Goal: Task Accomplishment & Management: Manage account settings

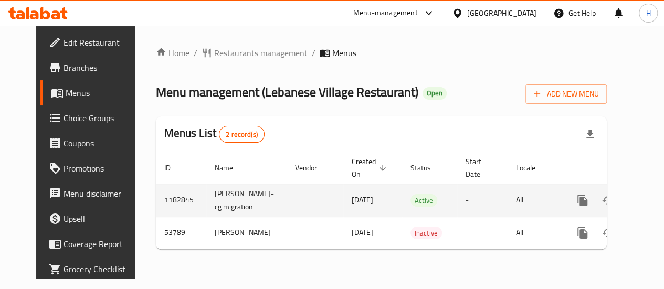
click at [652, 207] on icon "enhanced table" at bounding box center [658, 200] width 13 height 13
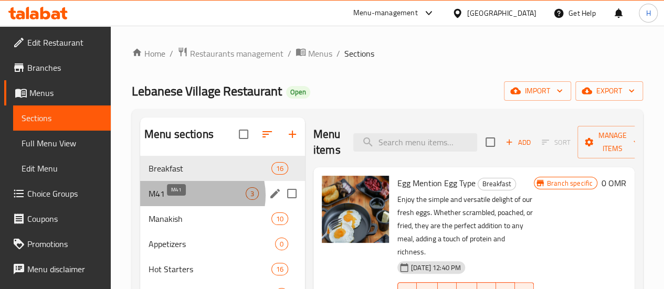
click at [195, 200] on span "M41" at bounding box center [196, 193] width 97 height 13
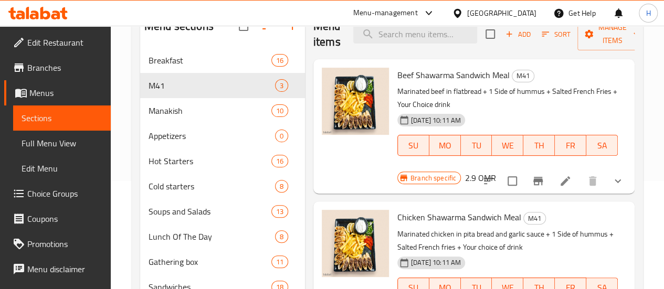
scroll to position [108, 0]
click at [619, 175] on icon "show more" at bounding box center [617, 181] width 13 height 13
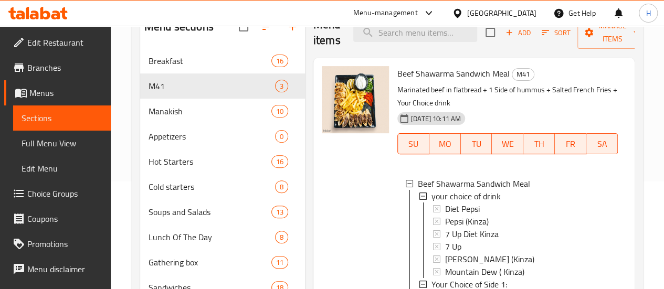
scroll to position [284, 0]
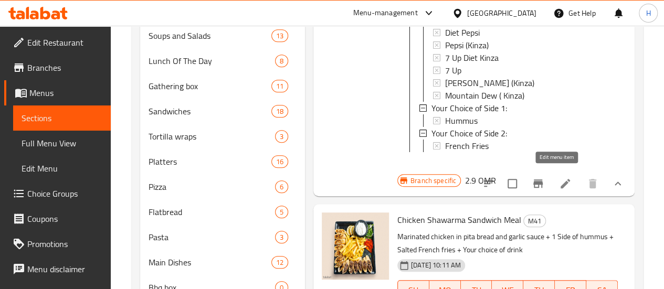
click at [559, 178] on icon at bounding box center [565, 183] width 13 height 13
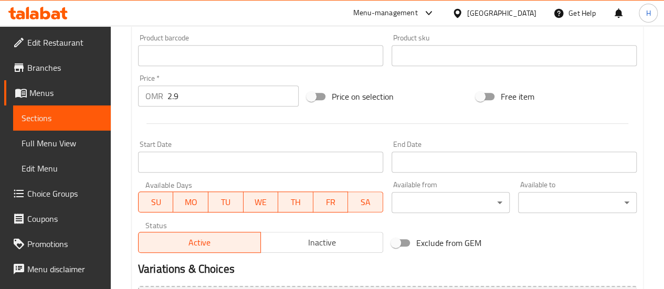
scroll to position [348, 0]
click at [72, 200] on span "Choice Groups" at bounding box center [64, 193] width 75 height 13
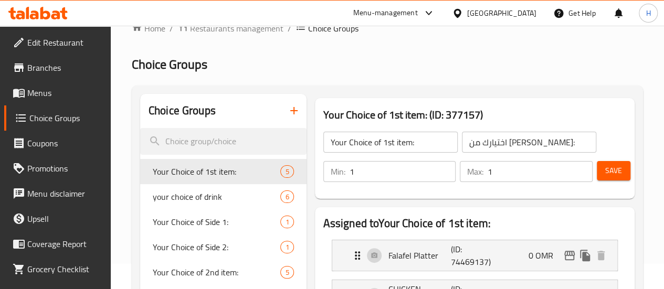
scroll to position [20, 0]
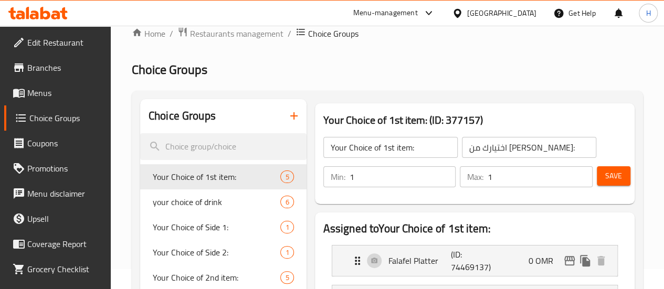
click at [323, 144] on input "Your Choice of 1st item:" at bounding box center [390, 147] width 134 height 21
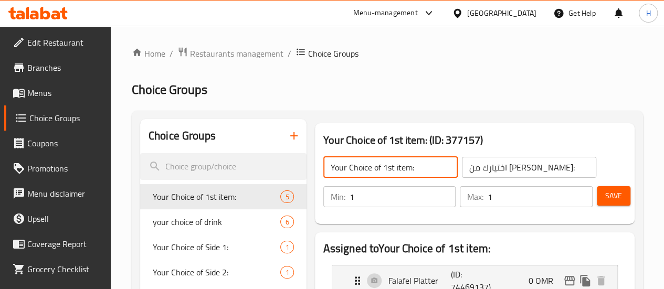
scroll to position [0, 0]
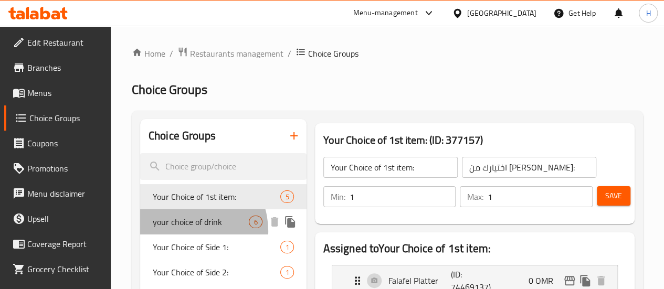
click at [187, 228] on span "your choice of drink" at bounding box center [201, 222] width 97 height 13
type input "your choice of drink"
type input "اختيارك من المشروب:"
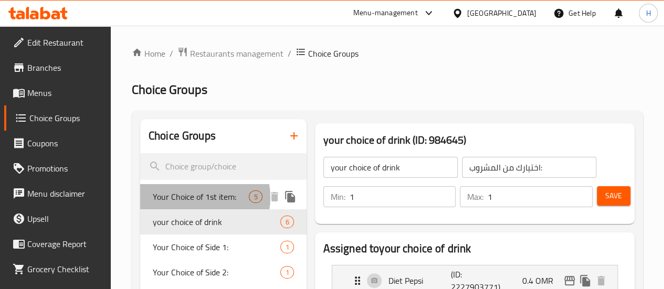
click at [196, 198] on span "Your Choice of 1st item:" at bounding box center [201, 196] width 97 height 13
type input "Your Choice of 1st item:"
type input "اختيارك من [PERSON_NAME]:"
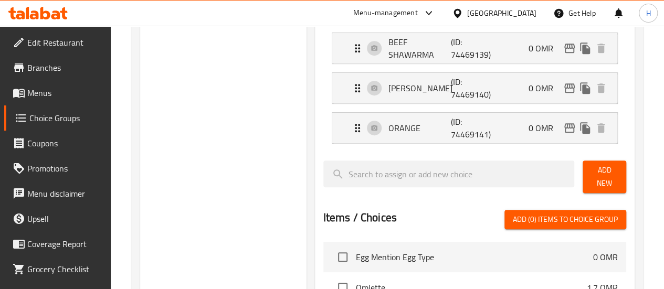
scroll to position [313, 0]
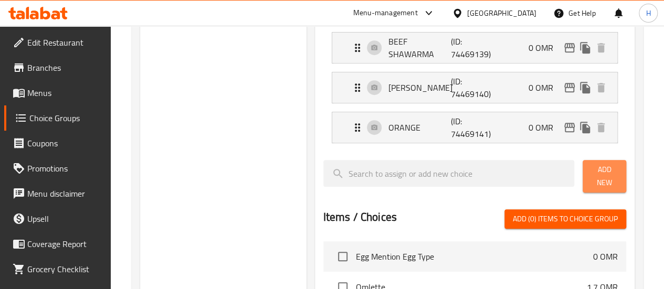
click at [582, 166] on button "Add New" at bounding box center [604, 176] width 44 height 33
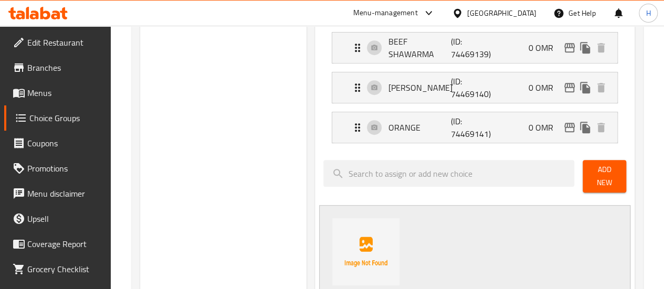
click at [582, 166] on button "Add New" at bounding box center [604, 176] width 44 height 33
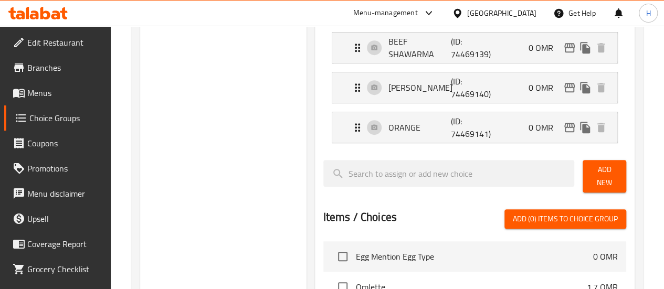
click at [551, 212] on span "Add (0) items to choice group" at bounding box center [565, 218] width 105 height 13
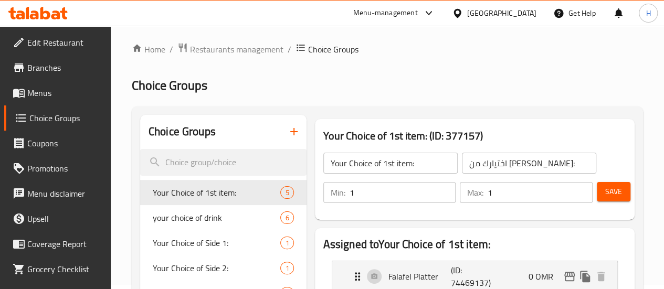
scroll to position [0, 0]
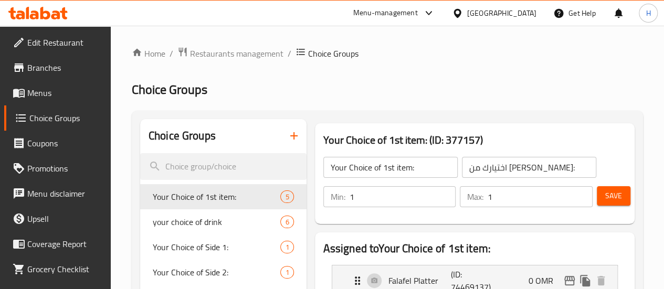
click at [396, 168] on input "Your Choice of 1st item:" at bounding box center [390, 167] width 134 height 21
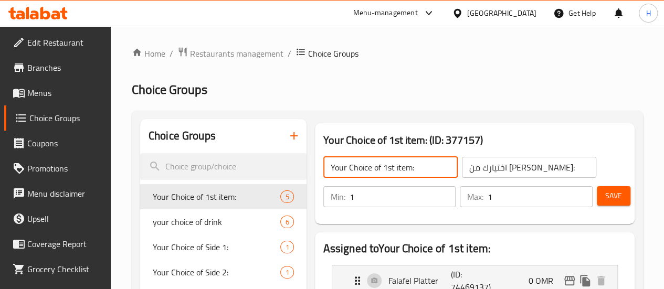
click at [396, 168] on input "Your Choice of 1st item:" at bounding box center [390, 167] width 134 height 21
click at [360, 191] on input "1" at bounding box center [402, 196] width 106 height 21
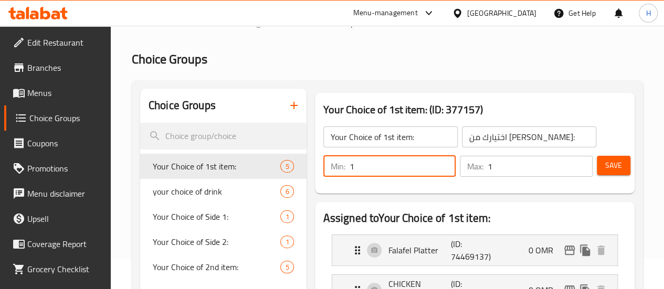
scroll to position [34, 0]
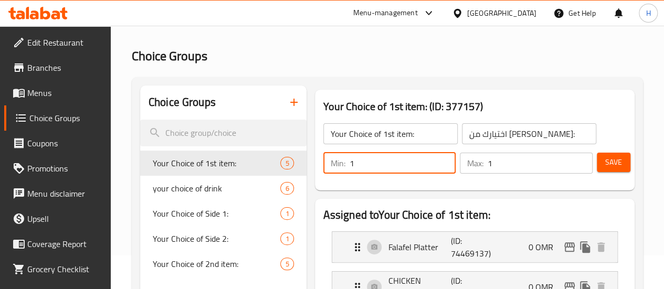
click at [596, 167] on button "Save" at bounding box center [613, 162] width 34 height 19
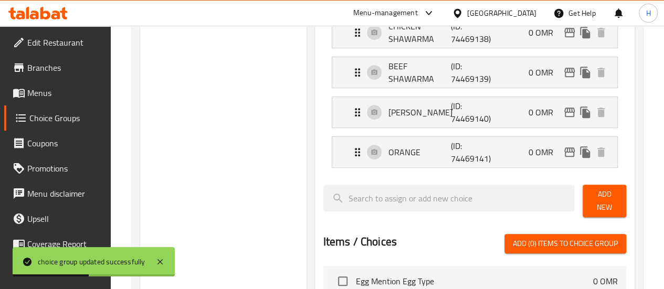
scroll to position [289, 0]
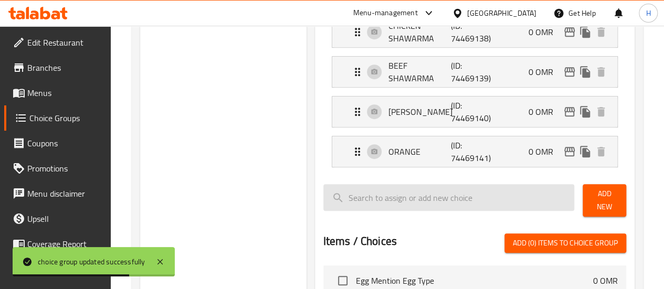
click at [441, 190] on input "search" at bounding box center [448, 197] width 251 height 27
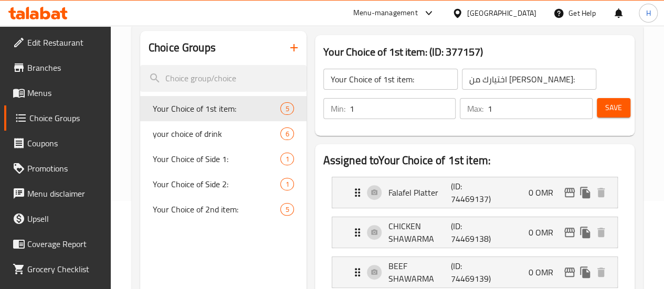
scroll to position [85, 0]
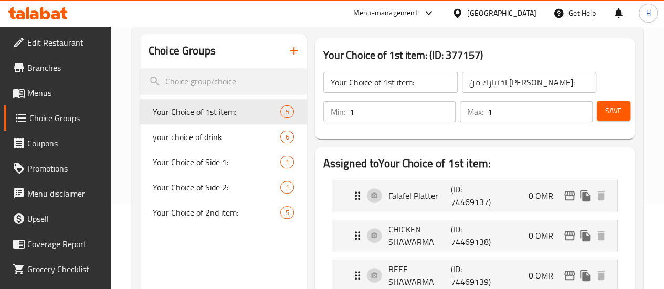
click at [287, 53] on icon "button" at bounding box center [293, 51] width 13 height 13
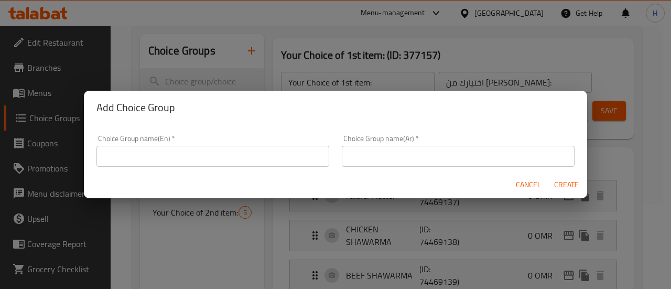
click at [240, 152] on input "text" at bounding box center [213, 156] width 233 height 21
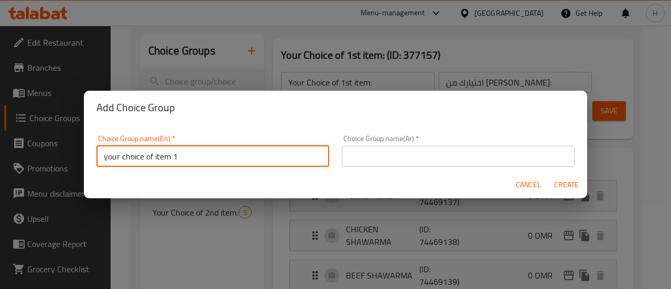
click at [252, 156] on input "your choice of item 1" at bounding box center [213, 156] width 233 height 21
type input "your choice of item 1"
click at [438, 153] on input "text" at bounding box center [458, 156] width 233 height 21
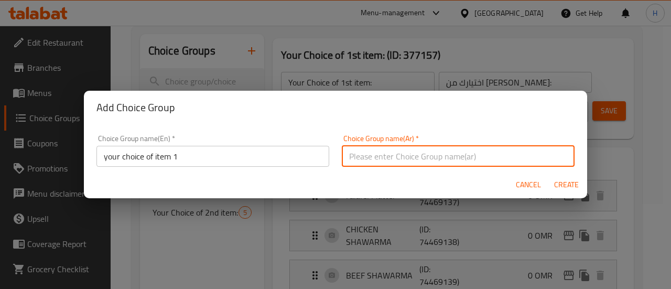
paste input "اختيارك للعنصر 1"
type input "اختيارك للعنصر 1"
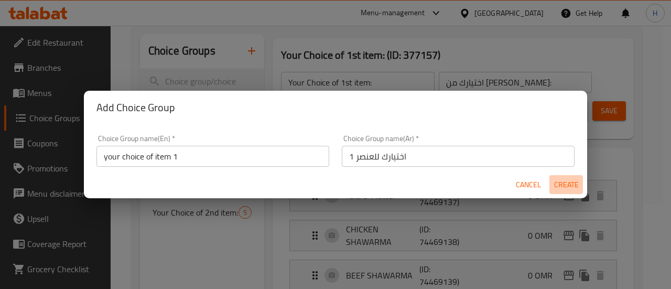
click at [562, 187] on span "Create" at bounding box center [566, 184] width 25 height 13
type input "your choice of item 1"
type input "اختيارك للعنصر 1"
type input "0"
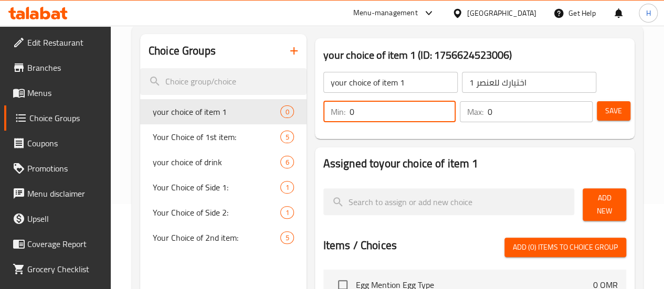
click at [380, 114] on input "0" at bounding box center [402, 111] width 106 height 21
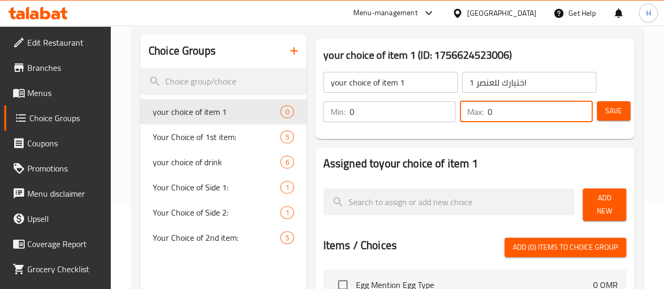
click at [487, 114] on input "0" at bounding box center [539, 111] width 105 height 21
type input "1"
click at [402, 113] on input "0" at bounding box center [402, 111] width 106 height 21
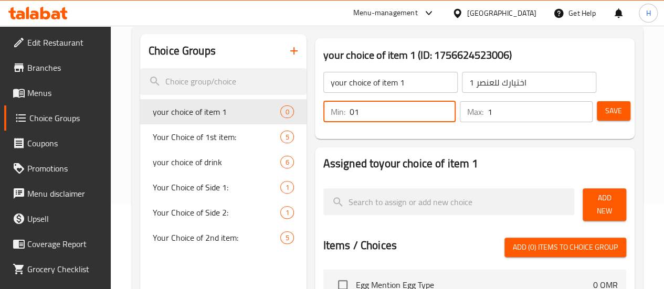
type input "0"
type input "1"
click at [605, 117] on span "Save" at bounding box center [613, 110] width 17 height 13
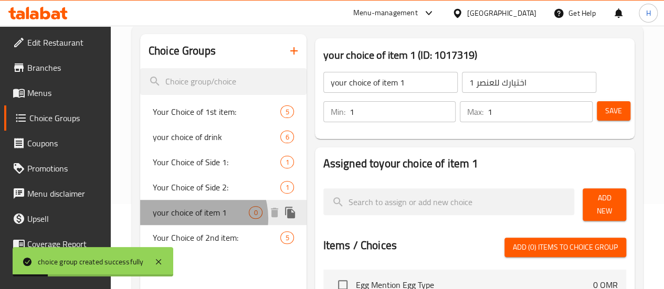
click at [194, 219] on span "your choice of item 1" at bounding box center [201, 212] width 97 height 13
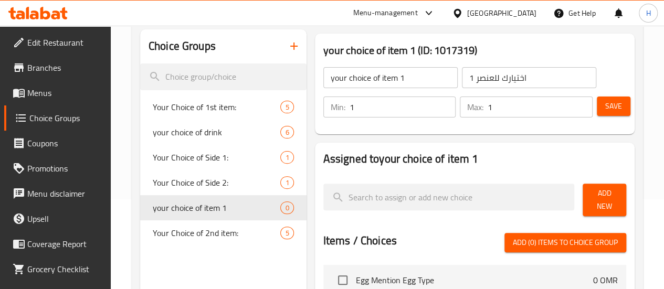
scroll to position [89, 0]
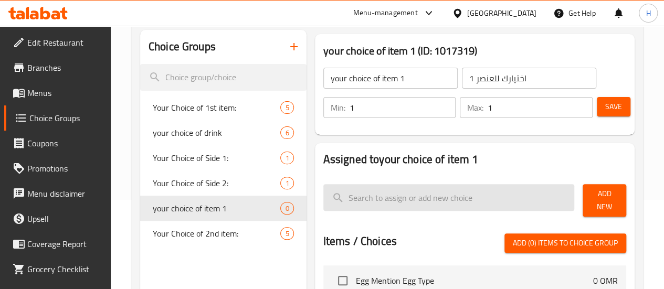
click at [358, 191] on input "search" at bounding box center [448, 197] width 251 height 27
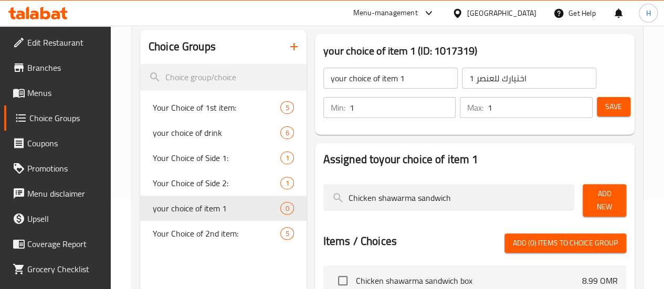
type input "Chicken shawarma sandwich"
click at [591, 195] on span "Add New" at bounding box center [604, 200] width 27 height 26
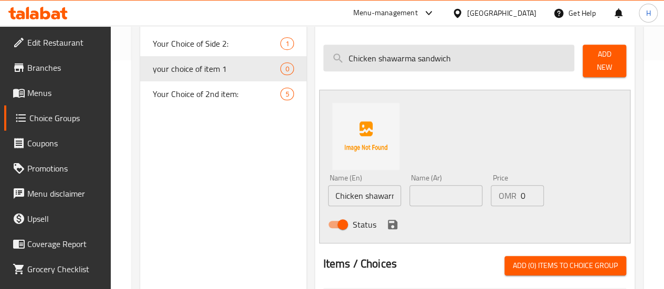
scroll to position [231, 0]
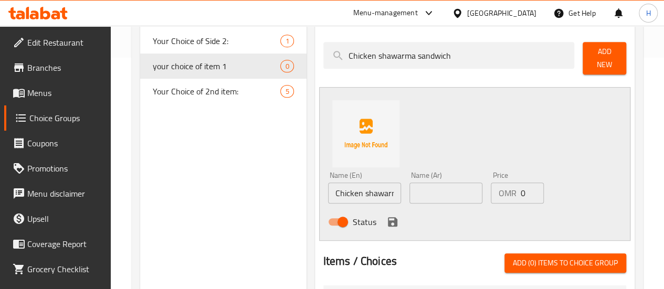
click at [338, 190] on input "Chicken shawarma sandwich" at bounding box center [364, 193] width 73 height 21
click at [440, 187] on input "text" at bounding box center [445, 193] width 73 height 21
click at [365, 191] on input "Chicken shawarma sandwich" at bounding box center [364, 193] width 73 height 21
click at [346, 189] on input "Chicken shawarma sandwich" at bounding box center [364, 193] width 73 height 21
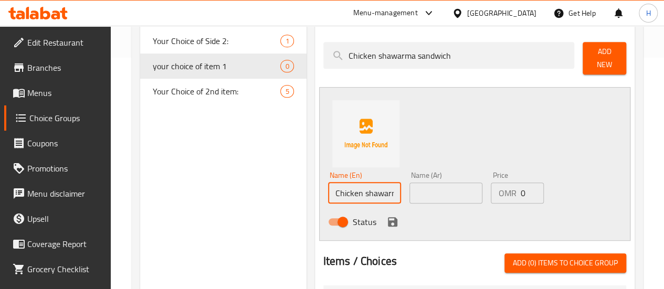
click at [346, 189] on input "Chicken shawarma sandwich" at bounding box center [364, 193] width 73 height 21
click at [420, 185] on input "text" at bounding box center [445, 193] width 73 height 21
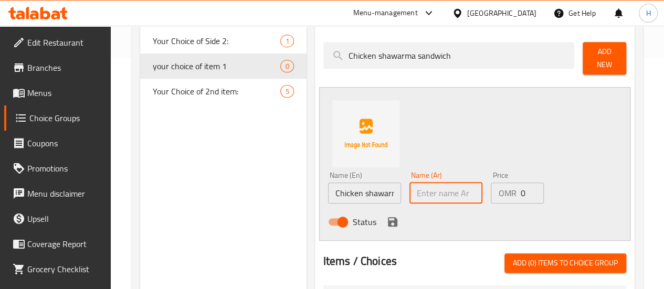
paste input "ساندويتش شاورما دجاج"
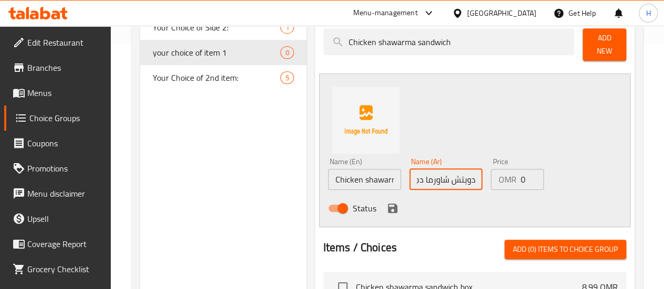
type input "ساندويتش شاورما دجاج"
click at [525, 252] on button "Add (0) items to choice group" at bounding box center [565, 249] width 122 height 19
click at [524, 245] on span "Add (0) items to choice group" at bounding box center [565, 249] width 105 height 13
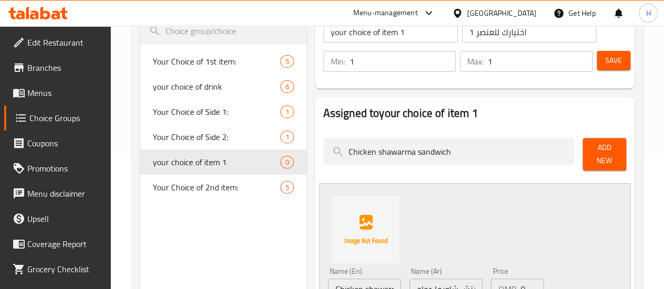
scroll to position [135, 0]
click at [594, 154] on span "Add New" at bounding box center [604, 155] width 27 height 26
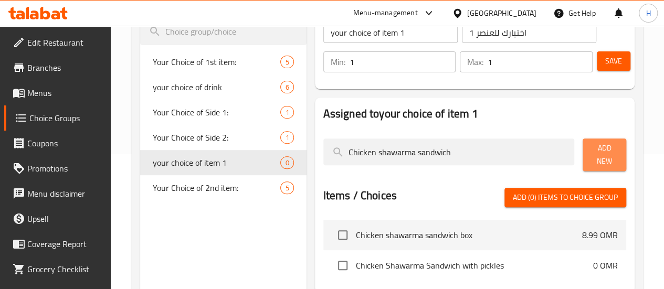
click at [594, 154] on span "Add New" at bounding box center [604, 155] width 27 height 26
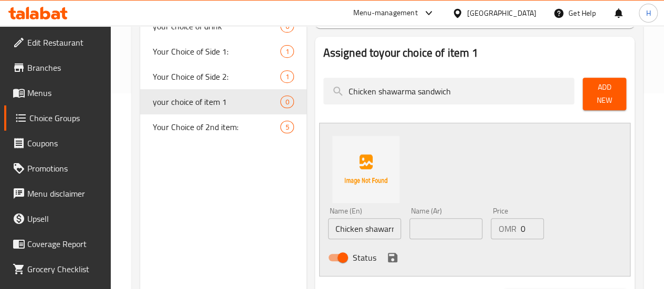
scroll to position [197, 0]
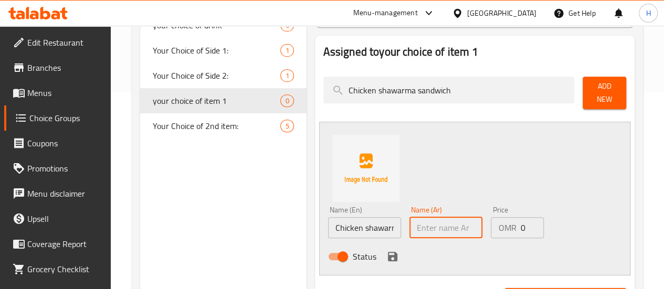
click at [415, 222] on input "text" at bounding box center [445, 227] width 73 height 21
paste input "ساندويتش شاورما دجاج"
type input "ساندويتش شاورما دجاج"
click at [498, 225] on p "OMR" at bounding box center [507, 227] width 18 height 13
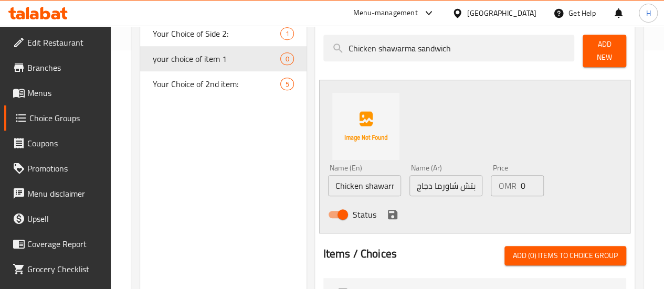
scroll to position [244, 0]
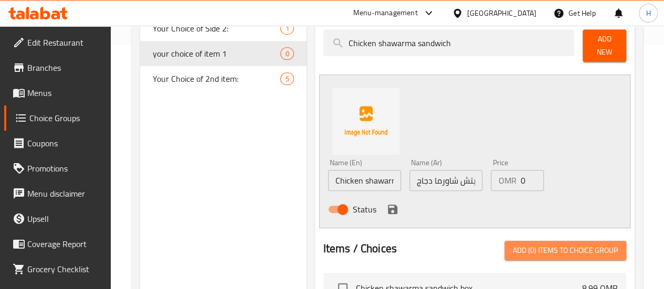
click at [538, 244] on span "Add (0) items to choice group" at bounding box center [565, 250] width 105 height 13
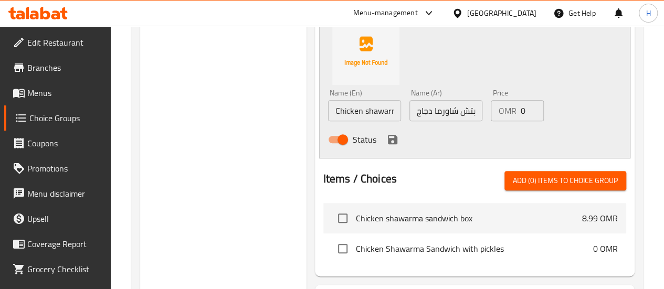
scroll to position [314, 0]
click at [450, 140] on div "Status" at bounding box center [446, 139] width 244 height 28
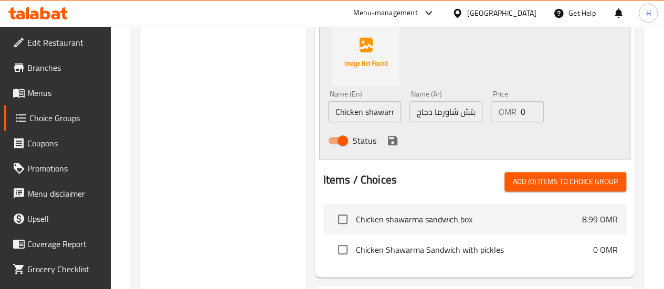
click at [336, 108] on input "Chicken shawarma sandwich" at bounding box center [364, 111] width 73 height 21
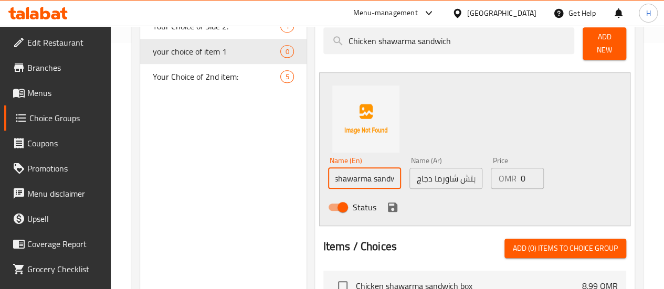
scroll to position [247, 0]
click at [513, 184] on div "Price OMR 0 Price" at bounding box center [516, 172] width 61 height 40
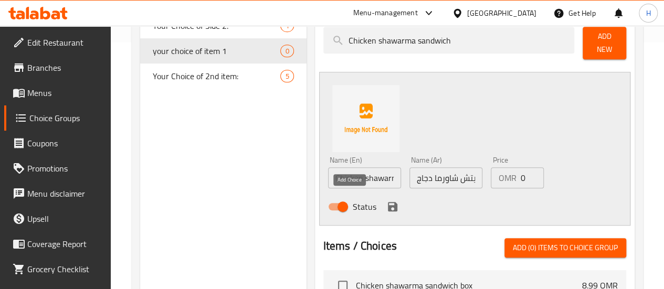
click at [386, 200] on icon "save" at bounding box center [392, 206] width 13 height 13
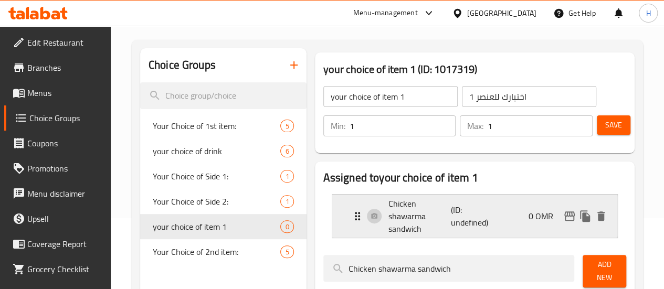
scroll to position [70, 0]
click at [614, 130] on span "Save" at bounding box center [613, 125] width 17 height 13
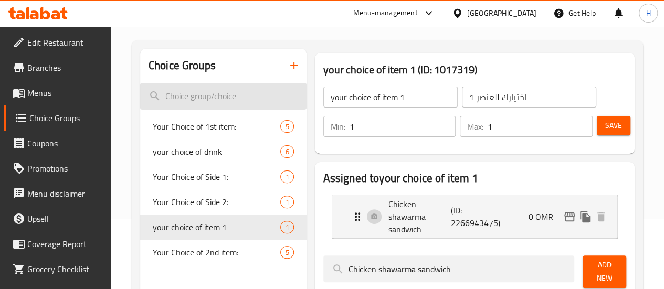
click at [218, 99] on input "search" at bounding box center [223, 96] width 166 height 27
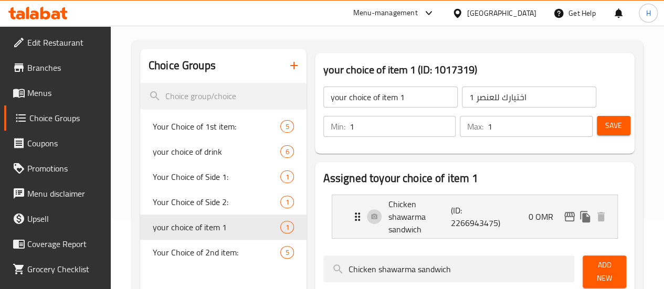
scroll to position [0, 0]
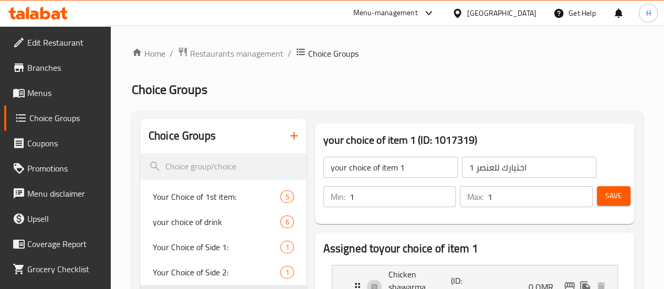
click at [290, 133] on icon "button" at bounding box center [293, 135] width 7 height 7
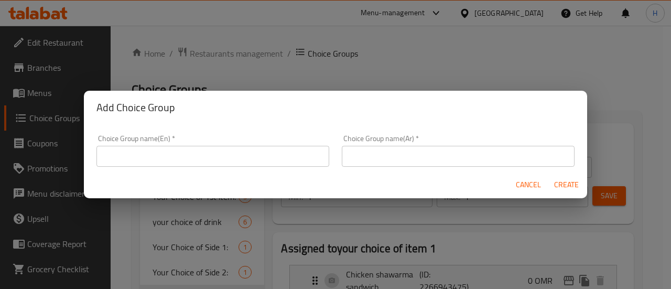
click at [242, 163] on input "text" at bounding box center [213, 156] width 233 height 21
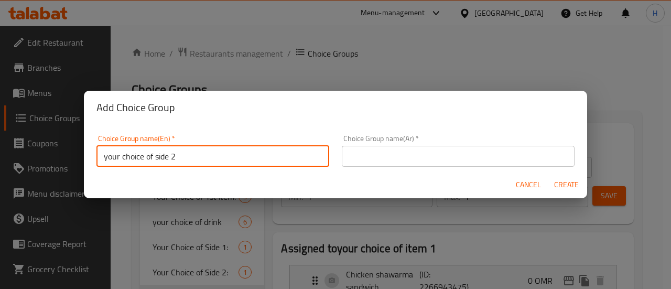
type input "your choice of side 2"
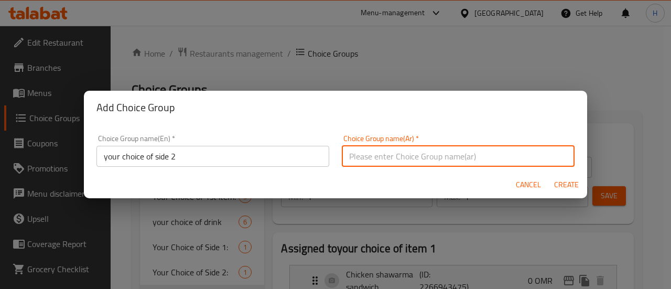
click at [346, 162] on input "text" at bounding box center [458, 156] width 233 height 21
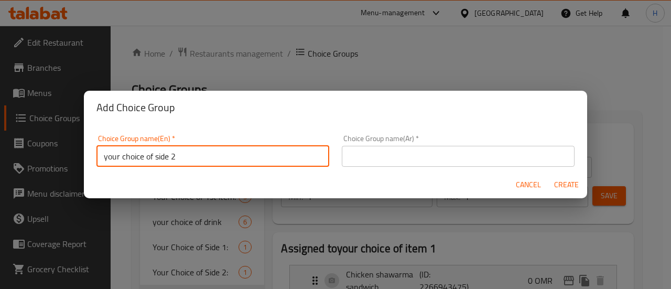
click at [282, 152] on input "your choice of side 2" at bounding box center [213, 156] width 233 height 21
click at [390, 155] on input "text" at bounding box center [458, 156] width 233 height 21
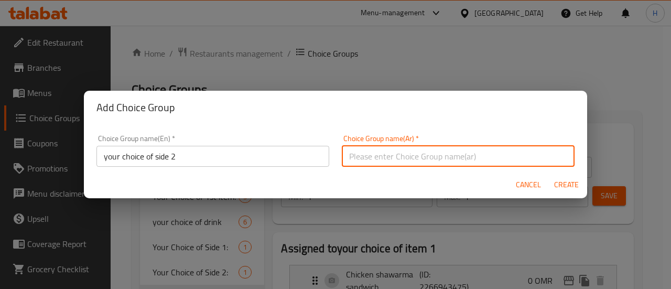
paste input "اختيارك للجانب 2"
type input "اختيارك للجانب 2"
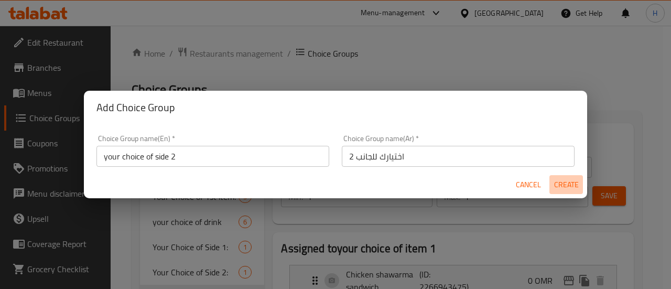
click at [565, 187] on span "Create" at bounding box center [566, 184] width 25 height 13
type input "your choice of side 2"
type input "اختيارك للجانب 2"
type input "0"
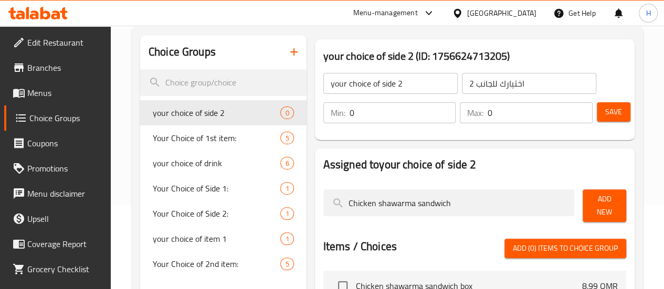
scroll to position [86, 0]
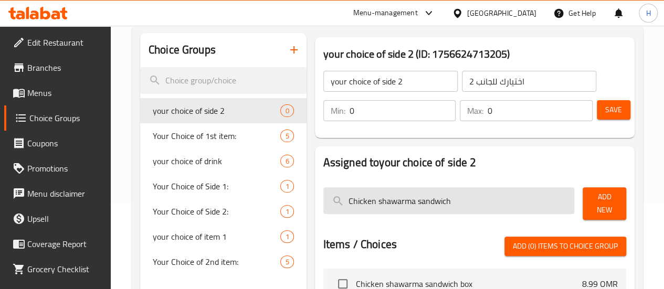
click at [352, 191] on input "Chicken shawarma sandwich" at bounding box center [448, 200] width 251 height 27
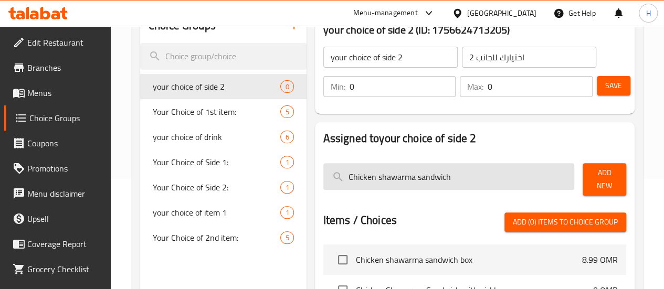
scroll to position [111, 0]
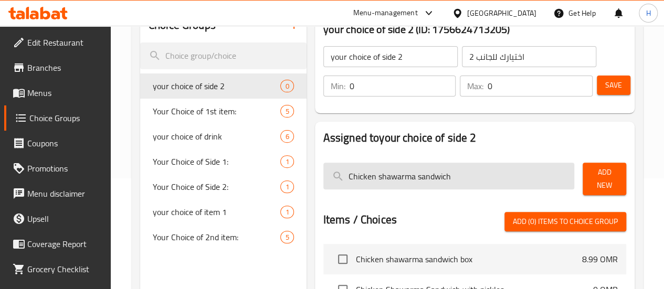
click at [333, 180] on input "Chicken shawarma sandwich" at bounding box center [448, 176] width 251 height 27
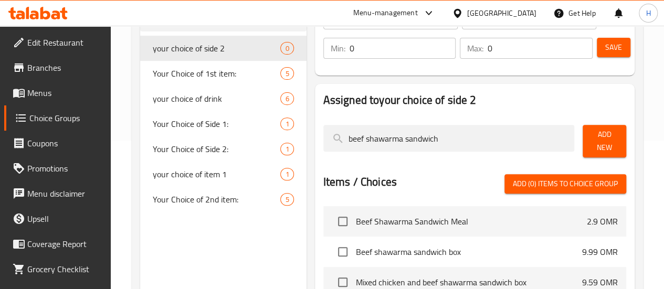
scroll to position [151, 0]
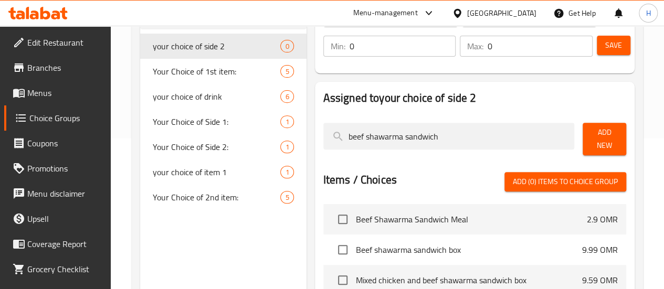
type input "beef shawarma sandwich"
click at [591, 133] on span "Add New" at bounding box center [604, 139] width 27 height 26
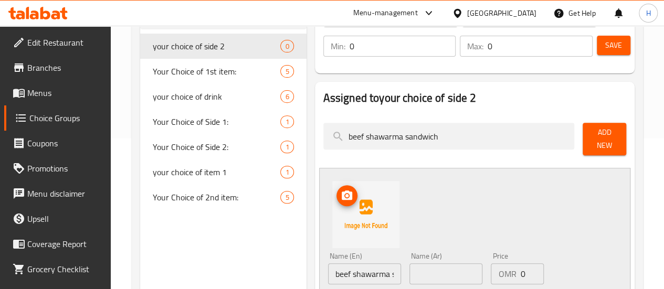
scroll to position [196, 0]
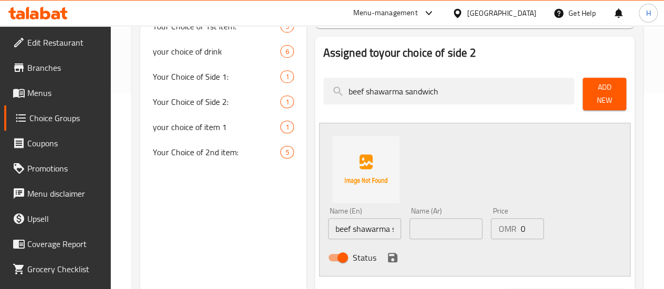
click at [335, 226] on input "beef shawarma sandwich" at bounding box center [364, 228] width 73 height 21
click at [411, 219] on input "text" at bounding box center [445, 228] width 73 height 21
paste input "سندويش شاورما لحم"
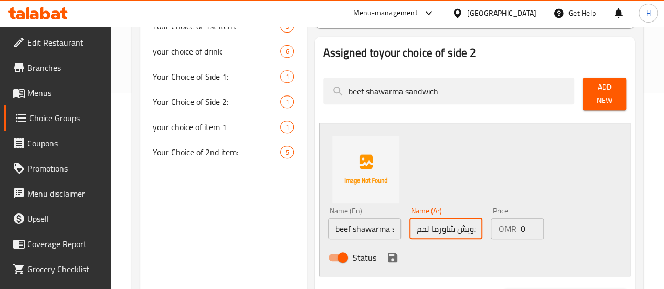
scroll to position [0, 2]
type input "سندويش شاورما لحم"
click at [373, 175] on div "Name (En) beef shawarma sandwich Name (En) Name (Ar) سندويش شاورما لحم Name (Ar…" at bounding box center [474, 200] width 311 height 154
click at [385, 250] on button "save" at bounding box center [393, 258] width 16 height 16
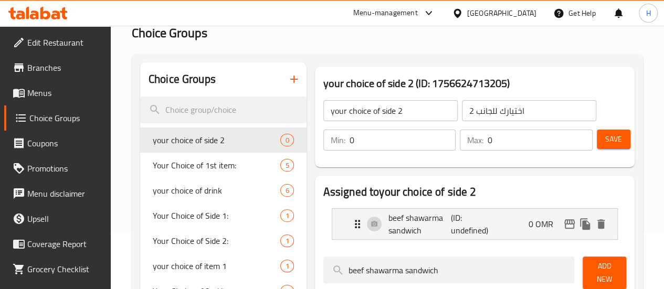
scroll to position [56, 0]
click at [606, 143] on span "Save" at bounding box center [613, 139] width 17 height 13
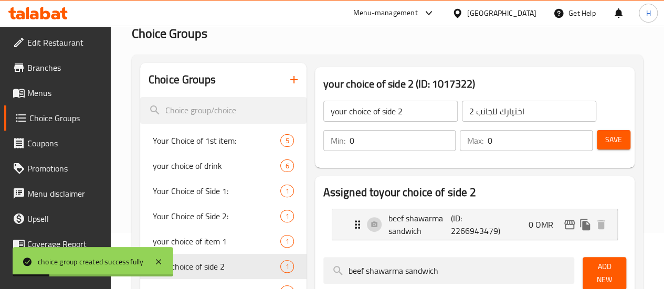
click at [281, 79] on button "button" at bounding box center [293, 79] width 25 height 25
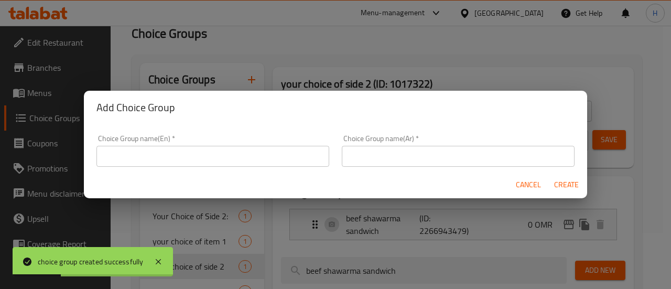
click at [262, 158] on input "text" at bounding box center [213, 156] width 233 height 21
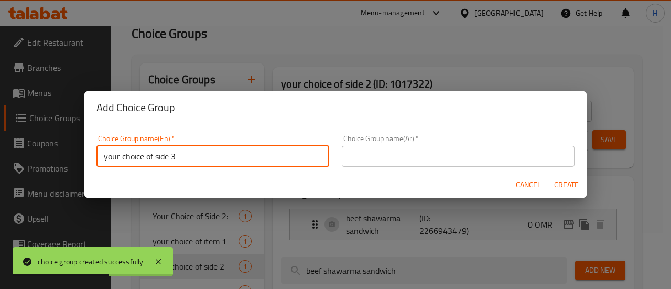
type input "your choice of side 3"
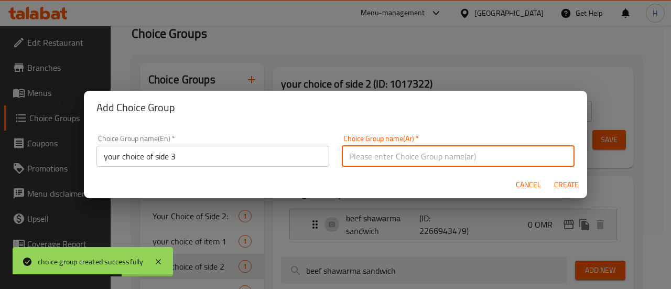
click at [182, 157] on input "your choice of side 3" at bounding box center [213, 156] width 233 height 21
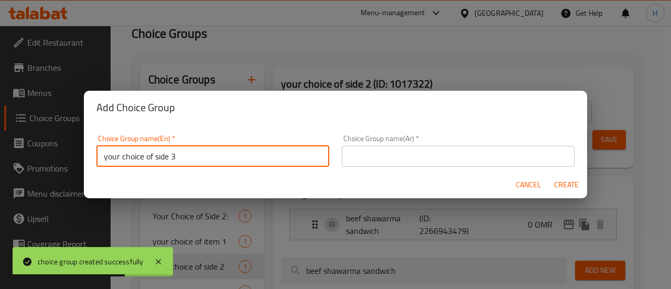
click at [182, 157] on input "your choice of side 3" at bounding box center [213, 156] width 233 height 21
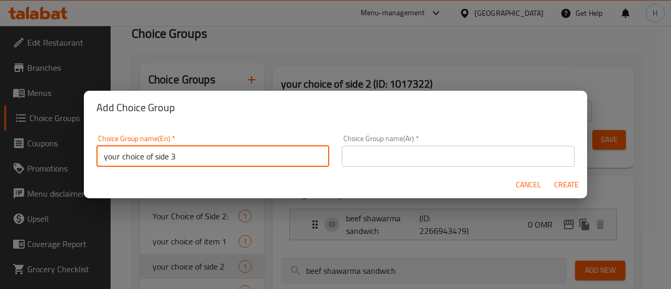
click at [409, 155] on input "text" at bounding box center [458, 156] width 233 height 21
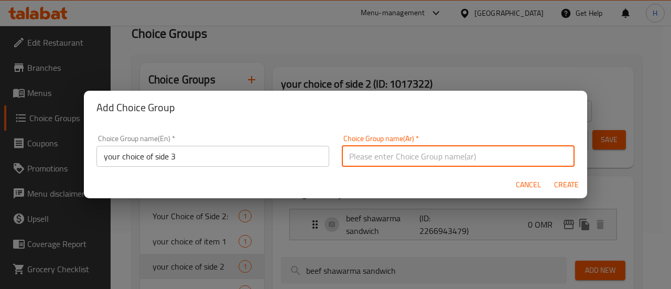
paste input "اختيارك للجانب 3"
type input "اختيارك للجانب 3"
click at [560, 189] on span "Create" at bounding box center [566, 184] width 25 height 13
type input "your choice of side 3"
type input "اختيارك للجانب 3"
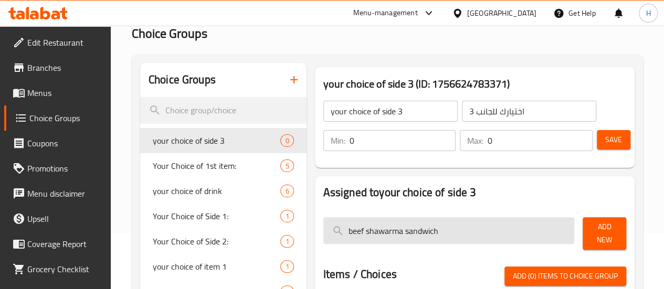
click at [342, 227] on input "beef shawarma sandwich" at bounding box center [448, 230] width 251 height 27
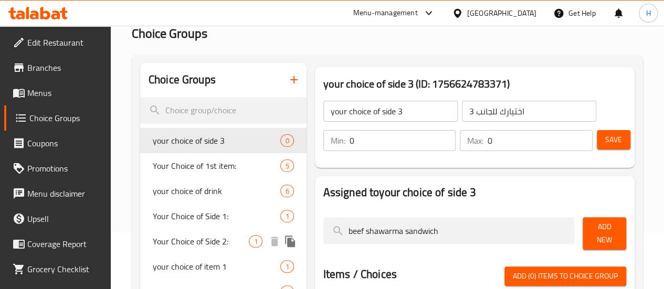
drag, startPoint x: 359, startPoint y: 231, endPoint x: 248, endPoint y: 238, distance: 111.4
click at [248, 238] on div "Choice Groups your choice of side 3 0 Your Choice of 1st item: 5 your choice of…" at bounding box center [389, 286] width 498 height 447
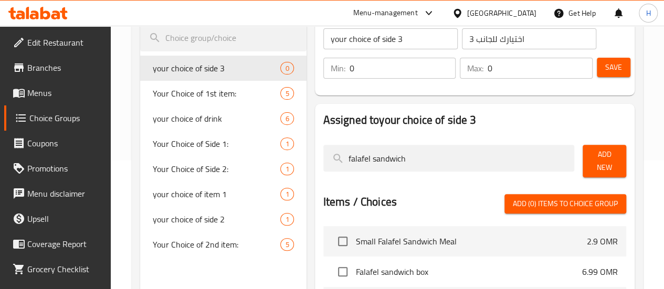
scroll to position [129, 0]
type input "falafel sandwich"
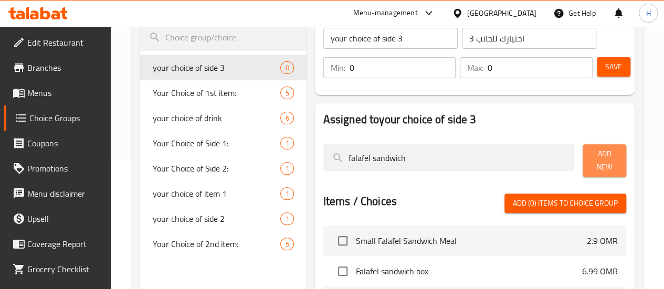
click at [591, 159] on span "Add New" at bounding box center [604, 160] width 27 height 26
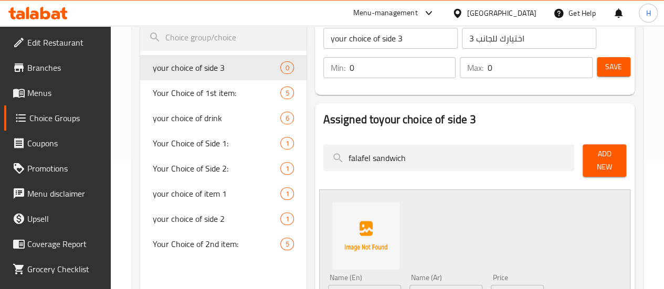
scroll to position [201, 0]
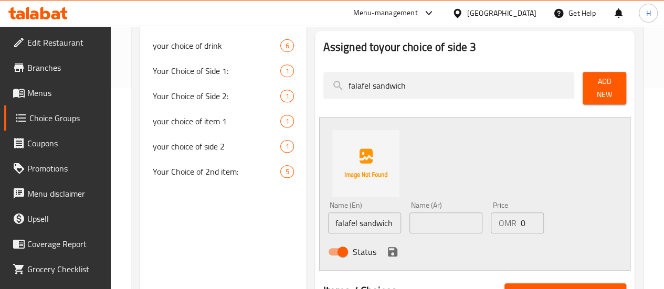
click at [409, 214] on input "text" at bounding box center [445, 222] width 73 height 21
click at [328, 214] on input "falafel sandwich" at bounding box center [364, 222] width 73 height 21
click at [420, 212] on input "text" at bounding box center [445, 222] width 73 height 21
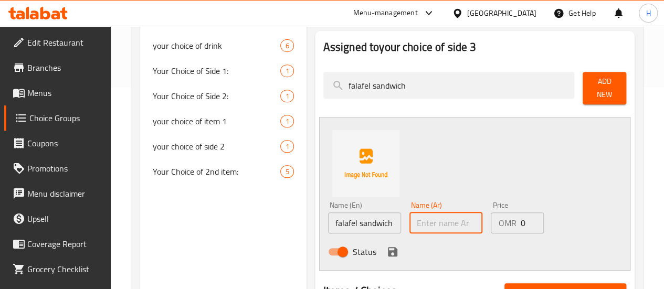
paste input "ساندويتش فلافل"
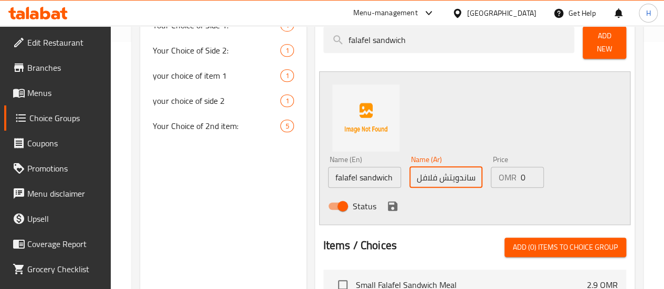
scroll to position [248, 0]
type input "ساندويتش فلافل"
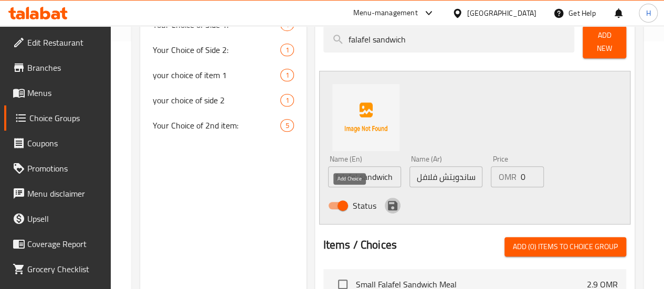
click at [386, 199] on icon "save" at bounding box center [392, 205] width 13 height 13
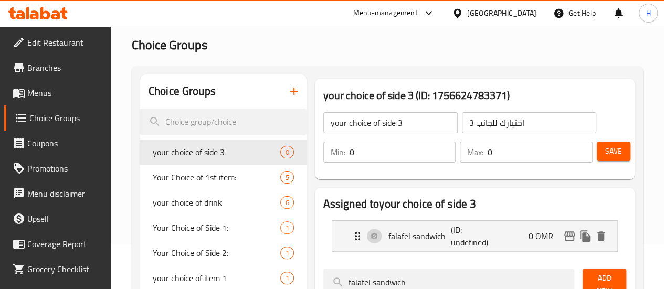
scroll to position [44, 0]
click at [606, 153] on span "Save" at bounding box center [613, 151] width 17 height 13
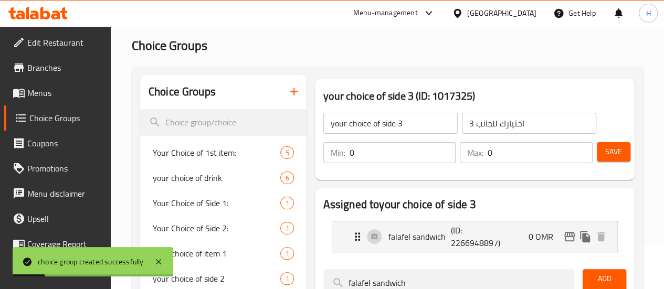
click at [52, 95] on span "Menus" at bounding box center [64, 93] width 75 height 13
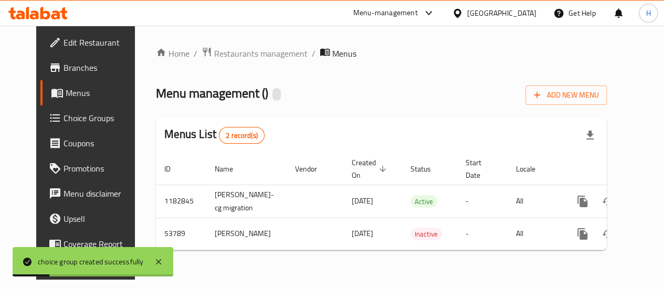
scroll to position [12, 0]
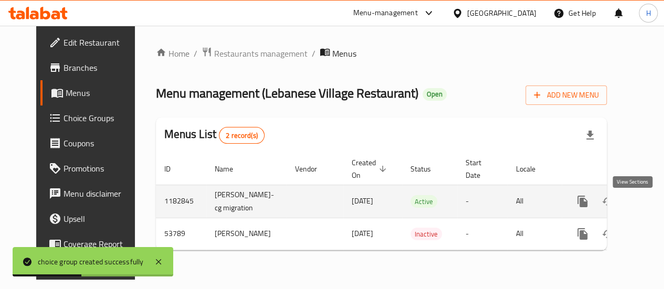
click at [645, 197] on link "enhanced table" at bounding box center [657, 201] width 25 height 25
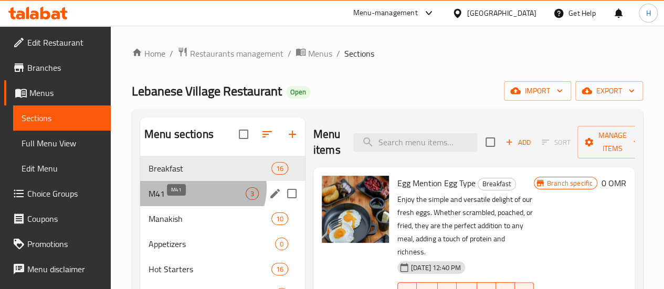
click at [200, 200] on span "M41" at bounding box center [196, 193] width 97 height 13
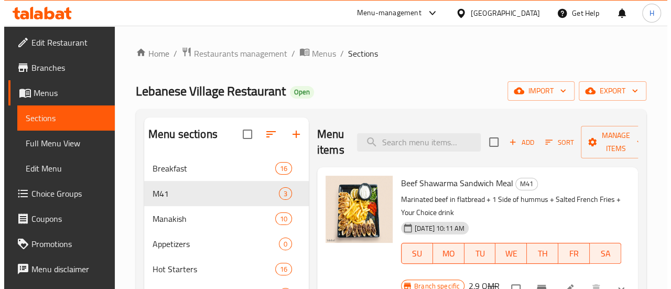
scroll to position [61, 0]
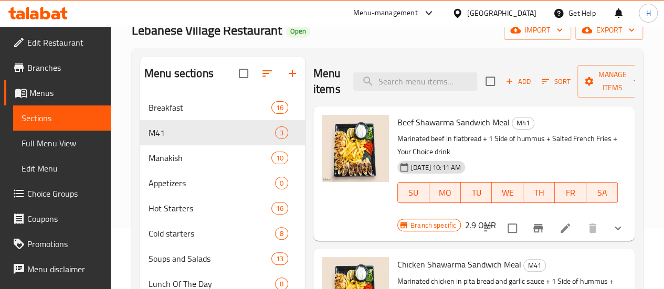
click at [533, 222] on icon "Branch-specific-item" at bounding box center [537, 228] width 13 height 13
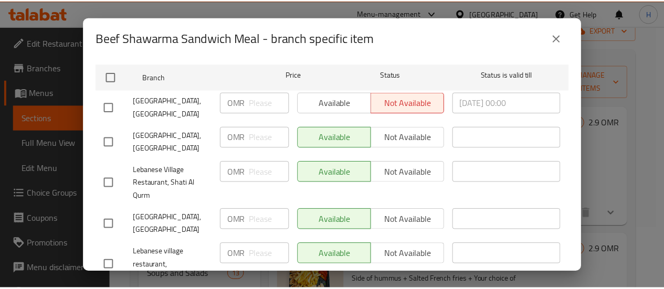
scroll to position [204, 0]
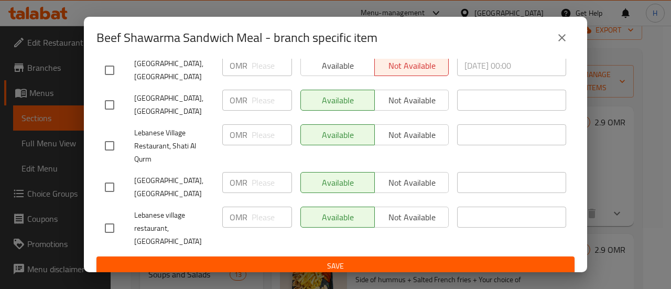
click at [568, 34] on icon "close" at bounding box center [562, 37] width 13 height 13
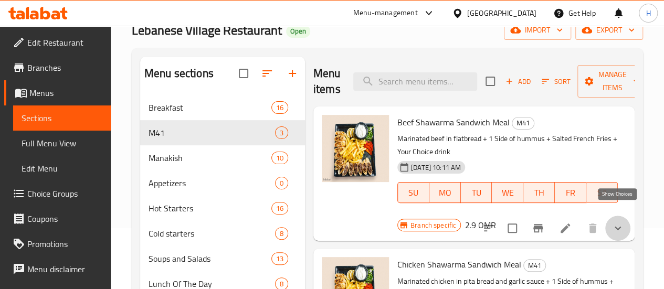
click at [619, 222] on icon "show more" at bounding box center [617, 228] width 13 height 13
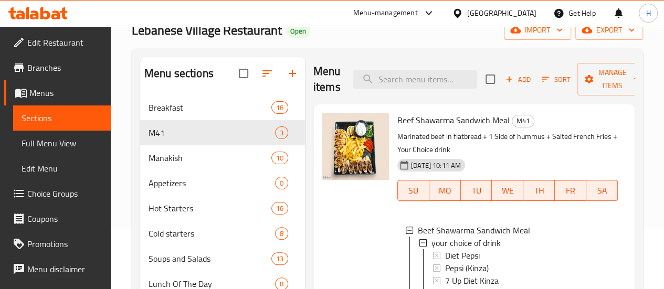
scroll to position [223, 0]
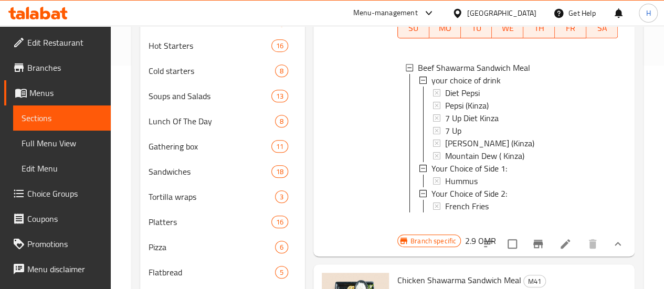
click at [560, 239] on icon at bounding box center [564, 243] width 9 height 9
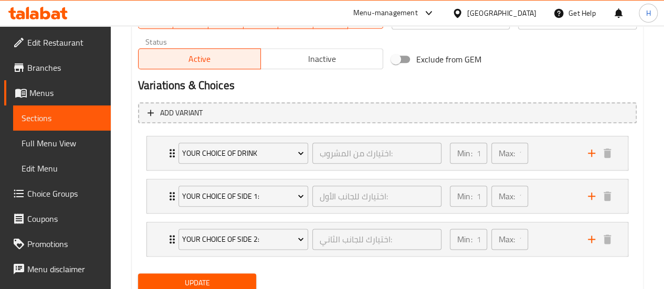
scroll to position [533, 0]
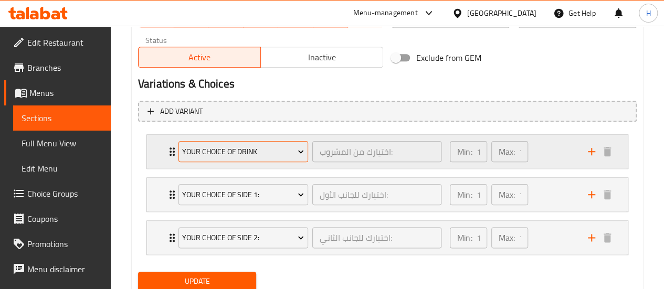
click at [283, 157] on span "your choice of drink" at bounding box center [243, 151] width 122 height 13
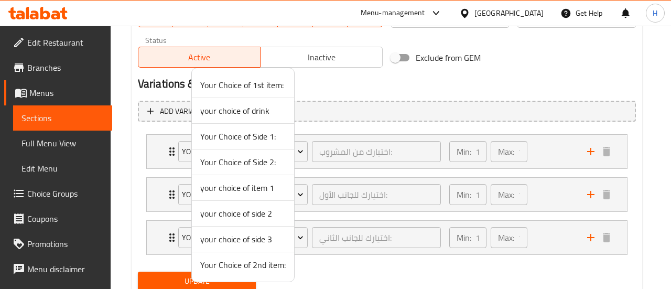
click at [334, 154] on div at bounding box center [335, 144] width 671 height 289
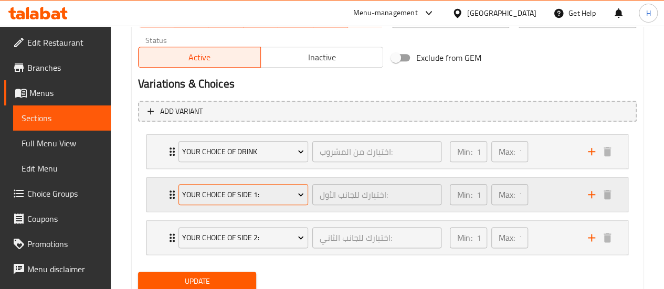
click at [255, 197] on span "Your Choice of Side 1:" at bounding box center [243, 194] width 122 height 13
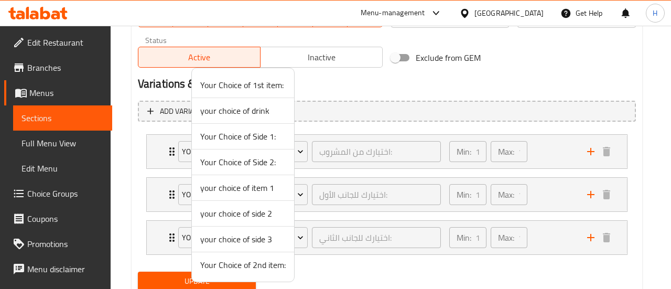
click at [234, 196] on li "your choice of item 1" at bounding box center [243, 188] width 102 height 26
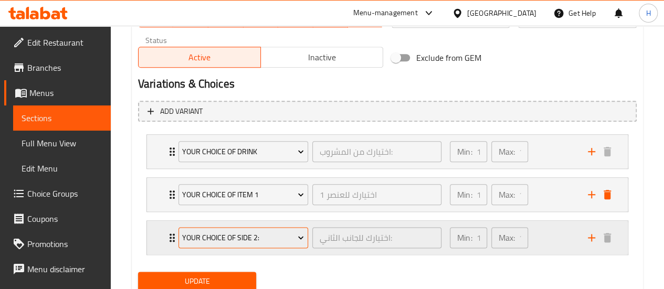
click at [257, 239] on span "Your Choice of Side 2:" at bounding box center [243, 237] width 122 height 13
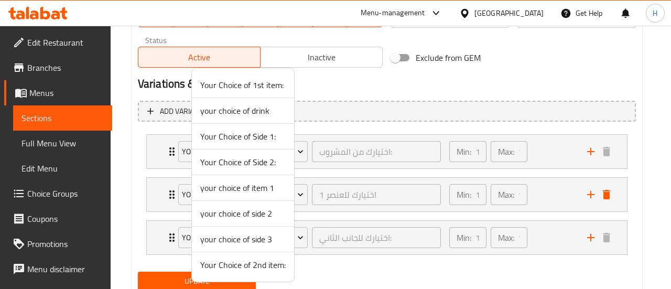
click at [352, 237] on div at bounding box center [335, 144] width 671 height 289
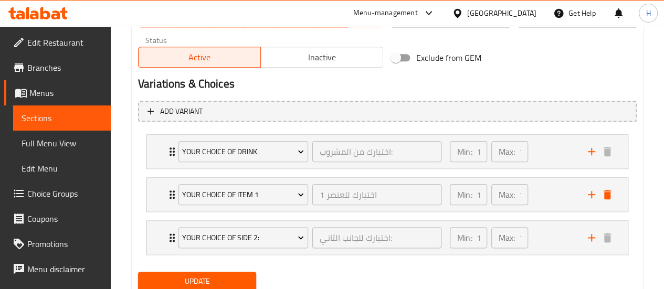
scroll to position [570, 0]
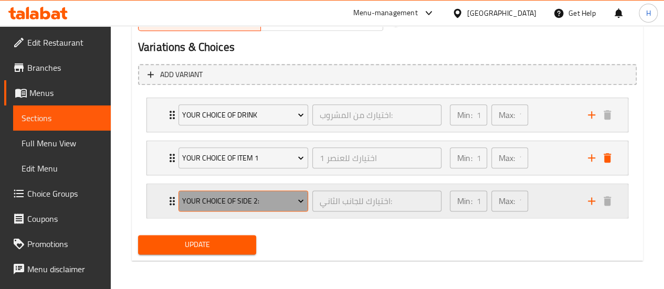
click at [212, 202] on span "Your Choice of Side 2:" at bounding box center [243, 201] width 122 height 13
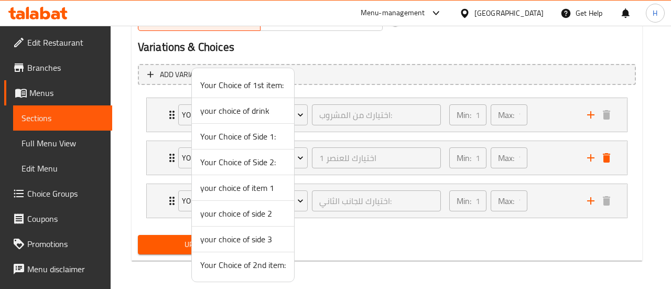
click at [326, 198] on div at bounding box center [335, 144] width 671 height 289
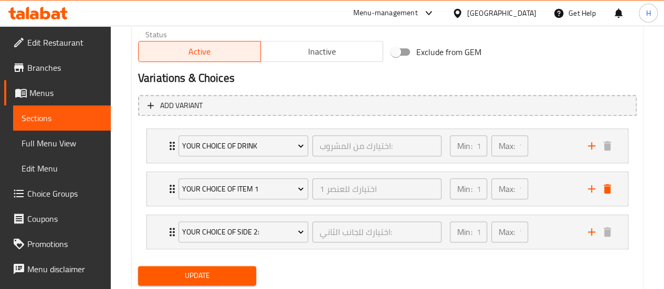
scroll to position [540, 0]
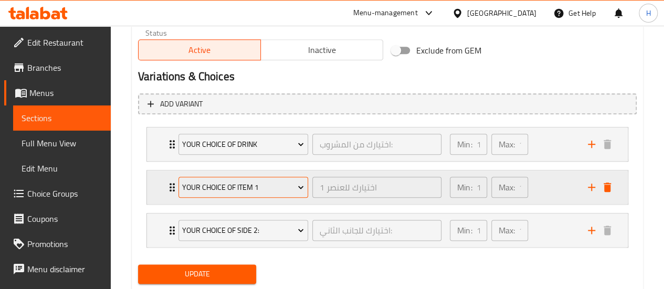
click at [283, 187] on span "your choice of item 1" at bounding box center [243, 187] width 122 height 13
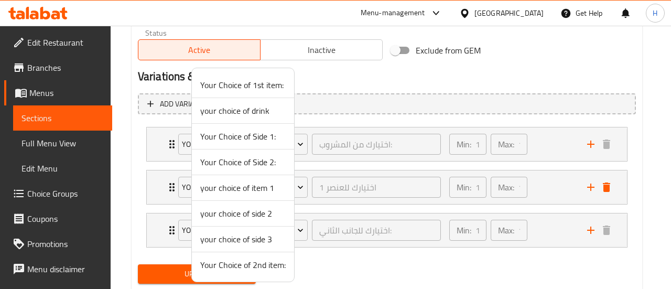
click at [242, 217] on span "your choice of side 2" at bounding box center [243, 213] width 86 height 13
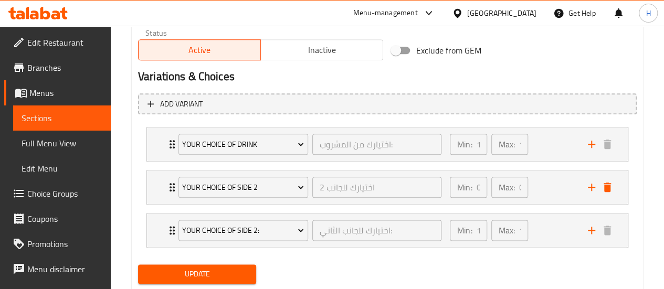
scroll to position [570, 0]
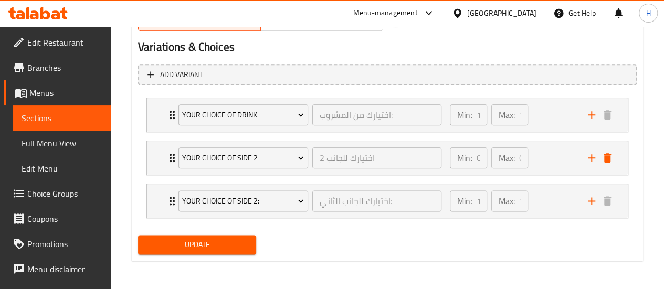
click at [227, 250] on button "Update" at bounding box center [197, 244] width 119 height 19
click at [55, 195] on span "Choice Groups" at bounding box center [64, 193] width 75 height 13
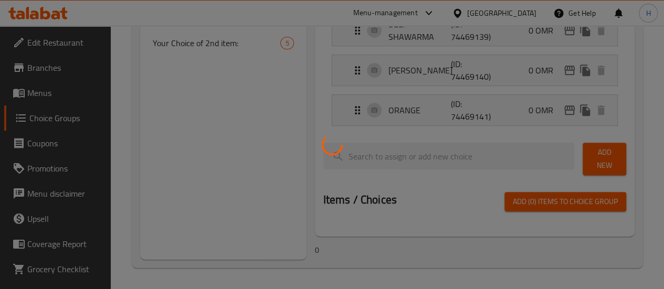
scroll to position [148, 0]
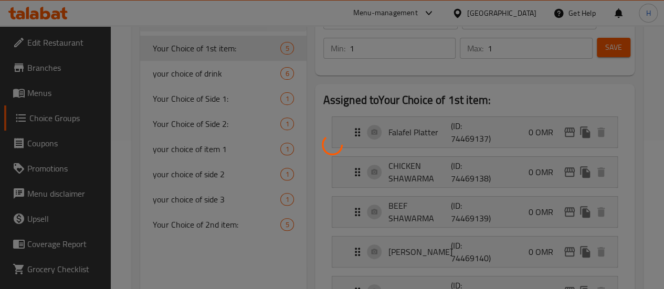
click at [192, 172] on div at bounding box center [332, 144] width 664 height 289
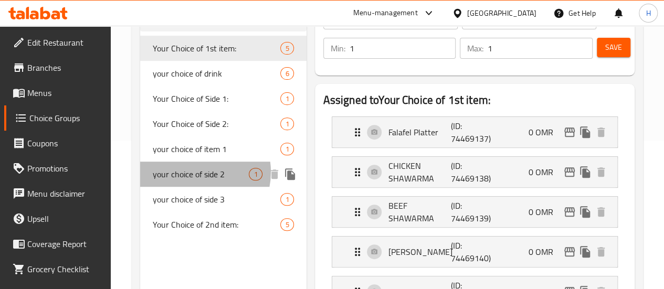
click at [192, 172] on span "your choice of side 2" at bounding box center [201, 174] width 97 height 13
type input "your choice of side 2"
type input "اختيارك للجانب 2"
type input "0"
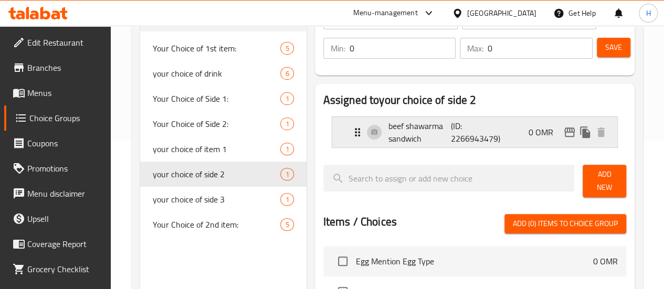
scroll to position [29, 0]
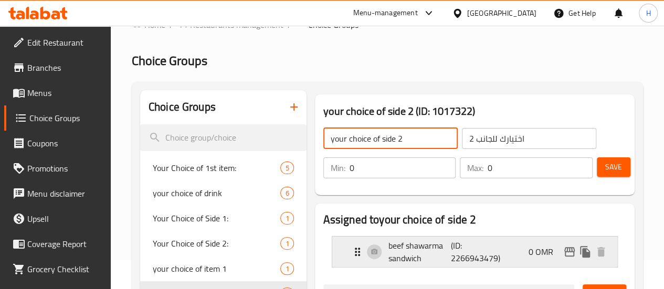
click at [353, 131] on input "your choice of side 2" at bounding box center [390, 138] width 134 height 21
click at [375, 141] on input "your choice of side 2" at bounding box center [390, 138] width 134 height 21
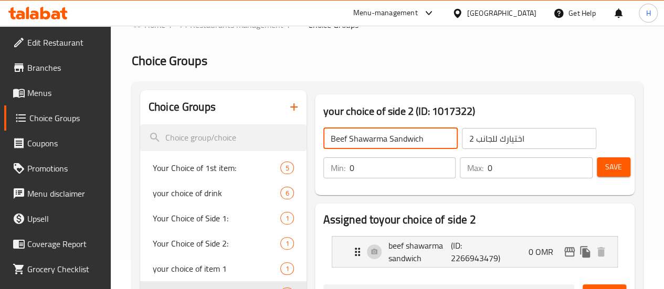
type input "Beef Shawarma Sandwich"
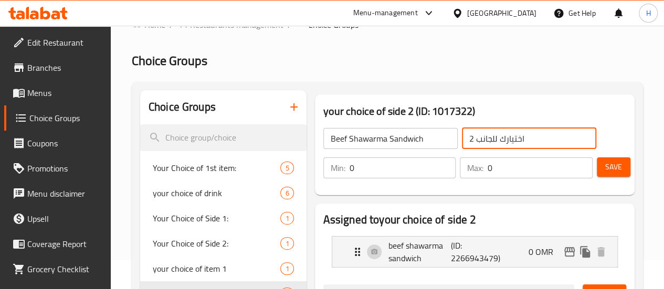
click at [463, 141] on input "اختيارك للجانب 2" at bounding box center [529, 138] width 134 height 21
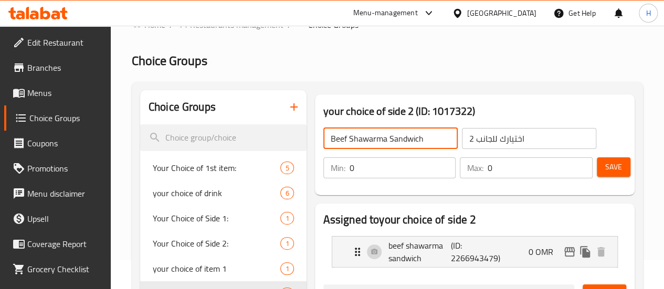
click at [371, 131] on input "Beef Shawarma Sandwich" at bounding box center [390, 138] width 134 height 21
click at [463, 145] on input "اختيارك للجانب 2" at bounding box center [529, 138] width 134 height 21
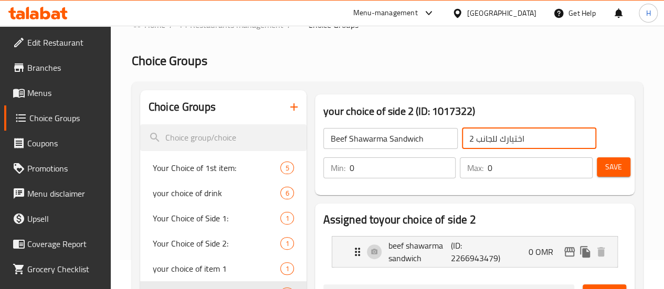
click at [463, 145] on input "اختيارك للجانب 2" at bounding box center [529, 138] width 134 height 21
paste input "ندويش شاورما لحم"
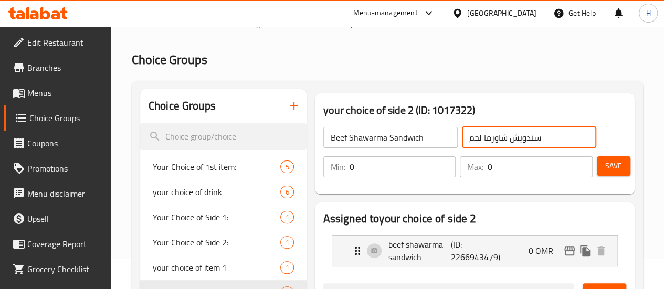
type input "سندويش شاورما لحم"
click at [387, 177] on input "0" at bounding box center [402, 166] width 106 height 21
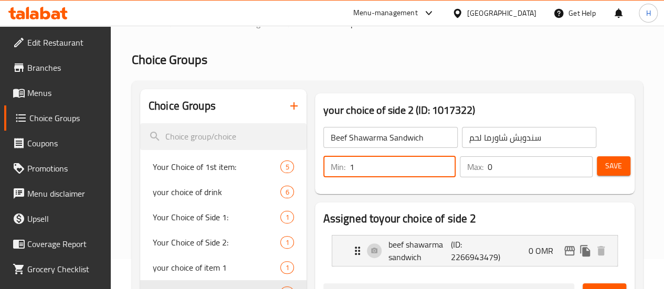
type input "1"
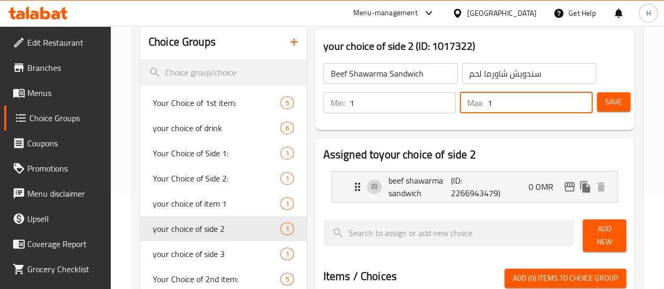
scroll to position [96, 0]
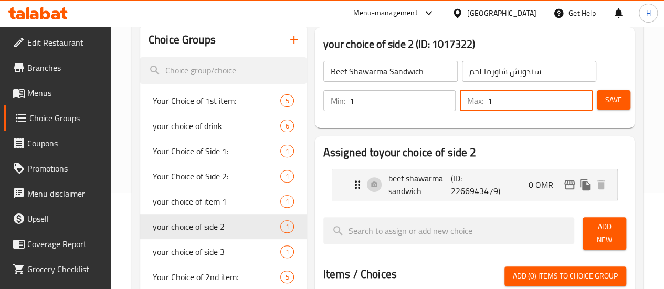
type input "1"
click at [610, 103] on span "Save" at bounding box center [613, 99] width 17 height 13
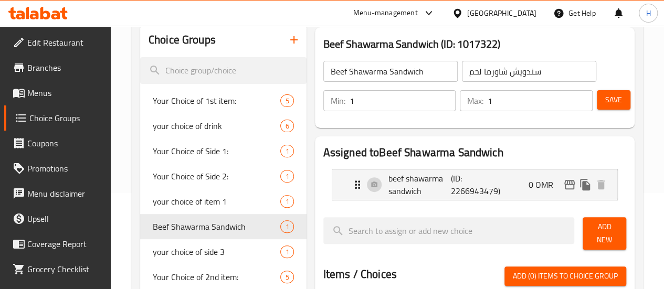
click at [30, 90] on span "Menus" at bounding box center [64, 93] width 75 height 13
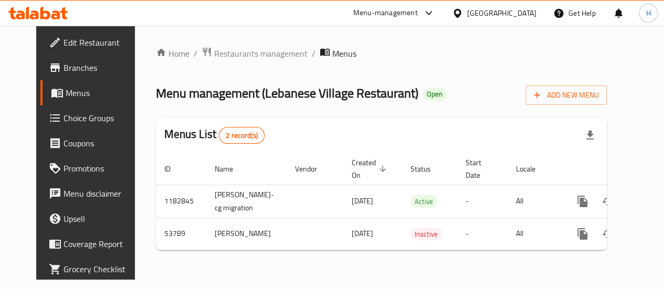
scroll to position [12, 0]
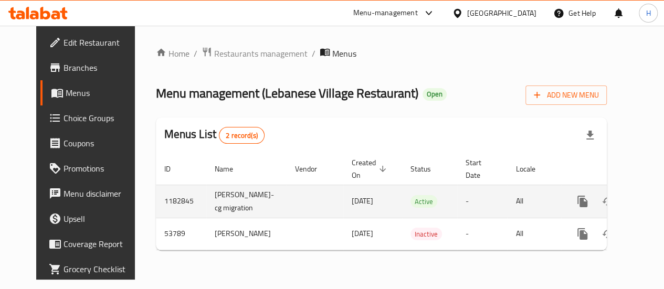
click at [639, 214] on td "enhanced table" at bounding box center [620, 201] width 118 height 33
click at [652, 200] on icon "enhanced table" at bounding box center [658, 201] width 13 height 13
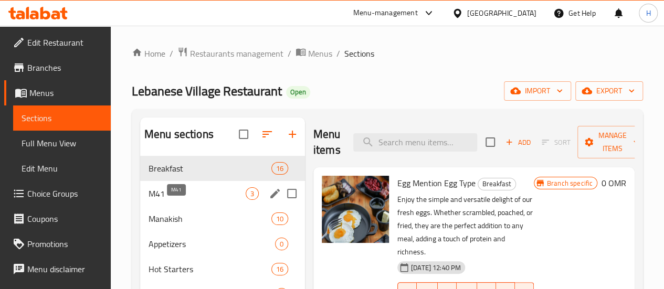
click at [154, 200] on span "M41" at bounding box center [196, 193] width 97 height 13
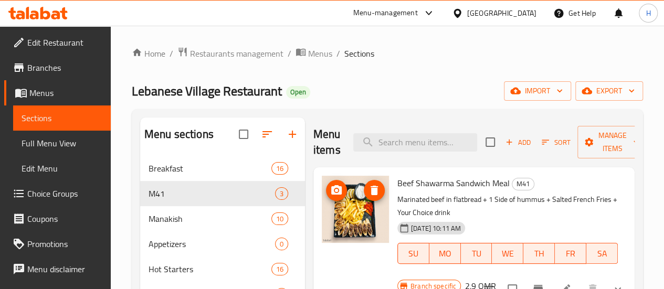
click at [322, 204] on img at bounding box center [355, 209] width 67 height 67
click at [568, 285] on div at bounding box center [553, 288] width 154 height 25
click at [568, 284] on div at bounding box center [553, 288] width 154 height 25
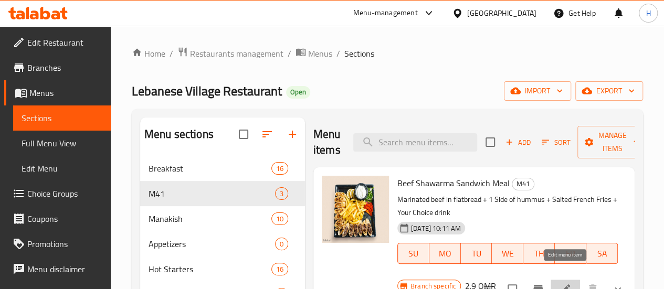
click at [564, 283] on icon at bounding box center [565, 289] width 13 height 13
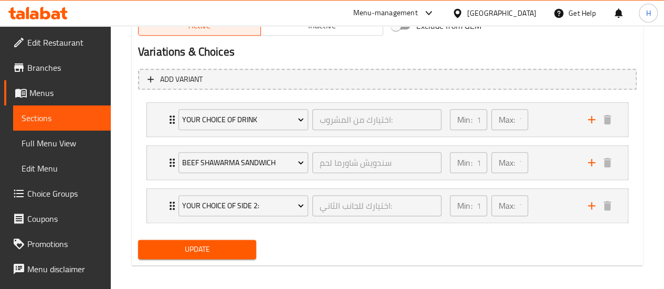
scroll to position [570, 0]
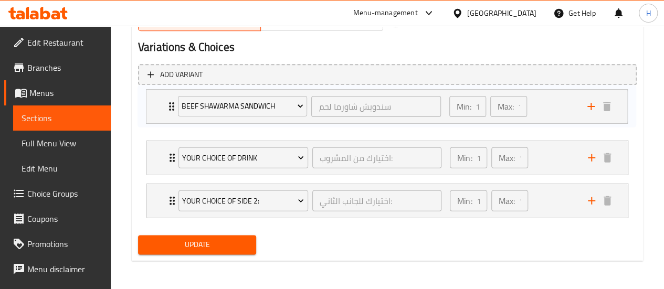
drag, startPoint x: 159, startPoint y: 162, endPoint x: 154, endPoint y: 109, distance: 53.2
click at [154, 109] on div "your choice of drink اختيارك من المشروب: ​ Min: 1 ​ Max: 1 ​ Diet Pepsi (ID: 22…" at bounding box center [387, 157] width 498 height 129
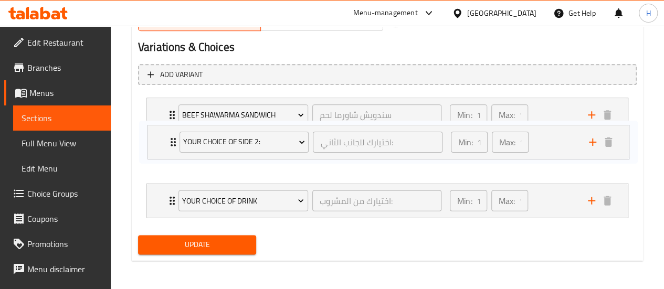
drag, startPoint x: 155, startPoint y: 200, endPoint x: 156, endPoint y: 139, distance: 60.9
click at [156, 139] on div "Beef Shawarma Sandwich سندويش شاورما لحم ​ Min: 1 ​ Max: 1 ​ beef shawarma sand…" at bounding box center [387, 157] width 498 height 129
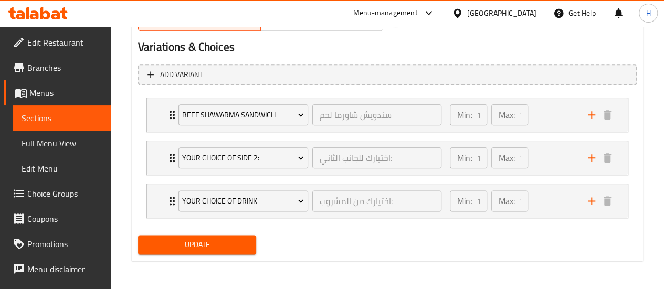
click at [154, 248] on span "Update" at bounding box center [197, 244] width 102 height 13
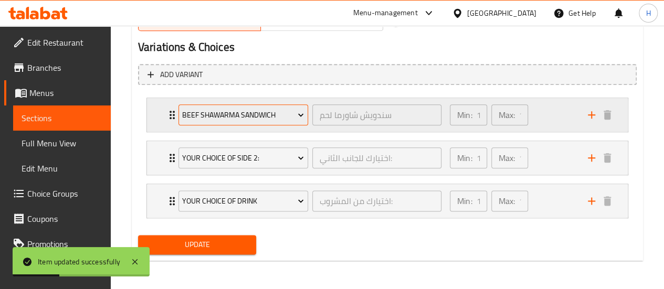
click at [297, 110] on icon "Expand" at bounding box center [300, 115] width 10 height 10
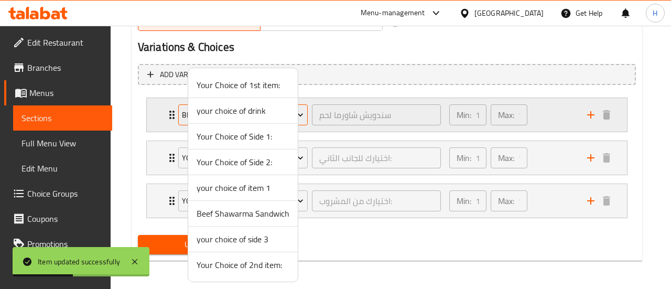
click at [297, 109] on div at bounding box center [335, 144] width 671 height 289
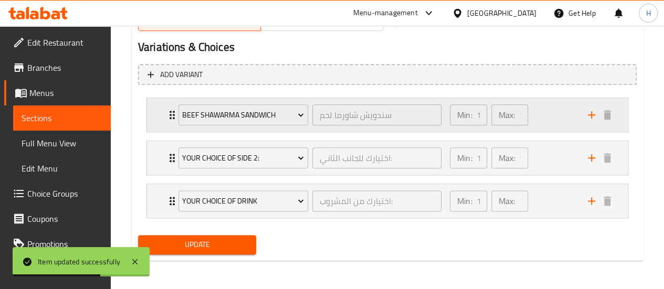
click at [467, 113] on p "Min:" at bounding box center [464, 115] width 15 height 13
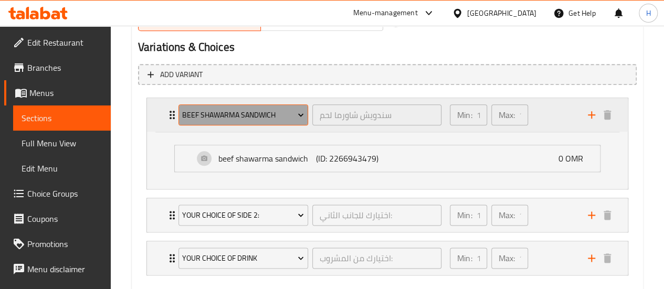
click at [245, 122] on button "Beef Shawarma Sandwich" at bounding box center [243, 114] width 130 height 21
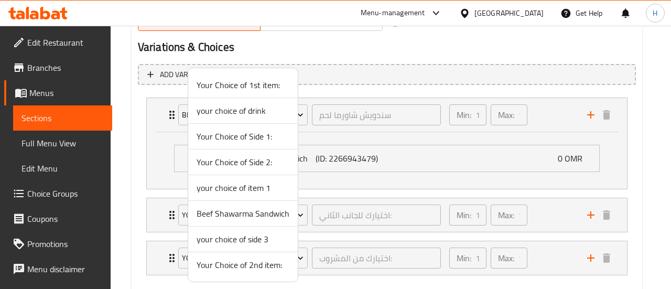
click at [332, 122] on div at bounding box center [335, 144] width 671 height 289
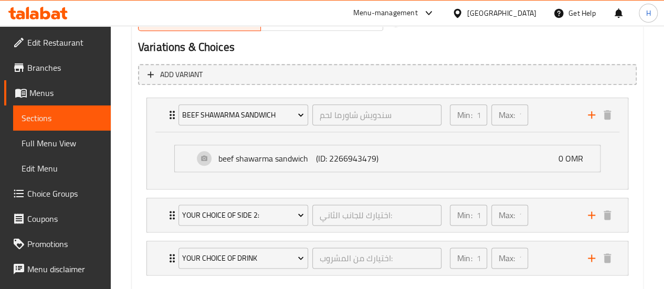
click at [48, 195] on span "Choice Groups" at bounding box center [64, 193] width 75 height 13
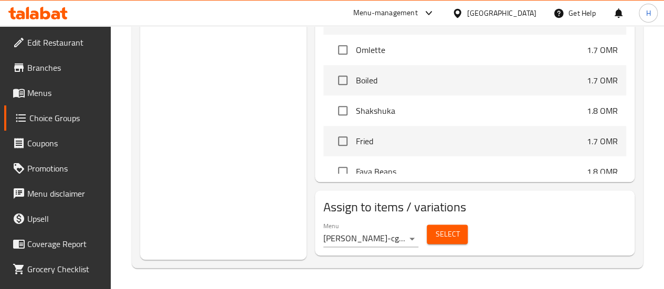
scroll to position [148, 0]
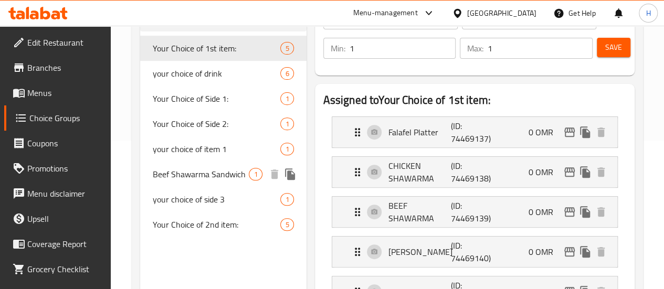
click at [175, 176] on span "Beef Shawarma Sandwich" at bounding box center [201, 174] width 97 height 13
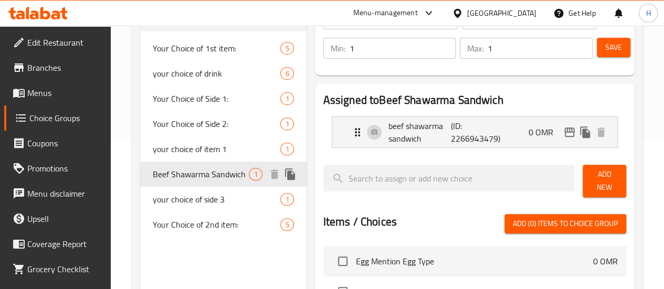
type input "Beef Shawarma Sandwich"
type input "سندويش شاورما لحم"
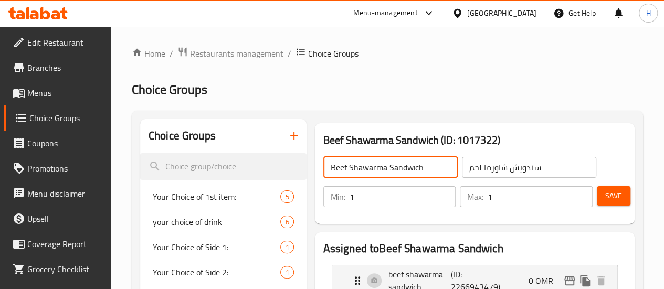
click at [331, 164] on input "Beef Shawarma Sandwich" at bounding box center [390, 167] width 134 height 21
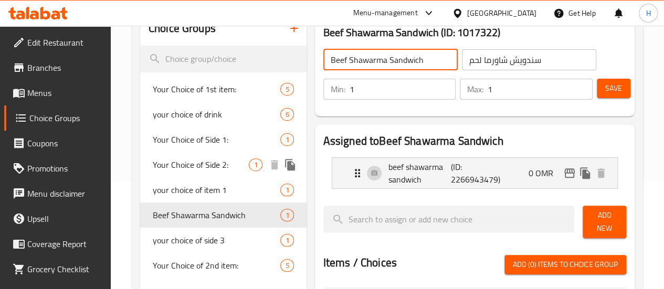
scroll to position [101, 0]
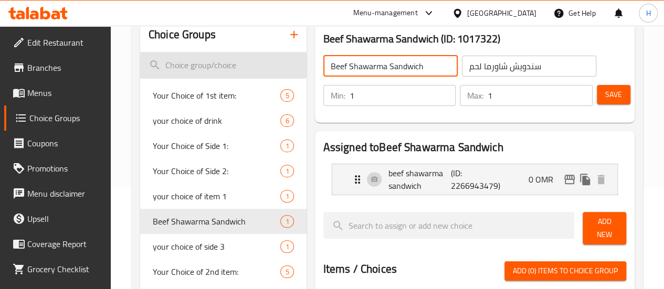
click at [196, 65] on input "search" at bounding box center [223, 65] width 166 height 27
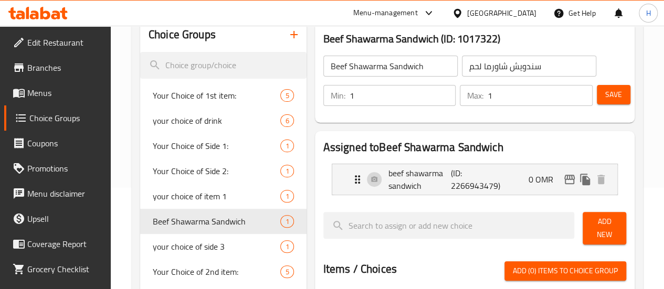
click at [281, 42] on button "button" at bounding box center [293, 34] width 25 height 25
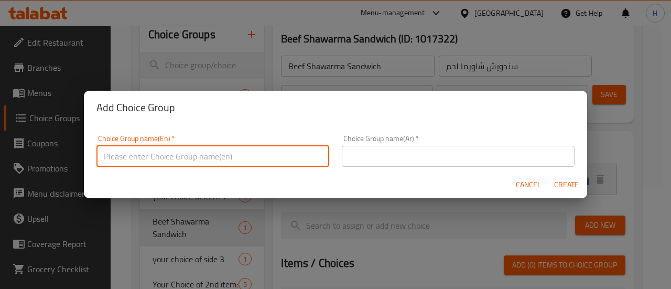
click at [254, 152] on input "text" at bounding box center [213, 156] width 233 height 21
type input "y"
type input "Main item"
click at [380, 165] on input "text" at bounding box center [458, 156] width 233 height 21
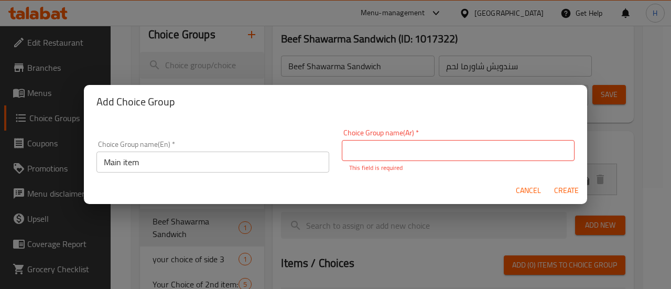
click at [234, 178] on div "Cancel Create" at bounding box center [336, 191] width 504 height 28
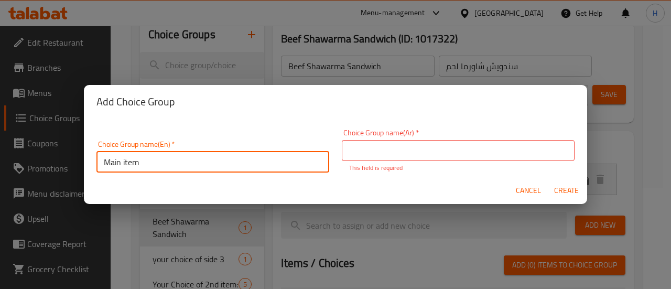
click at [219, 159] on input "Main item" at bounding box center [213, 162] width 233 height 21
click at [351, 154] on input "text" at bounding box center [458, 150] width 233 height 21
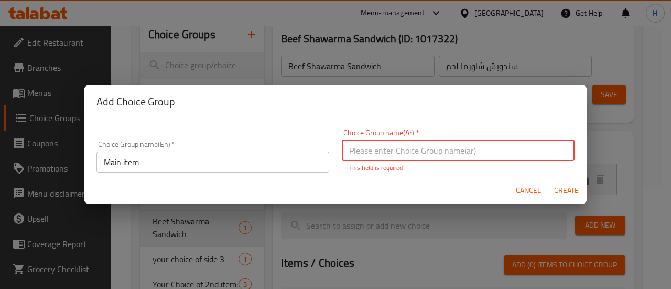
paste input "طبق رئيسي"
type input "طبق رئيسي"
click at [566, 186] on span "Create" at bounding box center [566, 190] width 25 height 13
type input "Main item"
type input "طبق رئيسي"
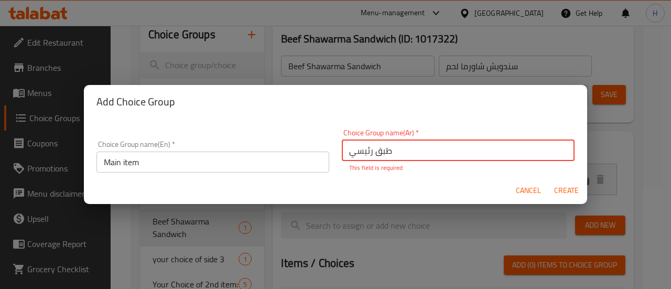
type input "0"
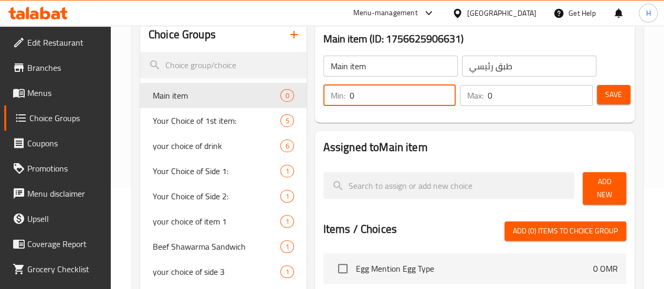
click at [377, 95] on input "0" at bounding box center [402, 95] width 106 height 21
type input "1"
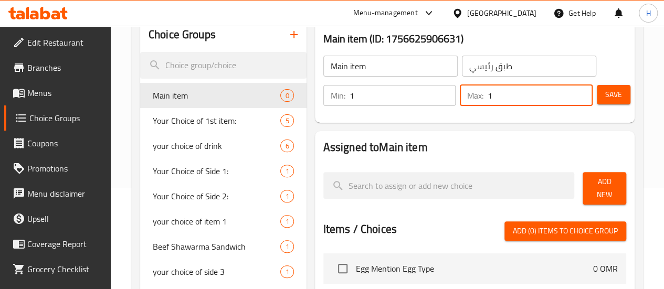
type input "1"
click at [614, 89] on span "Save" at bounding box center [613, 94] width 17 height 13
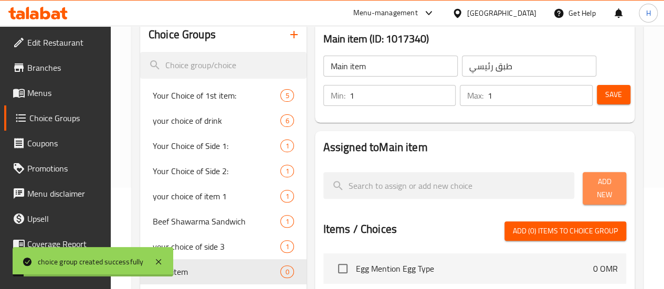
click at [593, 194] on button "Add New" at bounding box center [604, 188] width 44 height 33
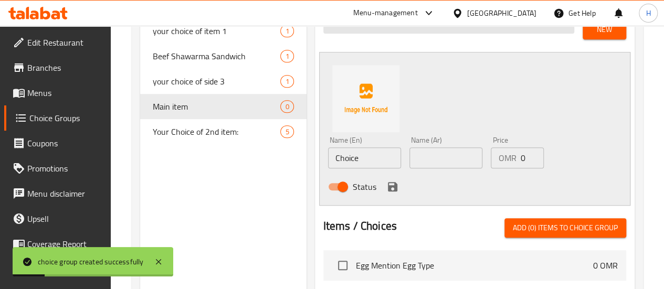
scroll to position [267, 0]
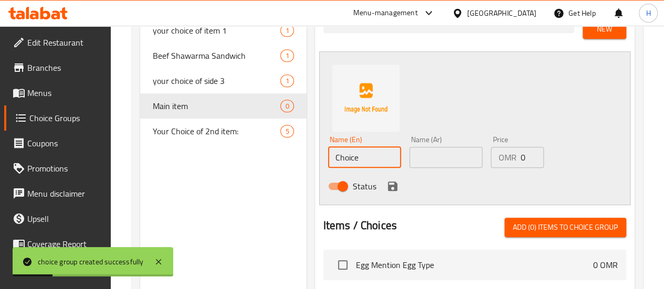
click at [332, 147] on input "Choice" at bounding box center [364, 157] width 73 height 21
type input "C"
type input "Chicken shawarma sandwich"
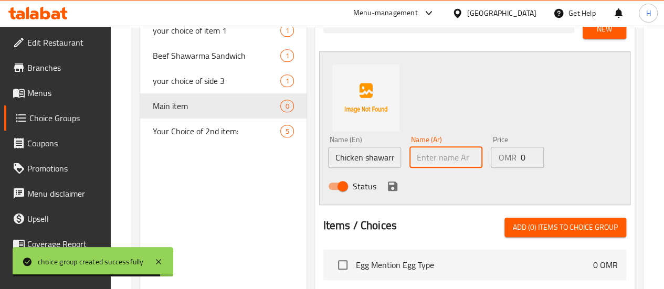
click at [409, 160] on input "text" at bounding box center [445, 157] width 73 height 21
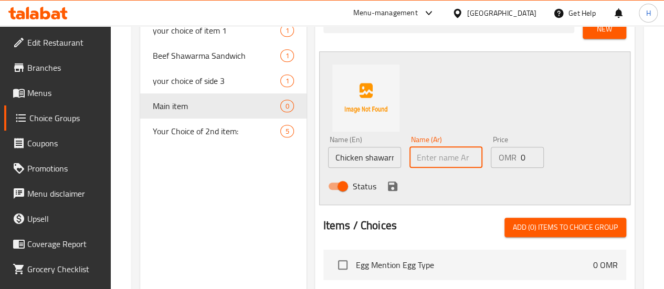
click at [340, 154] on input "Chicken shawarma sandwich" at bounding box center [364, 157] width 73 height 21
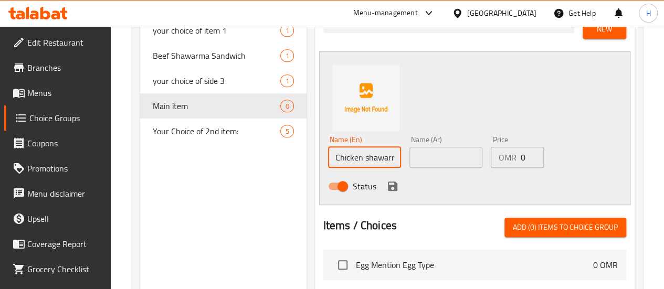
click at [340, 154] on input "Chicken shawarma sandwich" at bounding box center [364, 157] width 73 height 21
click at [430, 147] on input "text" at bounding box center [445, 157] width 73 height 21
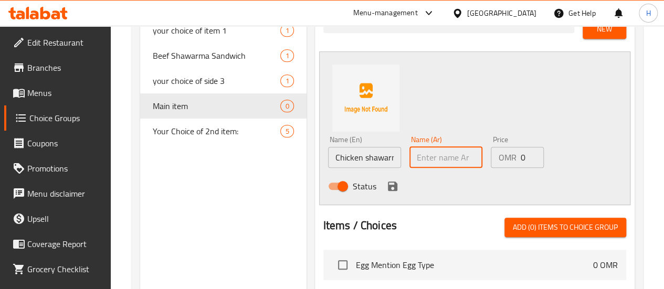
paste input "ساندويتش شاورما دجاج"
type input "ساندويتش شاورما دجاج"
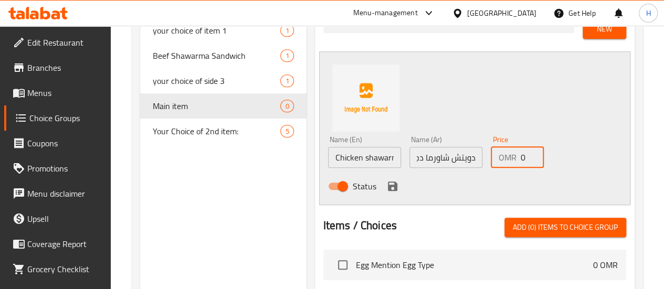
scroll to position [0, 0]
click at [527, 158] on input "0" at bounding box center [532, 157] width 24 height 21
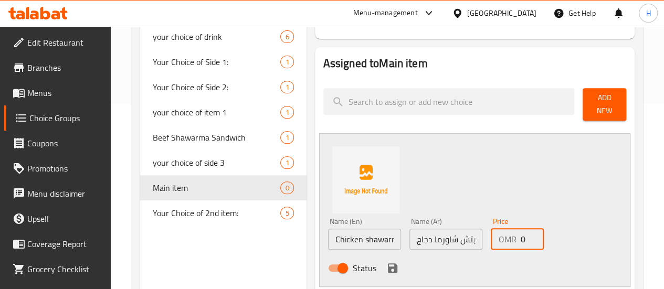
scroll to position [247, 0]
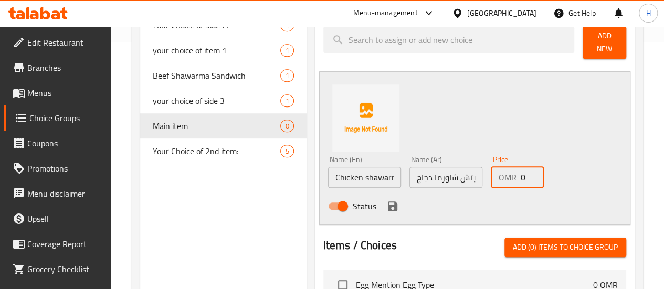
click at [388, 203] on icon "save" at bounding box center [392, 205] width 9 height 9
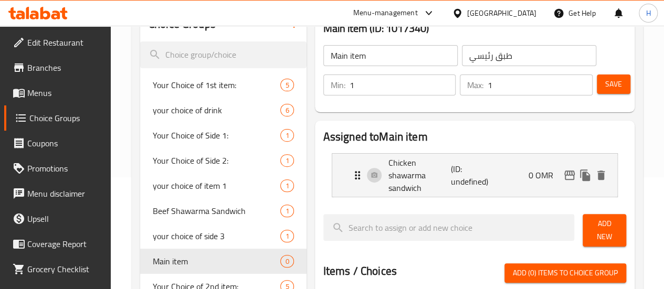
scroll to position [111, 0]
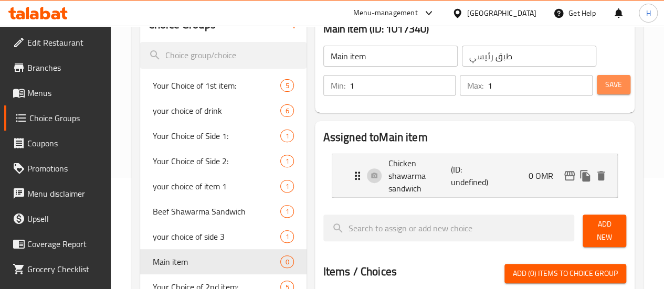
click at [605, 84] on span "Save" at bounding box center [613, 84] width 17 height 13
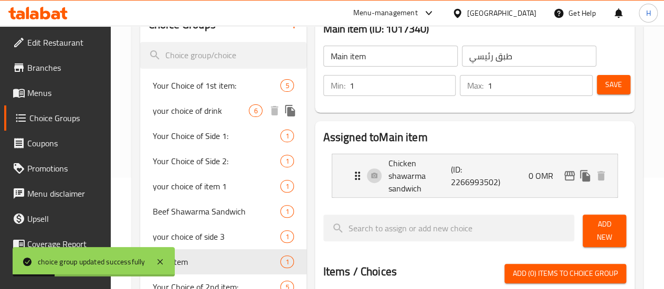
scroll to position [0, 0]
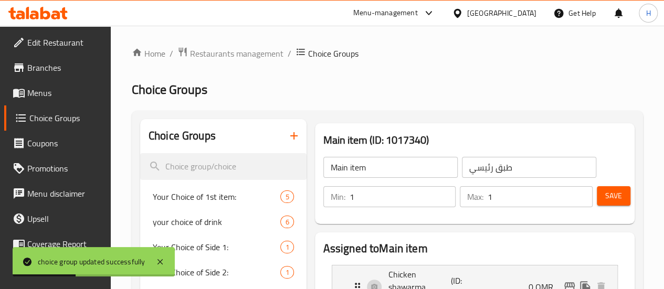
click at [35, 97] on span "Menus" at bounding box center [64, 93] width 75 height 13
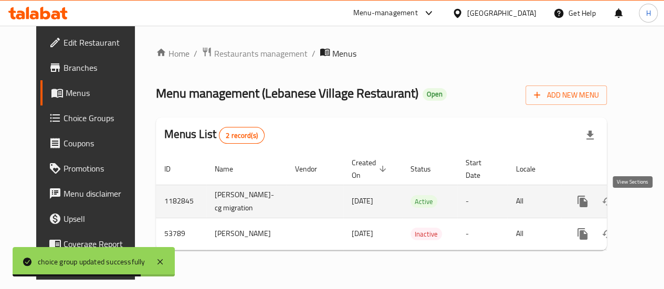
click at [652, 208] on icon "enhanced table" at bounding box center [658, 201] width 13 height 13
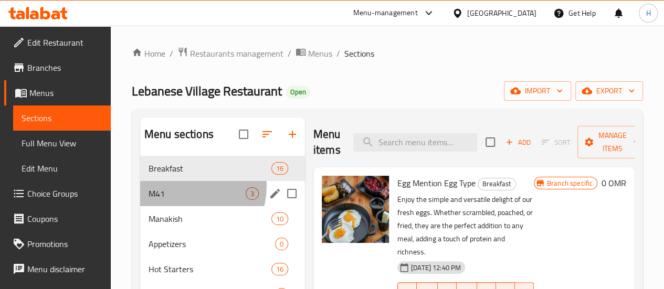
click at [183, 201] on div "M41 3" at bounding box center [222, 193] width 165 height 25
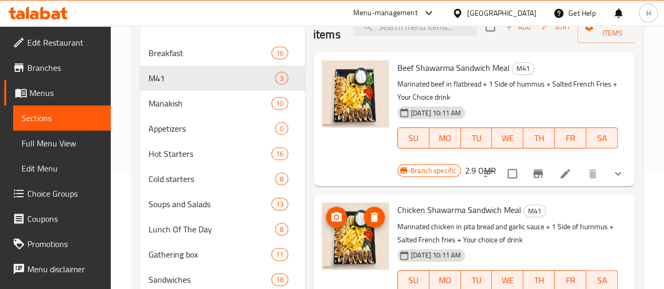
scroll to position [118, 0]
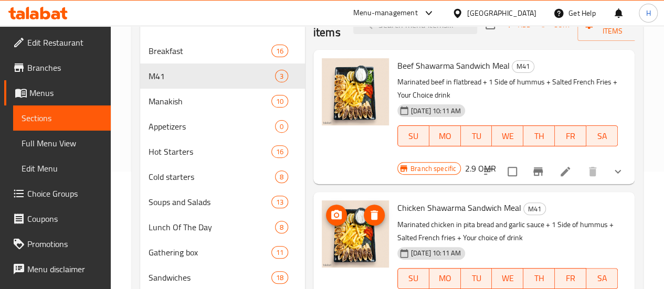
click at [322, 217] on img at bounding box center [355, 233] width 67 height 67
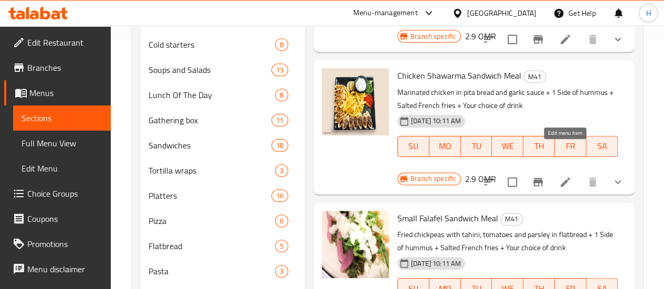
click at [569, 177] on icon at bounding box center [564, 181] width 9 height 9
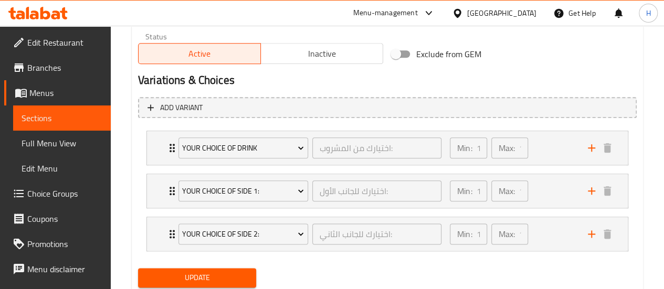
scroll to position [570, 0]
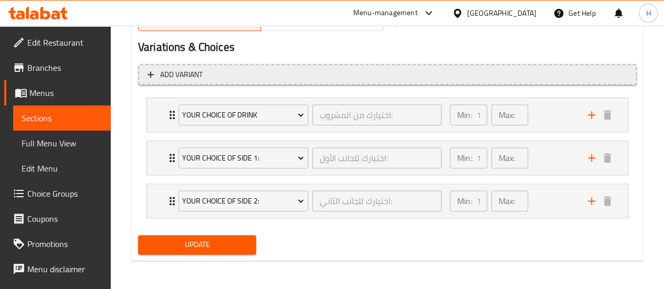
click at [187, 79] on span "Add variant" at bounding box center [181, 74] width 42 height 13
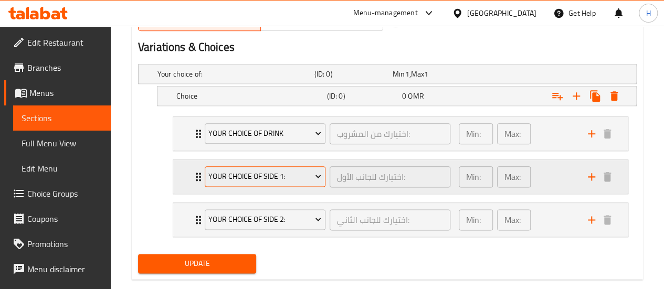
click at [234, 174] on span "Your Choice of Side 1:" at bounding box center [264, 176] width 113 height 13
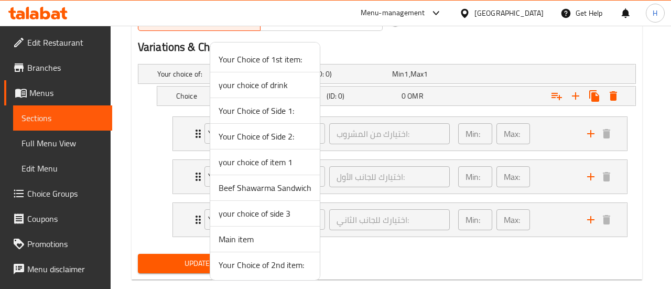
click at [232, 239] on span "Main item" at bounding box center [265, 239] width 93 height 13
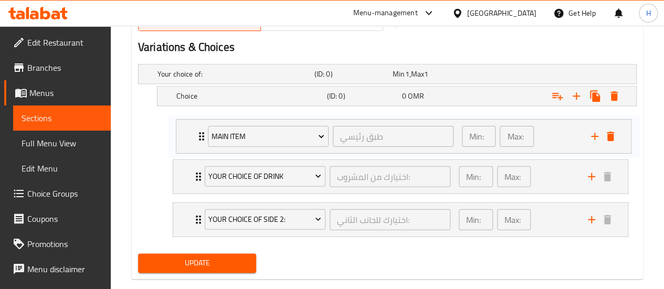
drag, startPoint x: 179, startPoint y: 185, endPoint x: 180, endPoint y: 152, distance: 33.6
click at [180, 152] on div "your choice of drink اختيارك من المشروب: ​ Min: 1 ​ Max: 1 ​ Diet Pepsi (ID: 22…" at bounding box center [400, 176] width 472 height 129
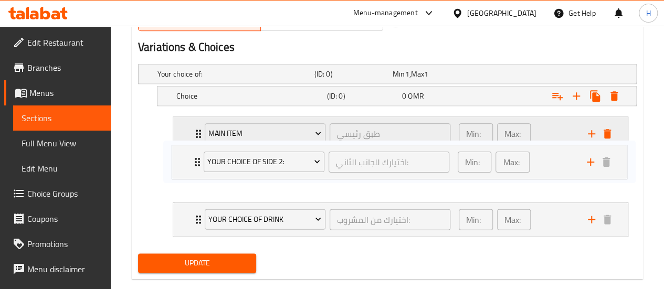
drag, startPoint x: 184, startPoint y: 209, endPoint x: 182, endPoint y: 145, distance: 63.5
click at [182, 145] on div "Main item طبق رئيسي ​ Min: 1 ​ Max: 1 ​ Chicken shawarma sandwich (ID: 22669935…" at bounding box center [400, 176] width 472 height 129
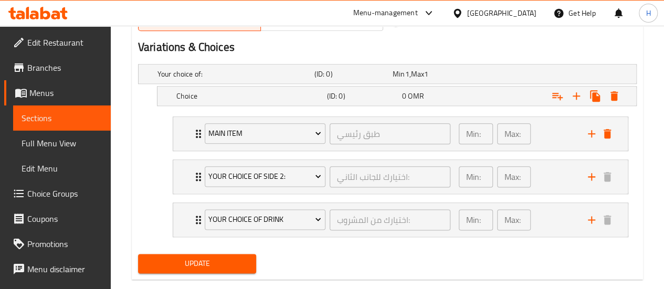
click at [175, 257] on span "Update" at bounding box center [197, 263] width 102 height 13
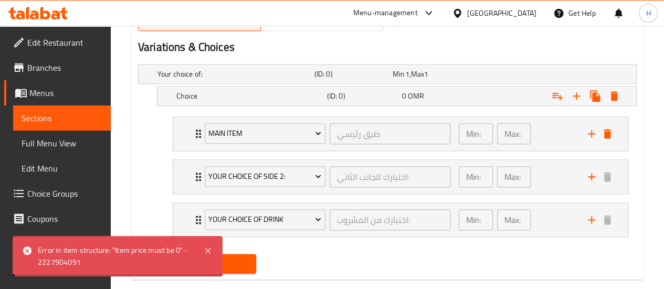
drag, startPoint x: 175, startPoint y: 255, endPoint x: 151, endPoint y: 142, distance: 116.4
click at [151, 142] on nav "Main item طبق رئيسي ​ Min: 1 ​ Max: 1 ​ Chicken shawarma sandwich (ID: 22669935…" at bounding box center [387, 176] width 498 height 137
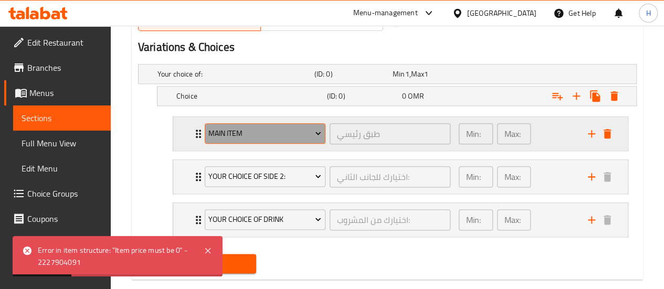
click at [219, 134] on span "Main item" at bounding box center [264, 133] width 113 height 13
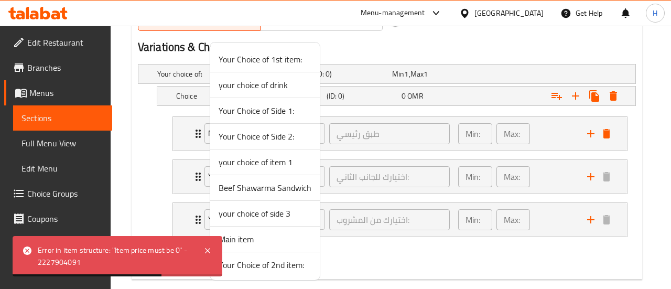
click at [180, 135] on div at bounding box center [335, 144] width 671 height 289
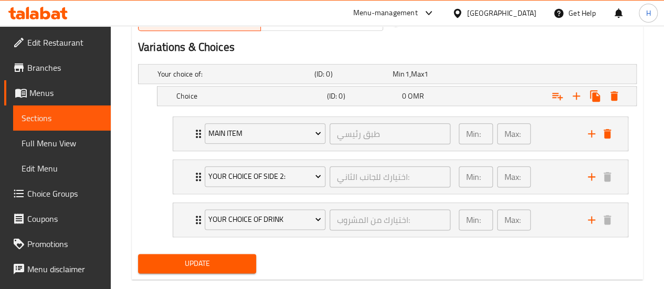
click at [49, 195] on span "Choice Groups" at bounding box center [64, 193] width 75 height 13
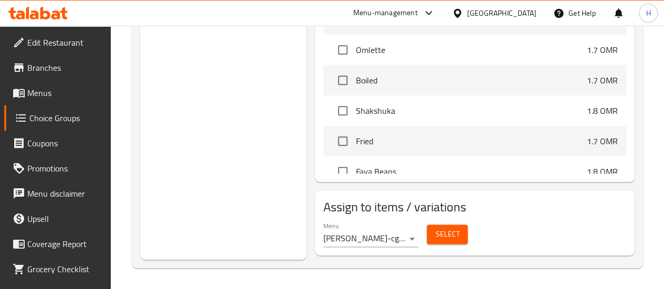
scroll to position [148, 0]
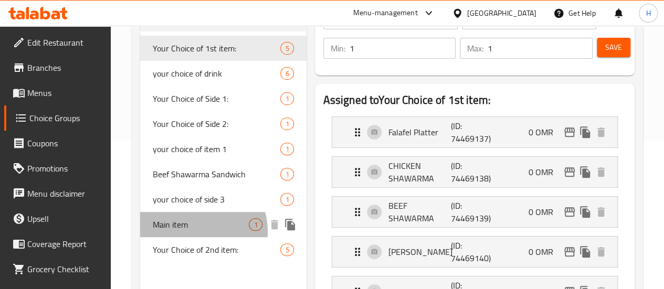
click at [198, 237] on div "Main item 1" at bounding box center [223, 224] width 166 height 25
type input "Main item"
type input "طبق رئيسي"
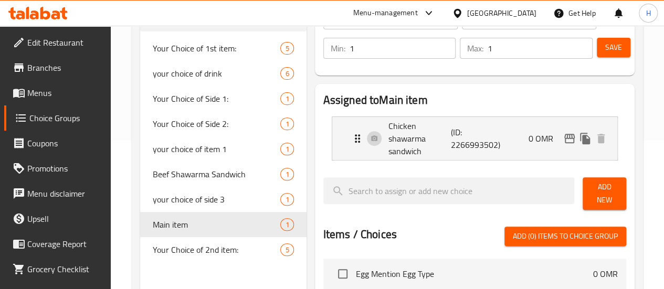
scroll to position [0, 0]
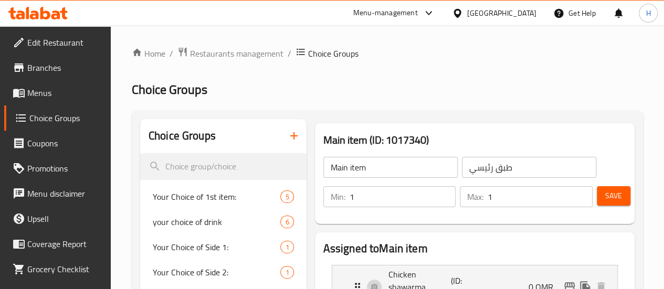
click at [335, 179] on div "Main item ​" at bounding box center [390, 167] width 138 height 25
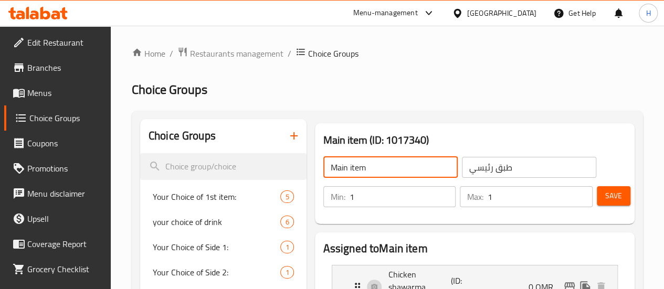
click at [328, 168] on input "Main item" at bounding box center [390, 167] width 134 height 21
click at [328, 168] on input "chicken shawarma sandwich" at bounding box center [390, 167] width 134 height 21
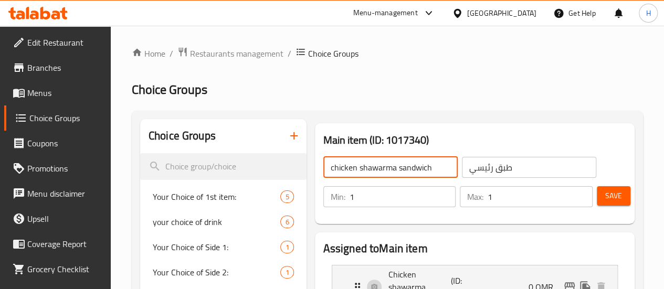
type input "chicken shawarma sandwich"
click at [479, 161] on input "طبق رئيسي" at bounding box center [529, 167] width 134 height 21
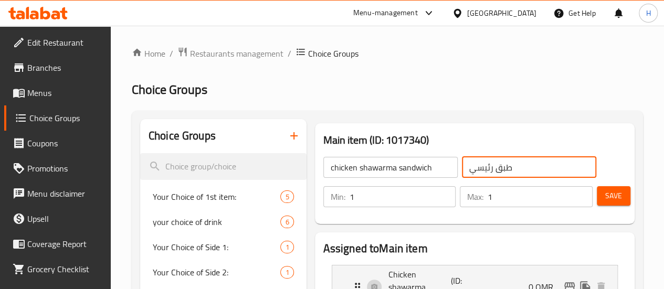
click at [479, 161] on input "طبق رئيسي" at bounding box center [529, 167] width 134 height 21
paste input "اندويتش شاورما دجاج"
type input "ساندويتش شاورما دجاج"
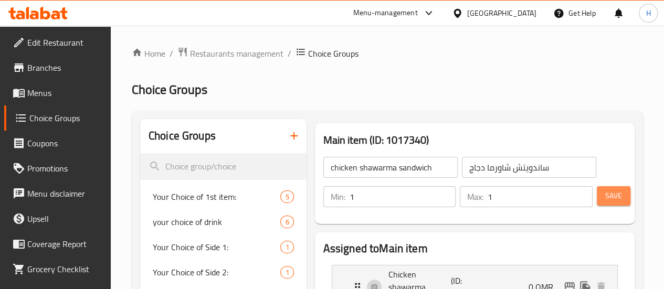
click at [614, 198] on span "Save" at bounding box center [613, 195] width 17 height 13
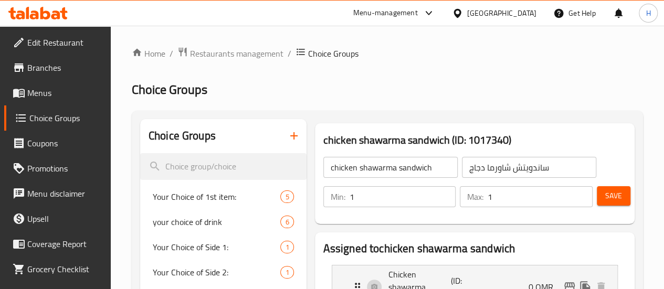
click at [31, 101] on link "Menus" at bounding box center [57, 92] width 106 height 25
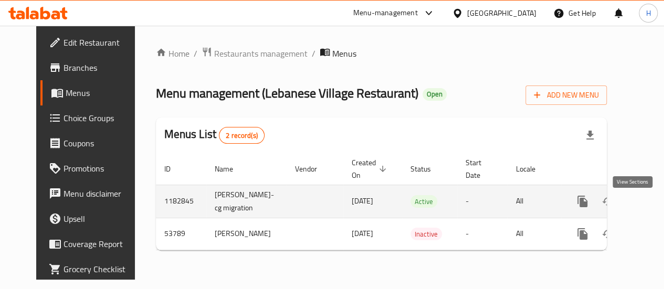
click at [652, 201] on icon "enhanced table" at bounding box center [658, 201] width 13 height 13
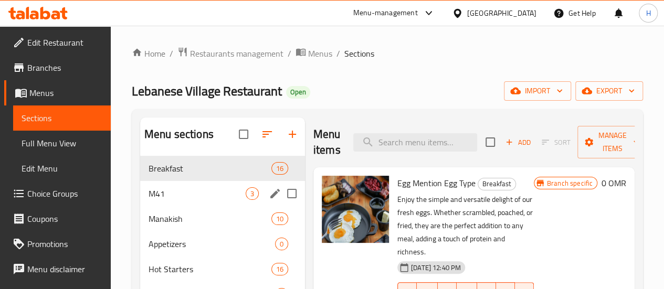
click at [173, 206] on div "M41 3" at bounding box center [222, 193] width 165 height 25
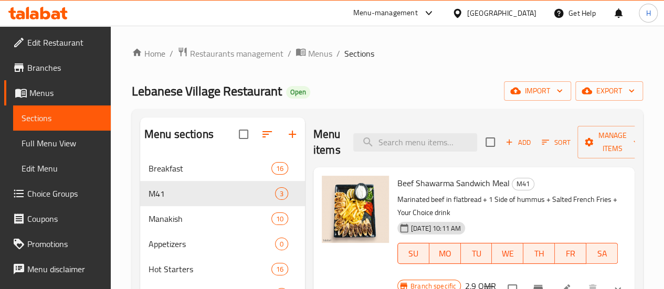
scroll to position [234, 0]
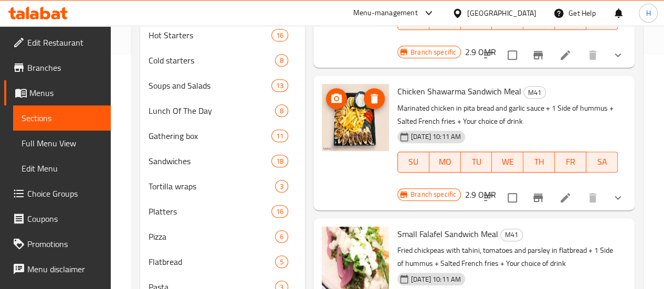
click at [322, 115] on img at bounding box center [355, 117] width 67 height 67
click at [564, 191] on icon at bounding box center [565, 197] width 13 height 13
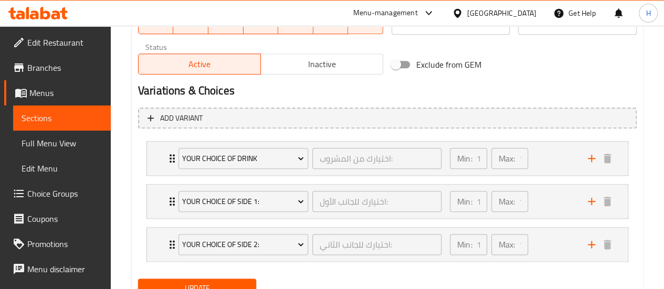
scroll to position [527, 0]
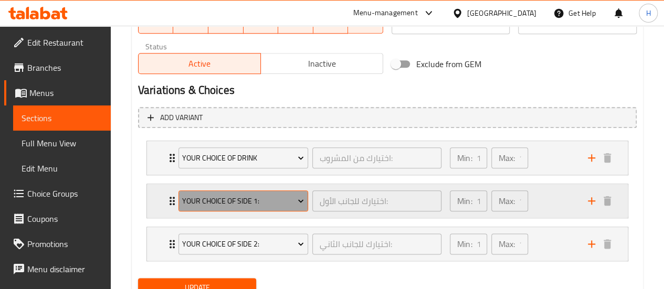
click at [211, 200] on span "Your Choice of Side 1:" at bounding box center [243, 201] width 122 height 13
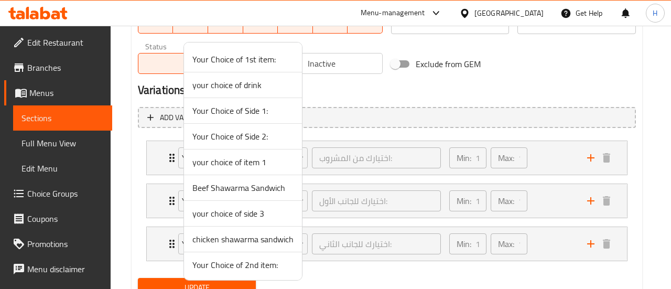
click at [206, 244] on span "chicken shawarma sandwich" at bounding box center [243, 239] width 101 height 13
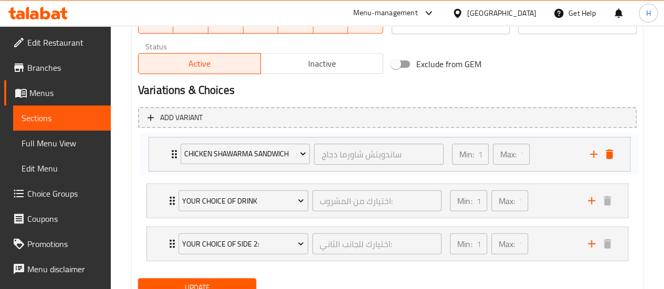
drag, startPoint x: 155, startPoint y: 204, endPoint x: 157, endPoint y: 153, distance: 51.5
click at [157, 153] on div "your choice of drink اختيارك من المشروب: ​ Min: 1 ​ Max: 1 ​ Diet Pepsi (ID: 22…" at bounding box center [387, 200] width 498 height 129
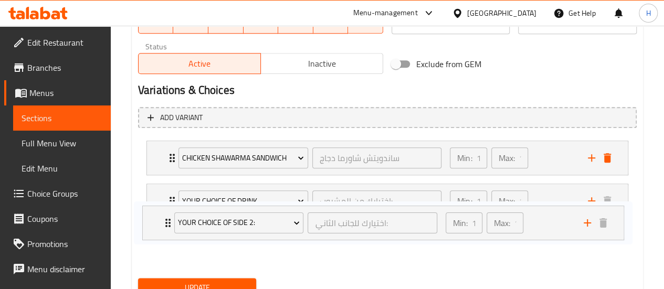
scroll to position [529, 0]
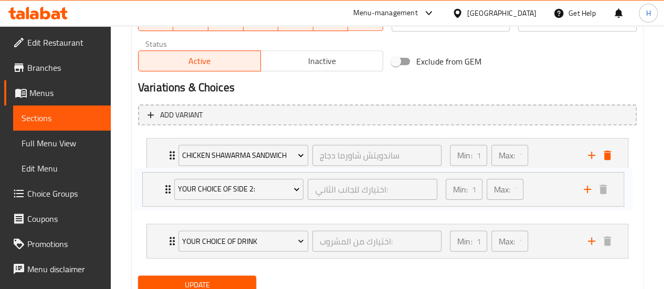
drag, startPoint x: 156, startPoint y: 236, endPoint x: 151, endPoint y: 178, distance: 57.5
click at [151, 178] on div "chicken shawarma sandwich ساندويتش شاورما دجاج ​ Min: 1 ​ Max: 1 ​ Chicken shaw…" at bounding box center [387, 198] width 498 height 129
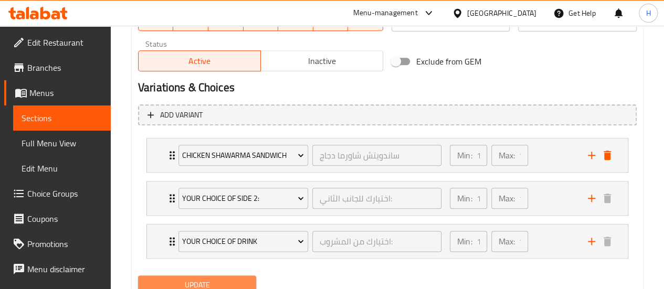
click at [169, 282] on span "Update" at bounding box center [197, 285] width 102 height 13
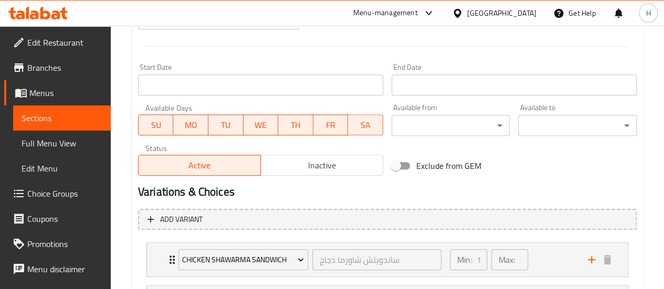
scroll to position [570, 0]
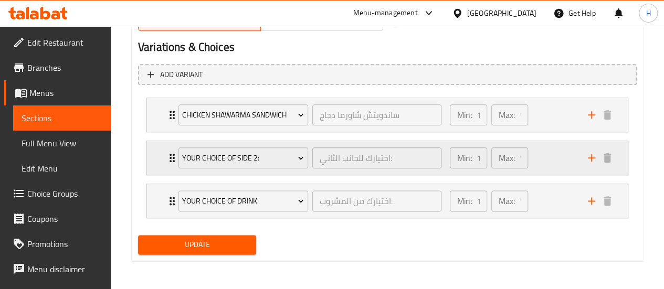
click at [157, 173] on div "Your Choice of Side 2: اختيارك للجانب الثاني: ​ Min: 1 ​ Max: 1 ​" at bounding box center [387, 158] width 481 height 34
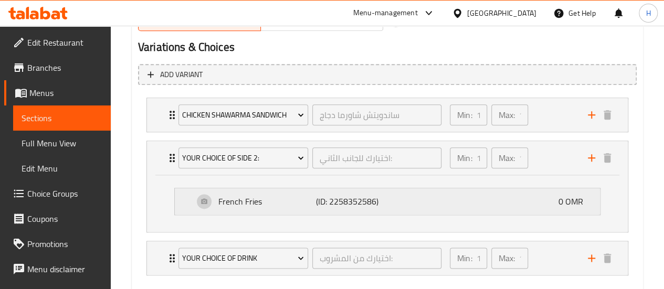
scroll to position [626, 0]
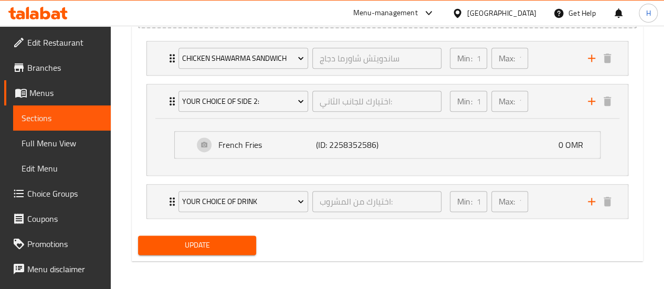
click at [266, 162] on ul "French Fries (ID: 2258352586) 0 OMR Name (En) French Fries Name (En) Name (Ar) …" at bounding box center [387, 145] width 443 height 44
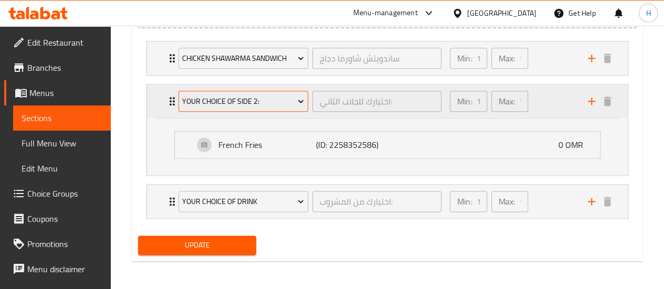
click at [247, 105] on span "Your Choice of Side 2:" at bounding box center [243, 101] width 122 height 13
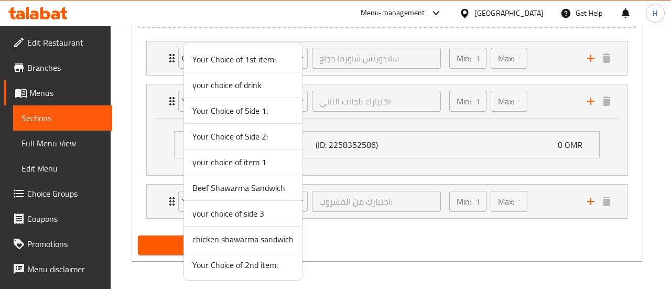
click at [462, 110] on div at bounding box center [335, 144] width 671 height 289
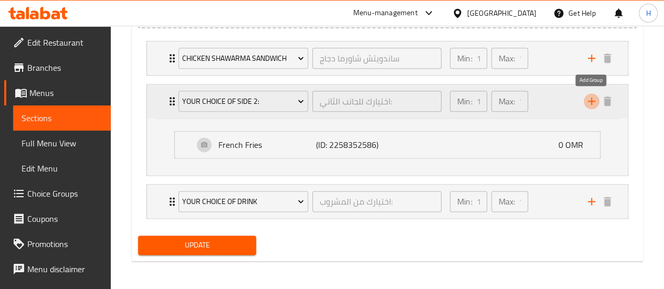
click at [585, 101] on icon "add" at bounding box center [591, 101] width 13 height 13
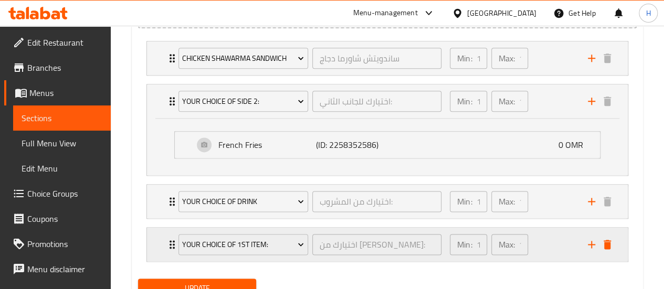
click at [261, 255] on div "Your Choice of 1st item:" at bounding box center [243, 244] width 134 height 25
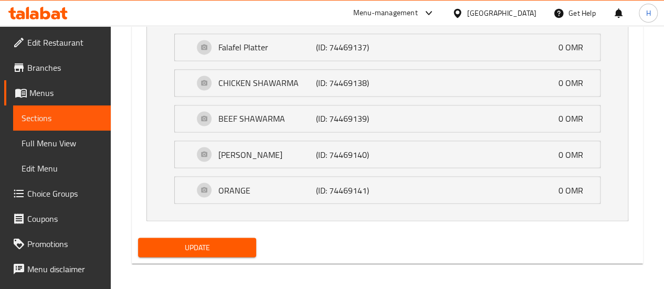
scroll to position [696, 0]
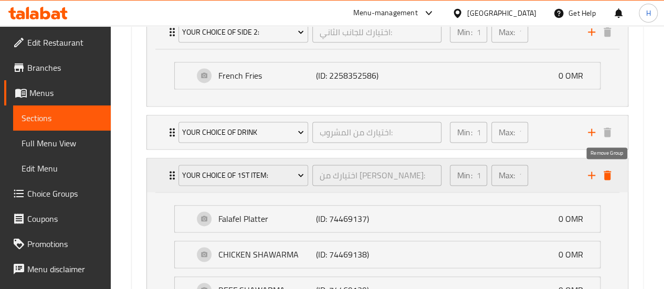
click at [609, 174] on icon "delete" at bounding box center [606, 174] width 7 height 9
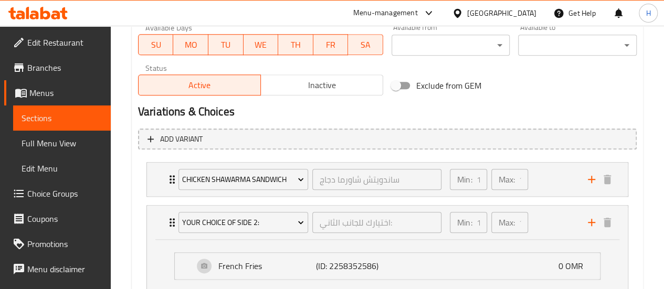
scroll to position [501, 0]
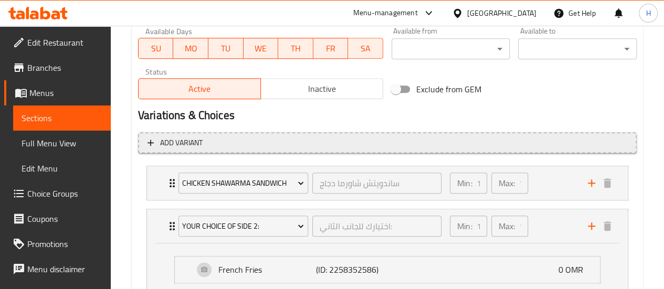
click at [229, 141] on span "Add variant" at bounding box center [386, 142] width 479 height 13
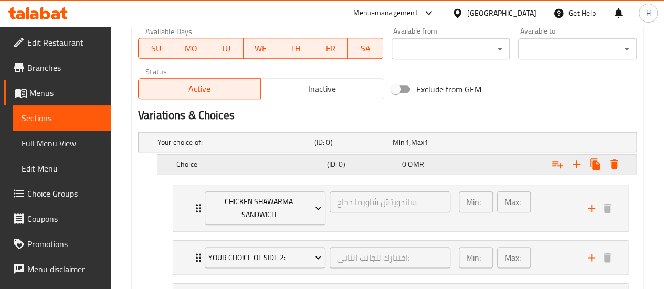
scroll to position [600, 0]
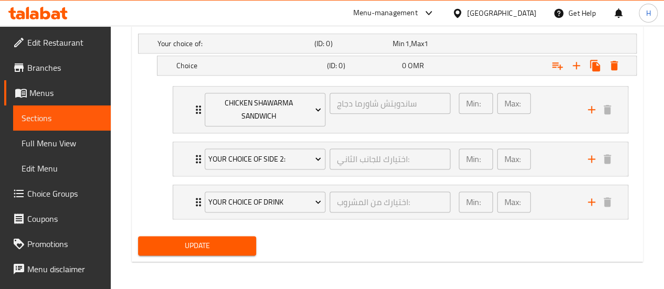
click at [42, 196] on span "Choice Groups" at bounding box center [64, 193] width 75 height 13
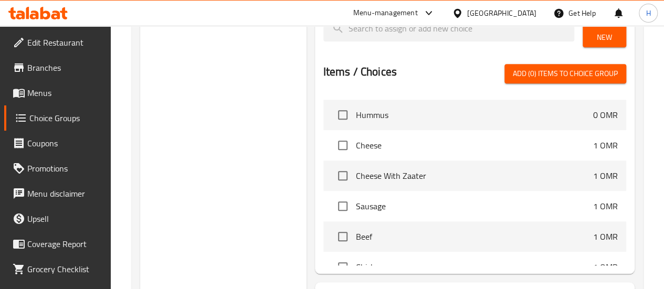
scroll to position [971, 0]
click at [332, 111] on input "checkbox" at bounding box center [343, 114] width 22 height 22
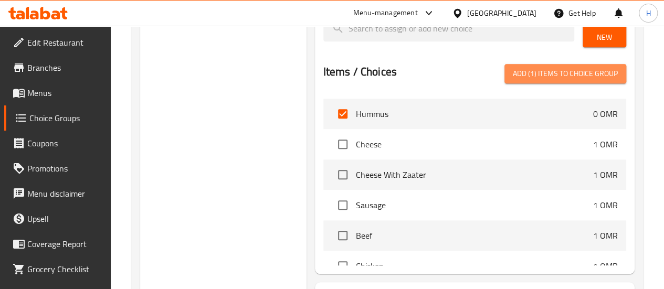
click at [599, 74] on button "Add (1) items to choice group" at bounding box center [565, 73] width 122 height 19
checkbox input "false"
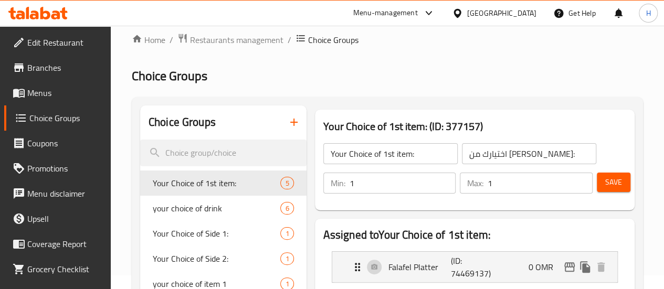
scroll to position [0, 0]
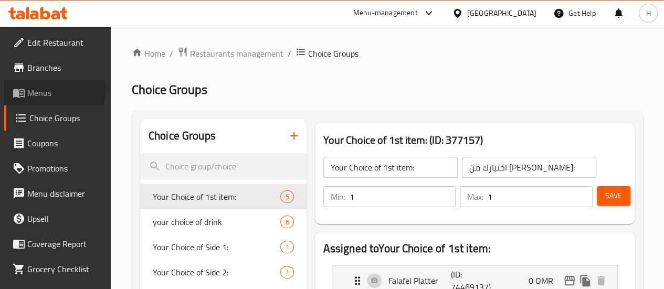
click at [36, 89] on span "Menus" at bounding box center [64, 93] width 75 height 13
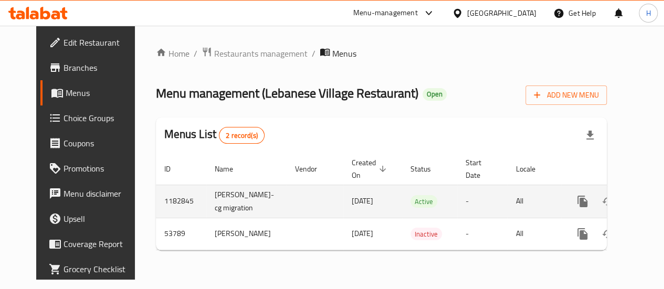
click at [652, 208] on icon "enhanced table" at bounding box center [658, 201] width 13 height 13
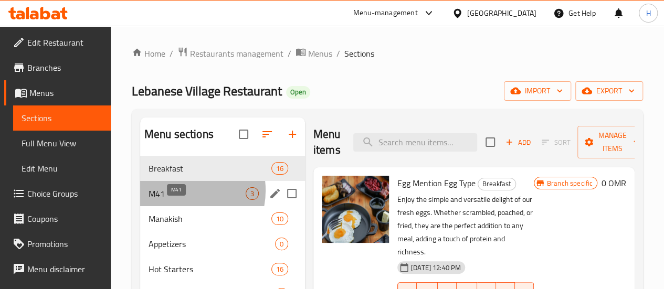
click at [179, 200] on span "M41" at bounding box center [196, 193] width 97 height 13
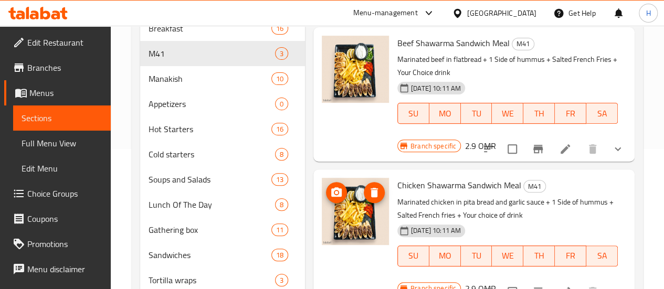
scroll to position [141, 0]
click at [322, 205] on img at bounding box center [355, 210] width 67 height 67
click at [568, 285] on icon at bounding box center [565, 291] width 13 height 13
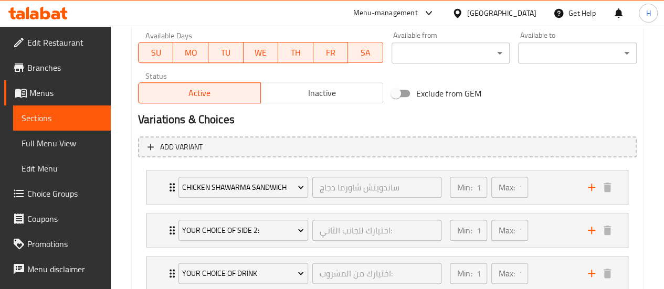
scroll to position [570, 0]
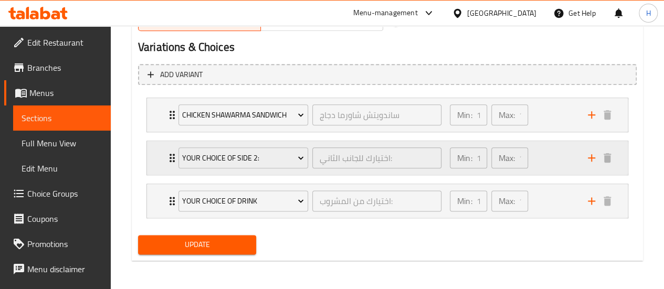
click at [171, 157] on icon "Expand" at bounding box center [172, 158] width 13 height 13
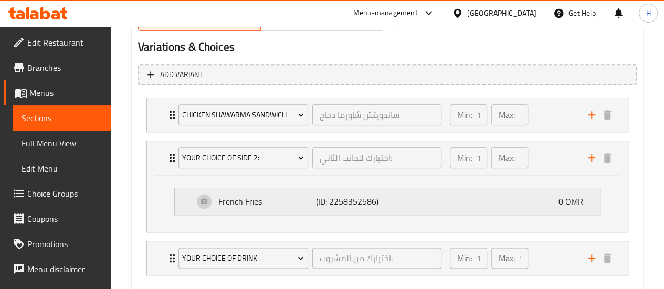
click at [489, 205] on div "French Fries (ID: 2258352586) 0 OMR" at bounding box center [390, 201] width 393 height 26
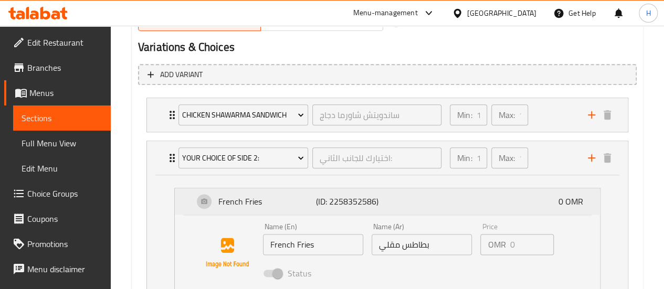
click at [489, 205] on div "French Fries (ID: 2258352586) 0 OMR" at bounding box center [390, 201] width 393 height 26
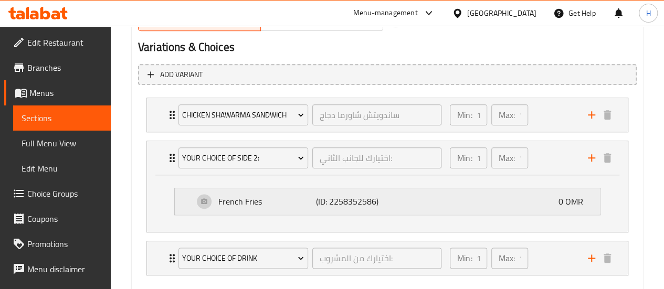
click at [489, 205] on div "French Fries (ID: 2258352586) 0 OMR" at bounding box center [390, 201] width 393 height 26
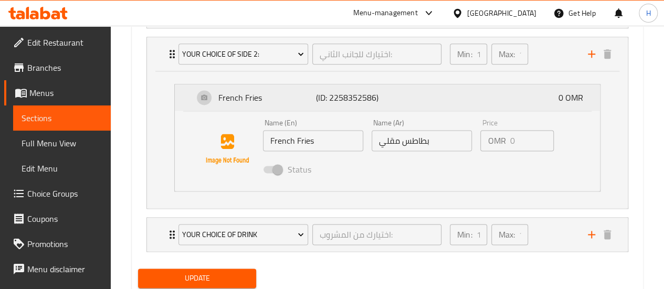
scroll to position [675, 0]
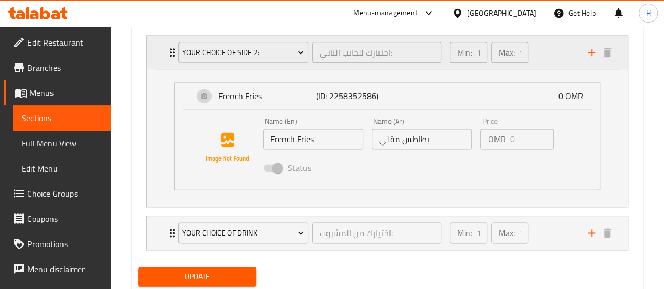
click at [584, 56] on button "add" at bounding box center [591, 53] width 16 height 16
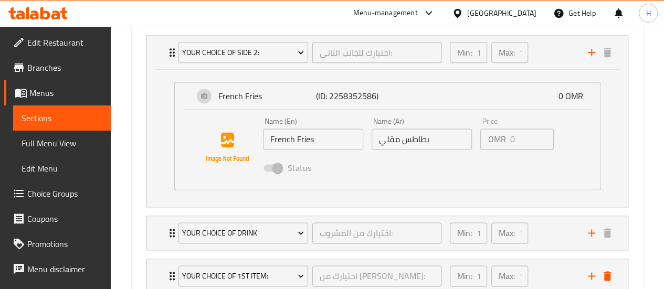
scroll to position [749, 0]
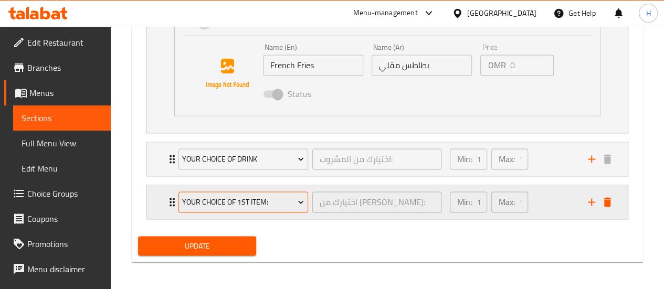
click at [270, 206] on span "Your Choice of 1st item:" at bounding box center [243, 202] width 122 height 13
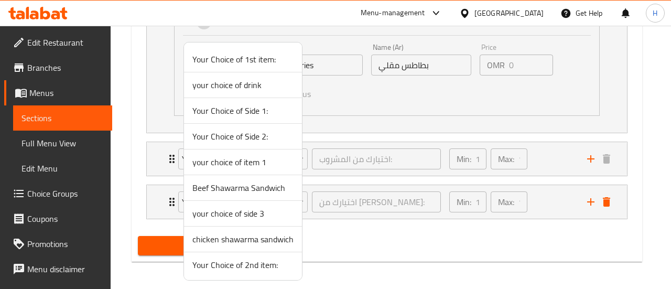
click at [357, 205] on div at bounding box center [335, 144] width 671 height 289
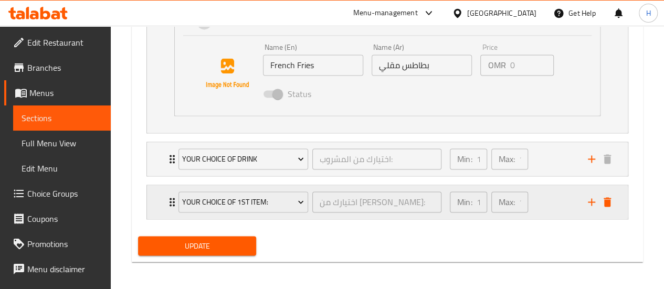
click at [168, 196] on icon "Expand" at bounding box center [172, 202] width 13 height 13
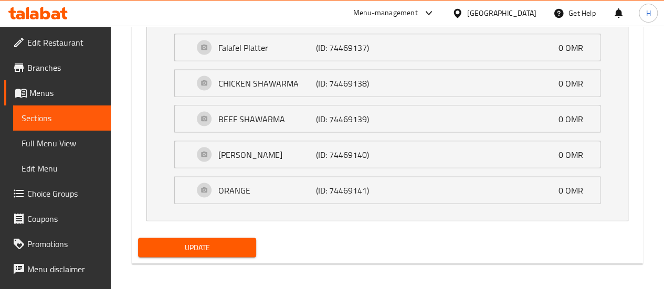
scroll to position [787, 0]
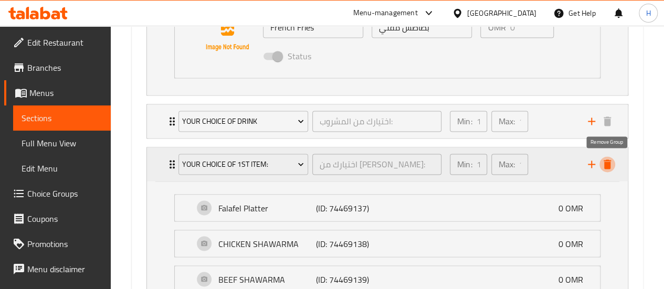
click at [606, 162] on icon "delete" at bounding box center [606, 163] width 7 height 9
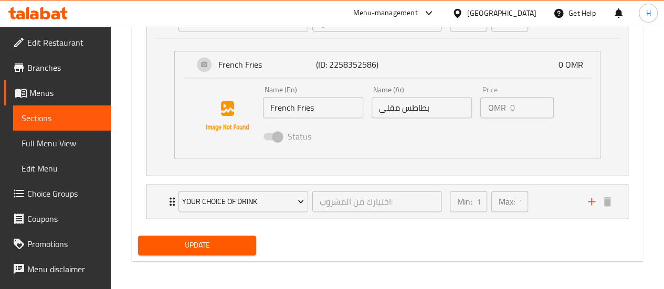
click at [48, 199] on span "Choice Groups" at bounding box center [64, 193] width 75 height 13
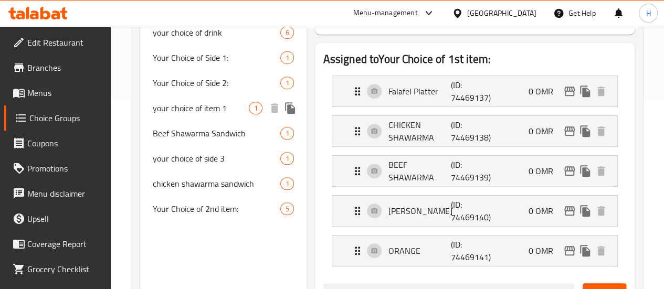
scroll to position [184, 0]
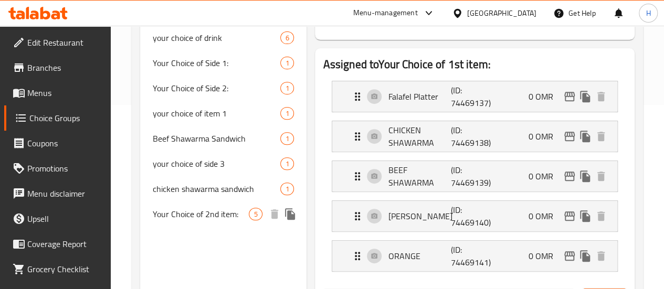
click at [179, 220] on span "Your Choice of 2nd item:" at bounding box center [201, 214] width 97 height 13
type input "Your Choice of 2nd item:"
type input "اختيارك للعنصر الثاني:"
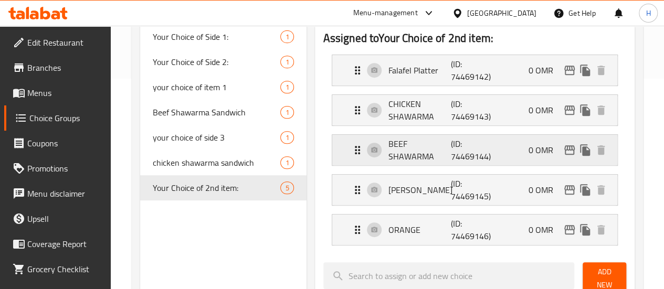
scroll to position [206, 0]
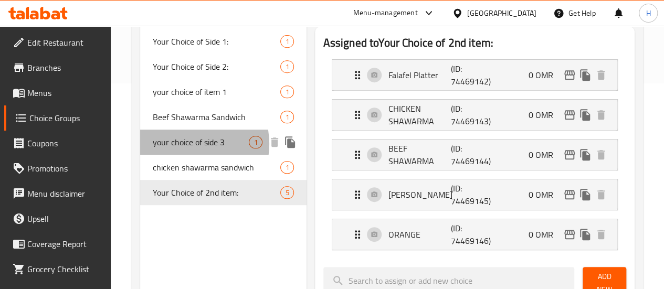
click at [185, 148] on span "your choice of side 3" at bounding box center [201, 142] width 97 height 13
type input "your choice of side 3"
type input "اختيارك للجانب 3"
type input "0"
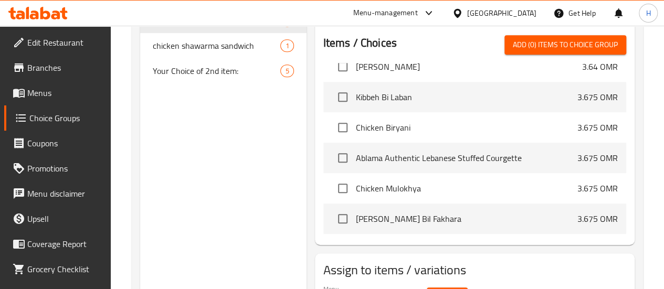
scroll to position [2490, 0]
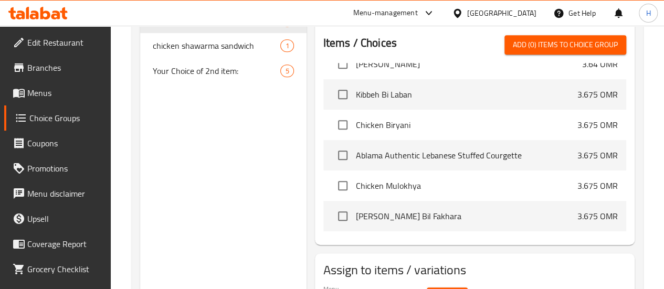
click at [42, 87] on span "Menus" at bounding box center [64, 93] width 75 height 13
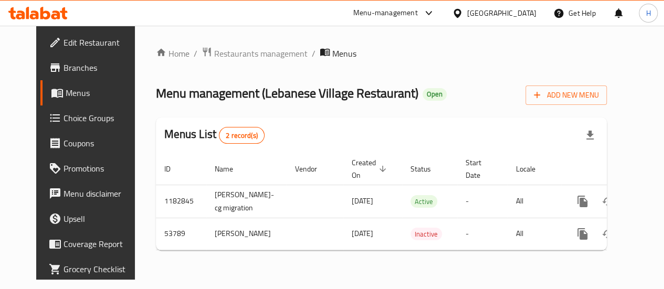
scroll to position [12, 0]
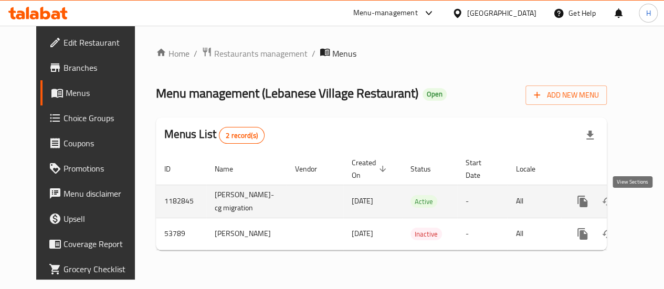
click at [653, 197] on icon "enhanced table" at bounding box center [657, 201] width 9 height 9
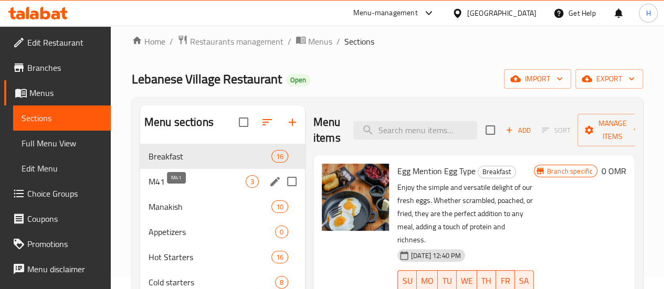
click at [195, 188] on span "M41" at bounding box center [196, 181] width 97 height 13
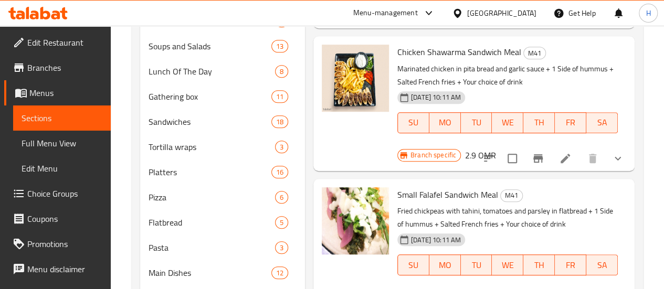
scroll to position [279, 0]
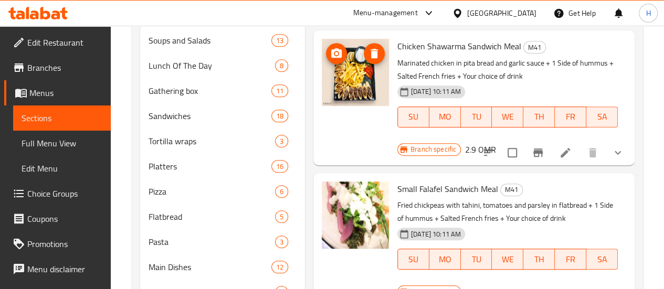
click at [322, 71] on img at bounding box center [355, 72] width 67 height 67
click at [568, 148] on icon at bounding box center [564, 152] width 9 height 9
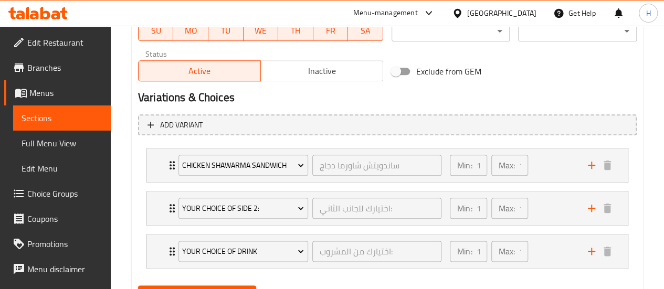
scroll to position [570, 0]
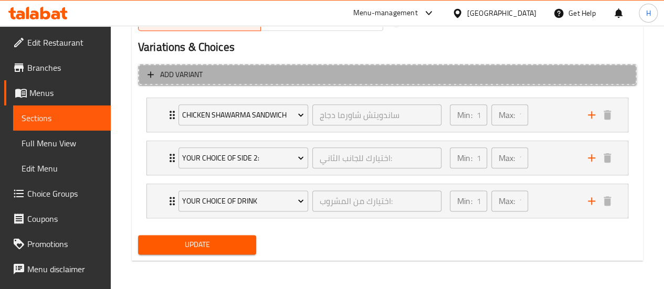
click at [238, 69] on span "Add variant" at bounding box center [386, 74] width 479 height 13
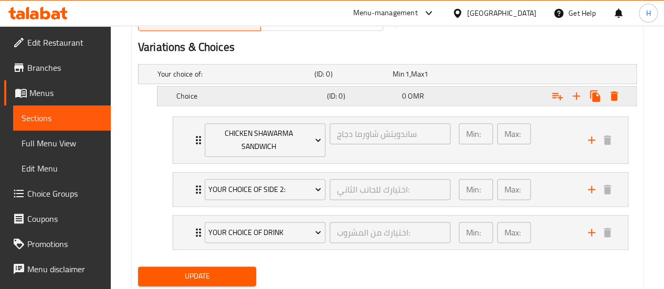
click at [227, 86] on div "Choice (ID: 0) 0 OMR" at bounding box center [399, 95] width 451 height 23
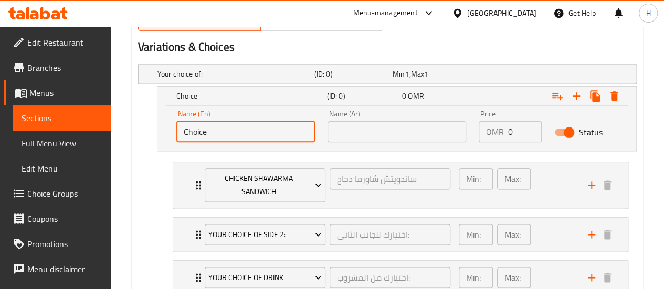
click at [236, 133] on input "Choice" at bounding box center [245, 131] width 138 height 21
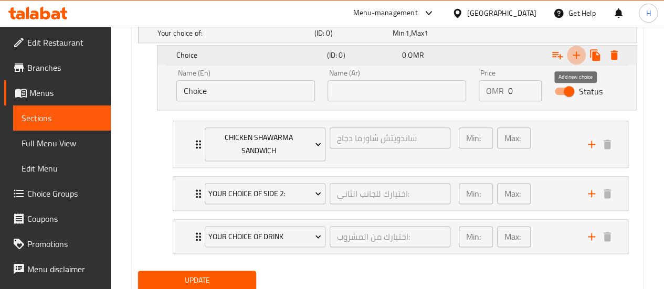
click at [569, 59] on button "Expand" at bounding box center [576, 55] width 19 height 19
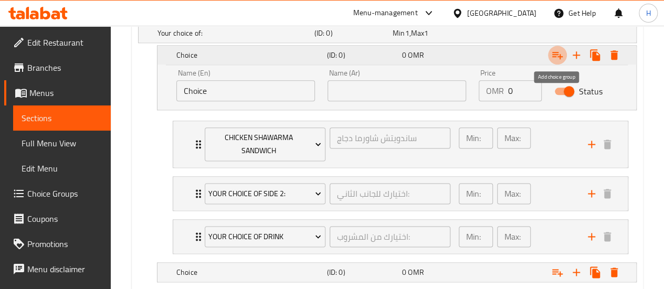
click at [556, 56] on icon "Expand" at bounding box center [557, 55] width 13 height 13
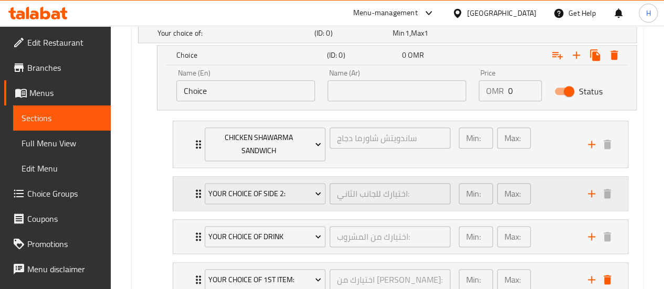
scroll to position [710, 0]
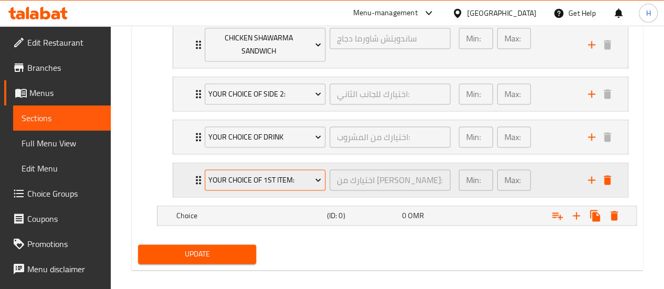
click at [286, 178] on span "Your Choice of 1st item:" at bounding box center [264, 180] width 113 height 13
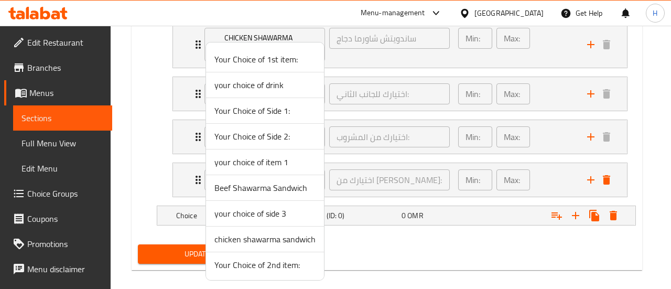
click at [285, 211] on span "your choice of side 3" at bounding box center [265, 213] width 101 height 13
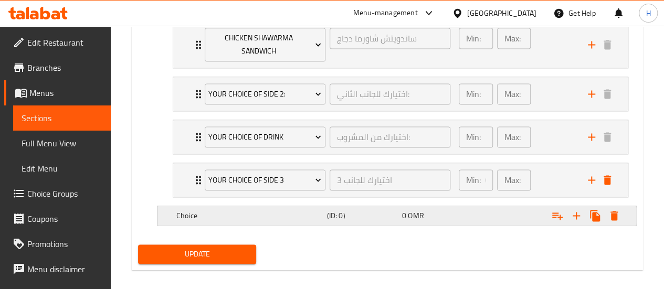
click at [272, 208] on div "Choice" at bounding box center [249, 215] width 151 height 15
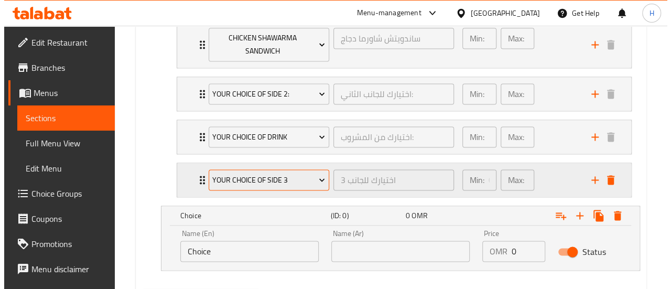
scroll to position [763, 0]
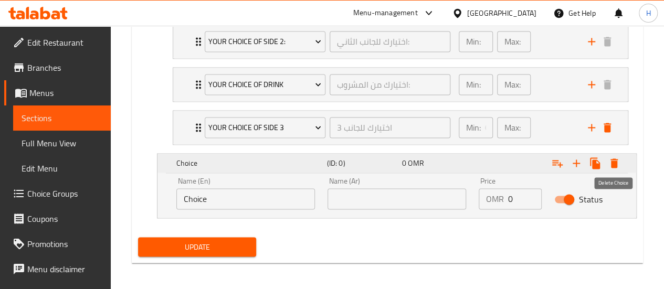
click at [614, 158] on icon "Expand" at bounding box center [613, 162] width 7 height 9
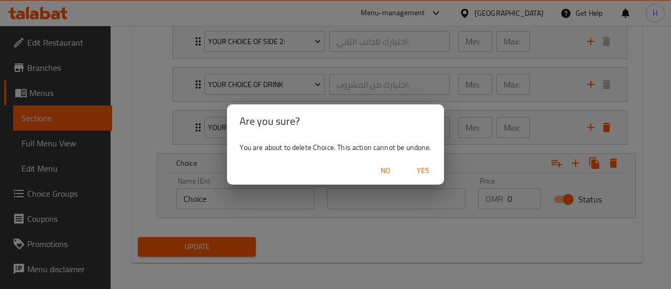
click at [426, 175] on span "Yes" at bounding box center [423, 170] width 25 height 13
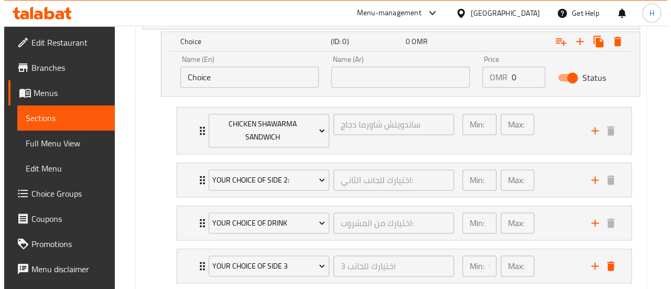
scroll to position [625, 0]
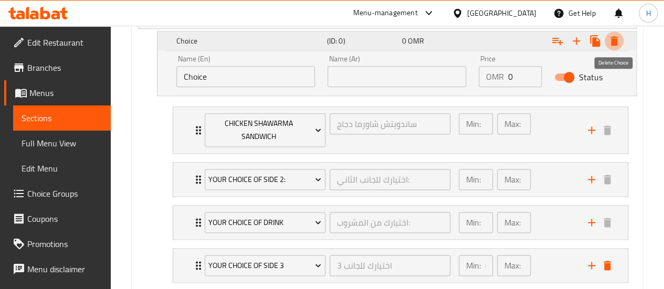
click at [622, 40] on button "Expand" at bounding box center [613, 40] width 19 height 19
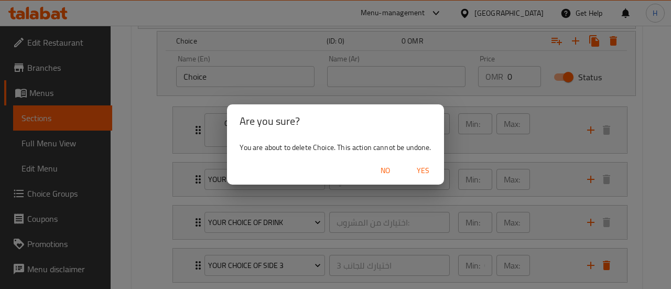
click at [420, 174] on span "Yes" at bounding box center [423, 170] width 25 height 13
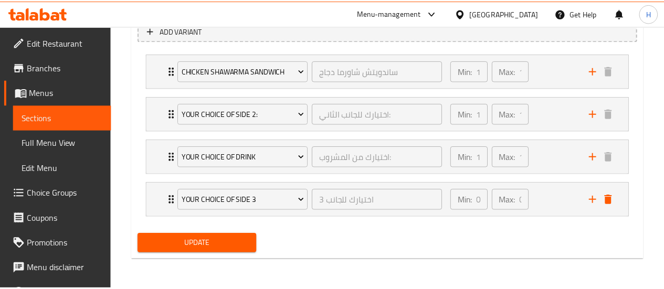
scroll to position [612, 0]
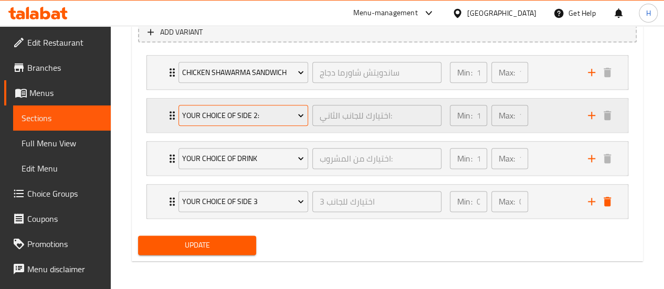
click at [226, 112] on span "Your Choice of Side 2:" at bounding box center [243, 115] width 122 height 13
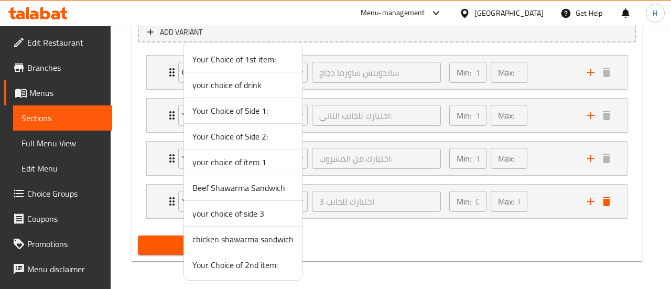
click at [342, 117] on div at bounding box center [335, 144] width 671 height 289
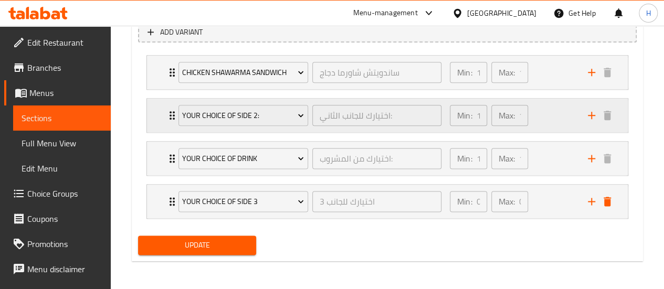
click at [513, 126] on div "Max: 1 ​" at bounding box center [509, 115] width 41 height 25
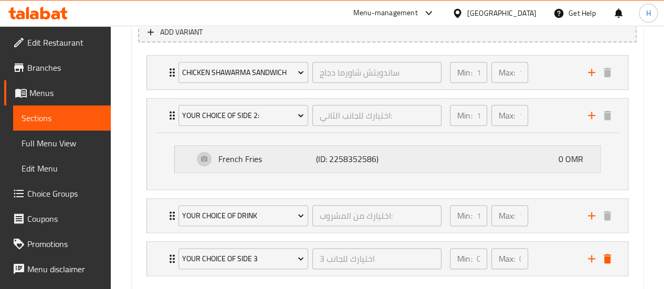
scroll to position [648, 0]
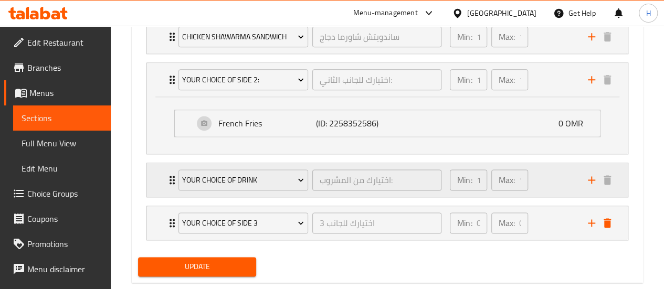
click at [265, 194] on div "your choice of drink اختيارك من المشروب: ​" at bounding box center [309, 180] width 275 height 34
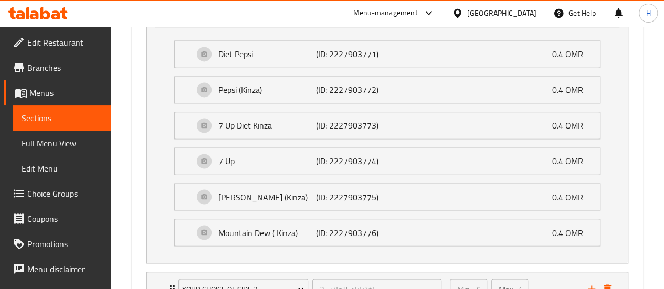
scroll to position [902, 0]
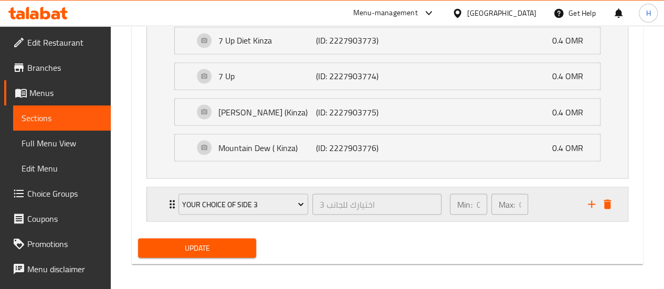
click at [267, 212] on div "your choice of side 3" at bounding box center [243, 203] width 134 height 25
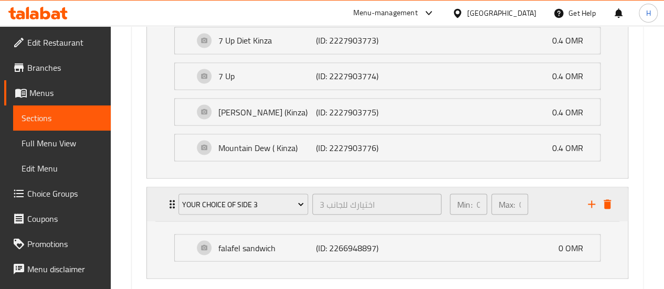
scroll to position [959, 0]
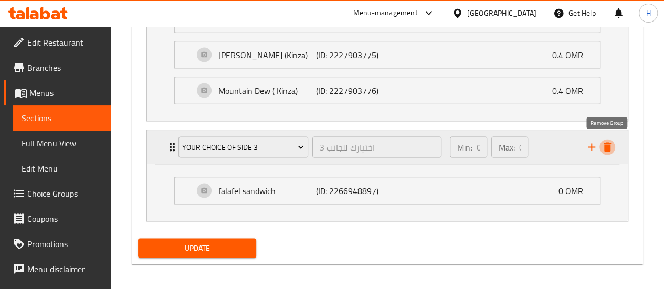
click at [607, 147] on icon "delete" at bounding box center [606, 146] width 7 height 9
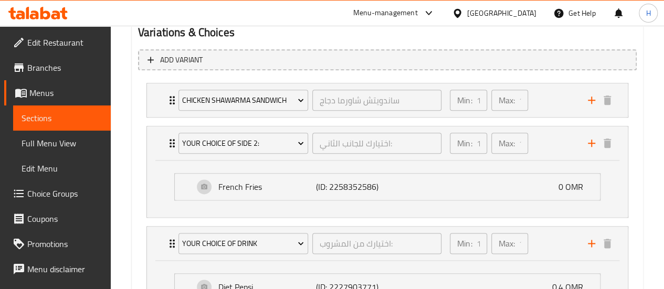
scroll to position [585, 0]
click at [55, 190] on span "Choice Groups" at bounding box center [64, 193] width 75 height 13
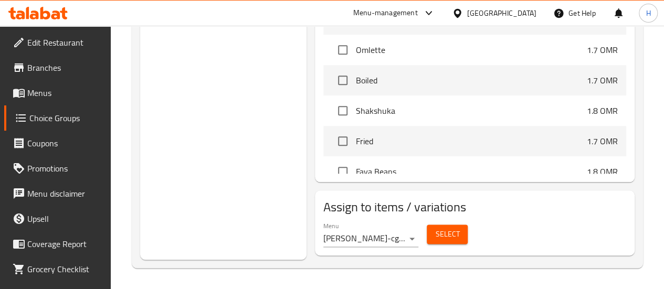
scroll to position [148, 0]
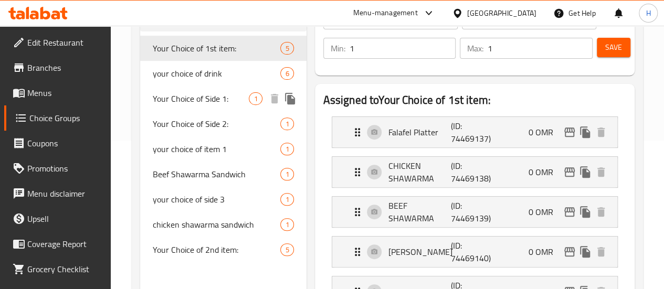
click at [193, 105] on span "Your Choice of Side 1:" at bounding box center [201, 98] width 97 height 13
type input "Your Choice of Side 1:"
type input "اختيارك للجانب الأول:"
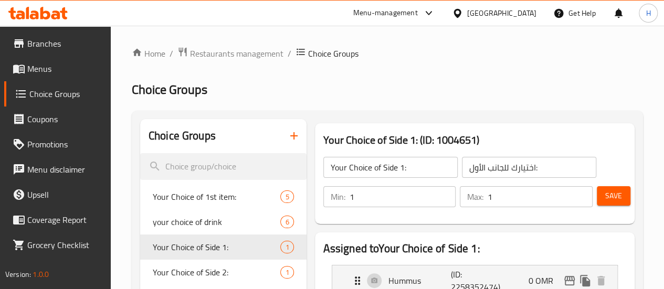
scroll to position [0, 0]
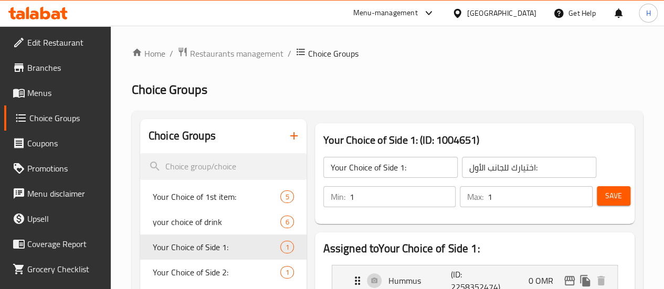
click at [43, 91] on span "Menus" at bounding box center [64, 93] width 75 height 13
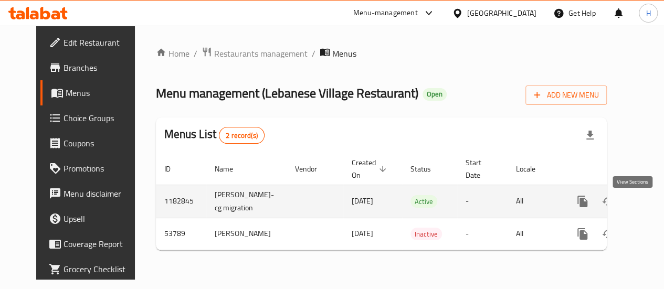
click at [645, 206] on link "enhanced table" at bounding box center [657, 201] width 25 height 25
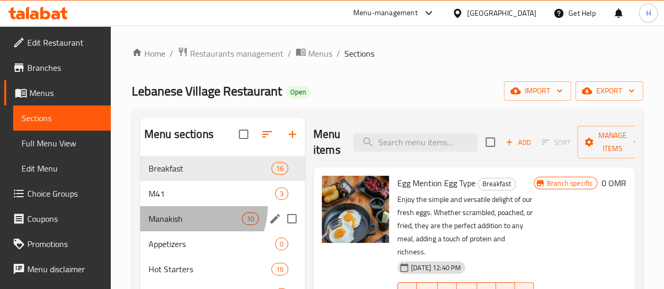
click at [183, 222] on div "Manakish 10" at bounding box center [222, 218] width 165 height 25
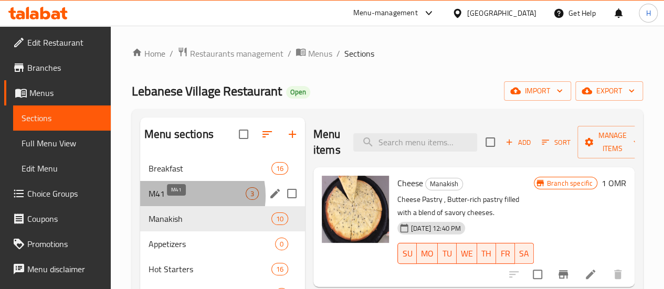
click at [184, 200] on span "M41" at bounding box center [196, 193] width 97 height 13
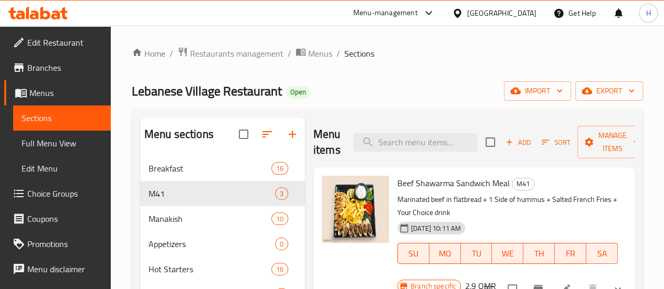
scroll to position [127, 0]
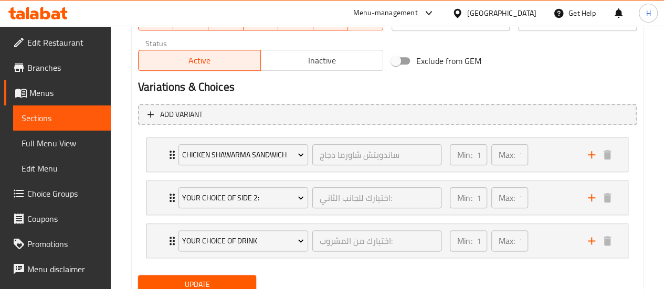
scroll to position [531, 0]
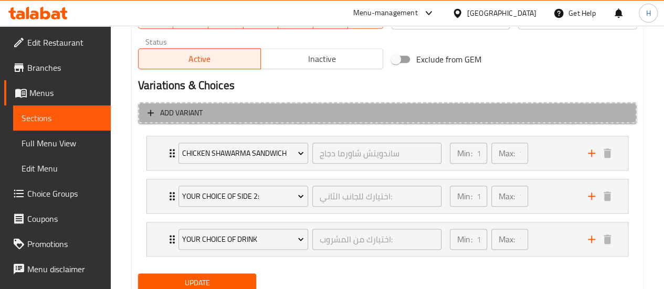
click at [149, 114] on icon "button" at bounding box center [150, 113] width 10 height 10
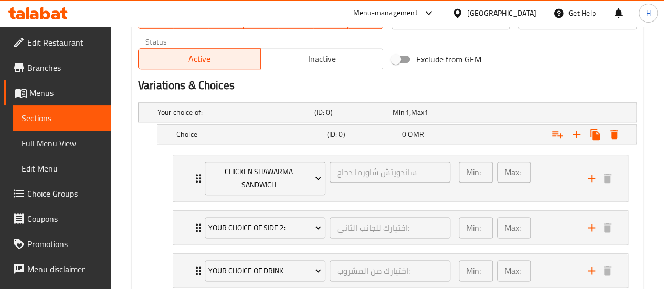
scroll to position [600, 0]
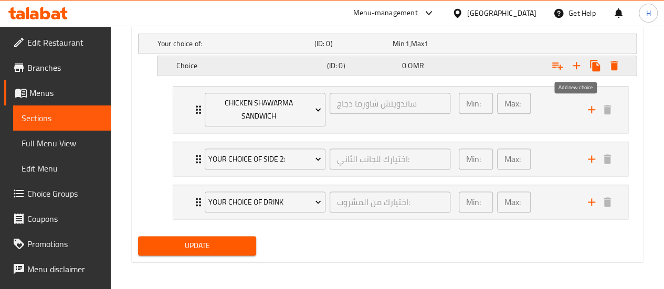
click at [576, 69] on icon "Expand" at bounding box center [576, 65] width 13 height 13
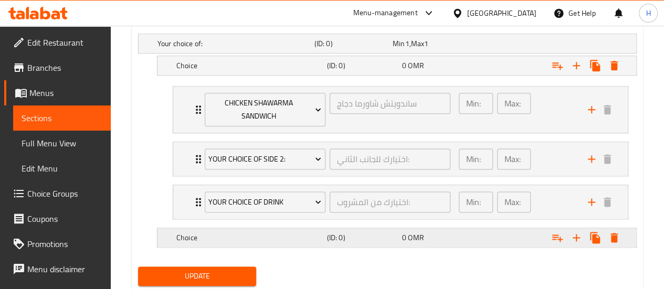
click at [195, 244] on div "Choice (ID: 0) 0 OMR" at bounding box center [399, 237] width 451 height 23
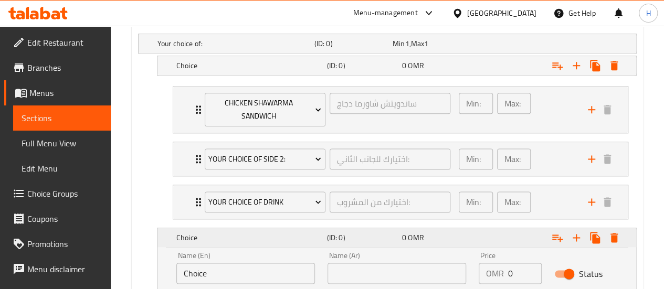
scroll to position [675, 0]
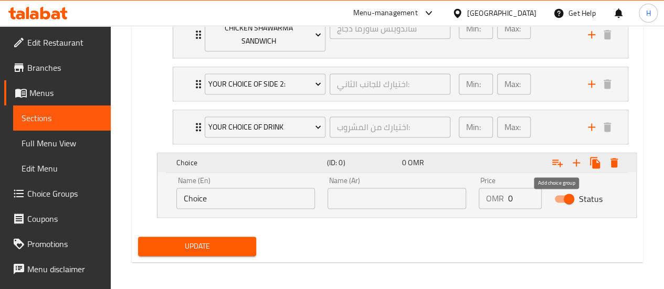
click at [554, 161] on icon "Expand" at bounding box center [557, 162] width 13 height 13
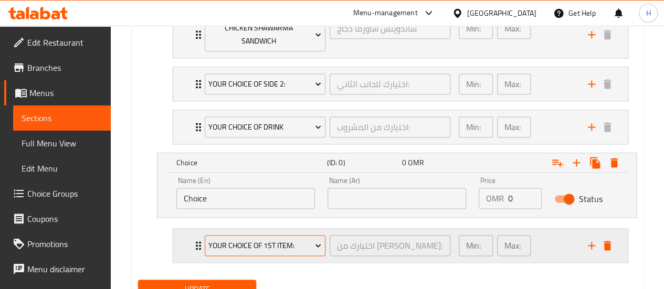
click at [289, 239] on span "Your Choice of 1st item:" at bounding box center [264, 245] width 113 height 13
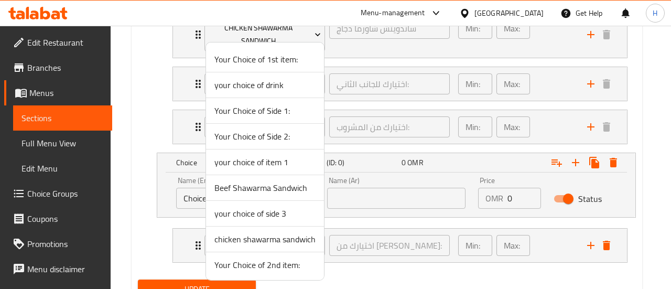
click at [268, 113] on span "Your Choice of Side 1:" at bounding box center [265, 110] width 101 height 13
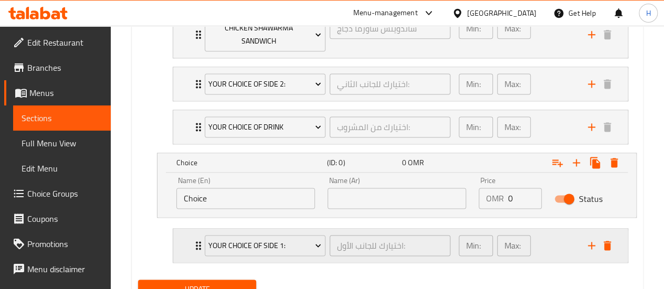
click at [317, 258] on div "Your Choice of Side 1: اختيارك للجانب الأول: ​" at bounding box center [327, 246] width 258 height 34
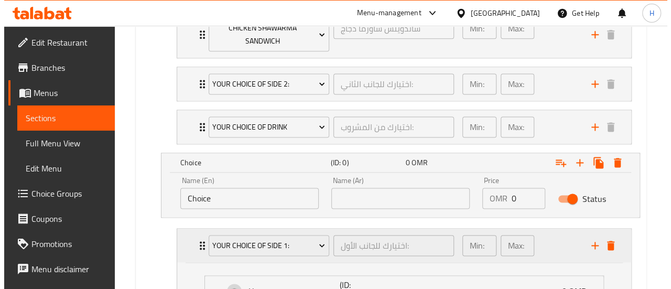
scroll to position [774, 0]
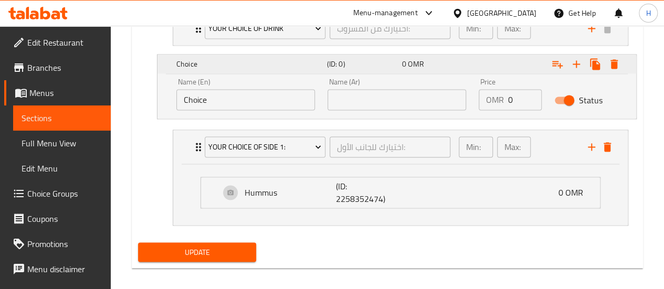
click at [617, 64] on icon "Expand" at bounding box center [613, 64] width 13 height 13
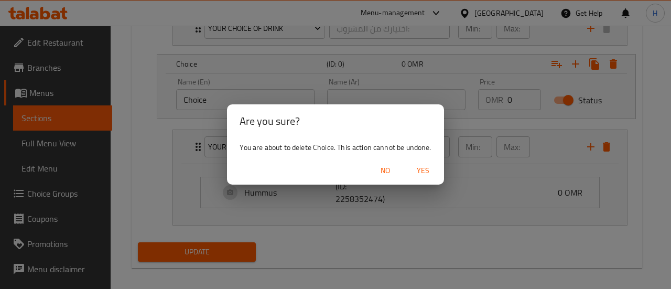
click at [422, 166] on span "Yes" at bounding box center [423, 170] width 25 height 13
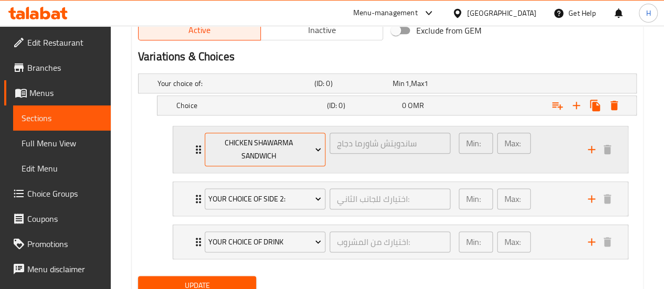
scroll to position [559, 0]
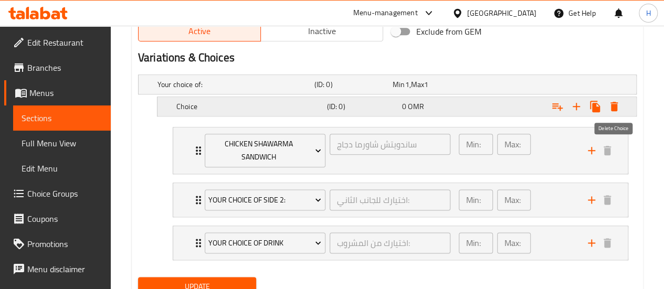
click at [610, 103] on icon "Expand" at bounding box center [613, 106] width 13 height 13
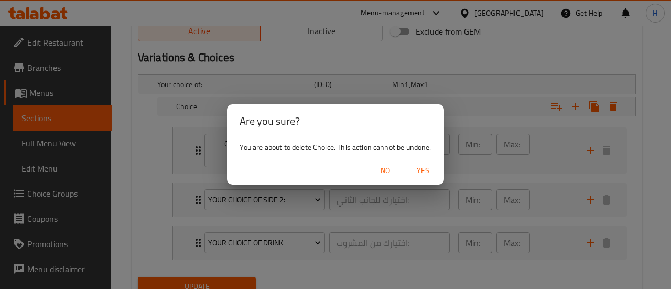
click at [429, 171] on span "Yes" at bounding box center [423, 170] width 25 height 13
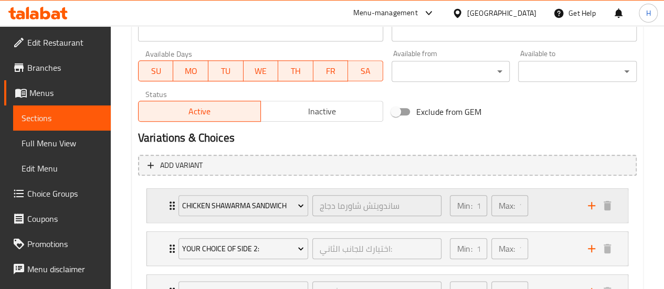
scroll to position [551, 0]
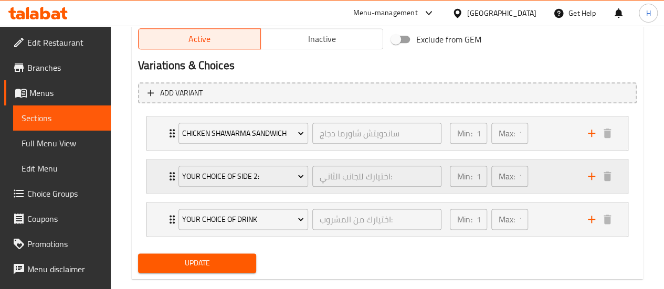
click at [253, 164] on div "Your Choice of Side 2:" at bounding box center [243, 176] width 134 height 25
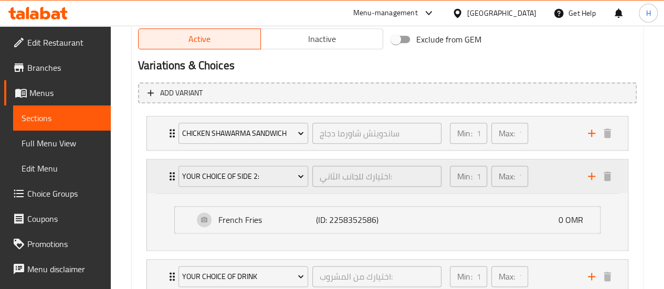
scroll to position [626, 0]
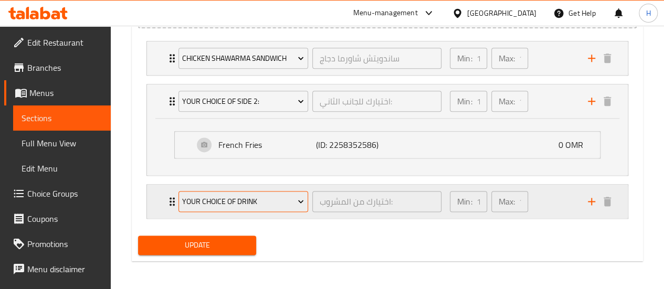
click at [253, 199] on span "your choice of drink" at bounding box center [243, 201] width 122 height 13
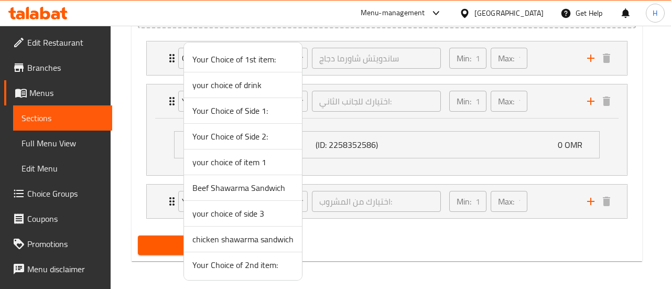
click at [341, 208] on div at bounding box center [335, 144] width 671 height 289
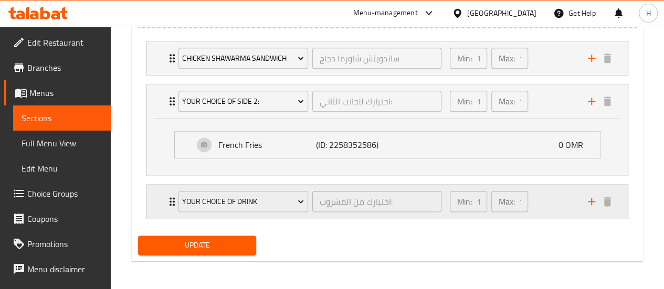
click at [332, 215] on div "your choice of drink اختيارك من المشروب: ​" at bounding box center [309, 202] width 275 height 34
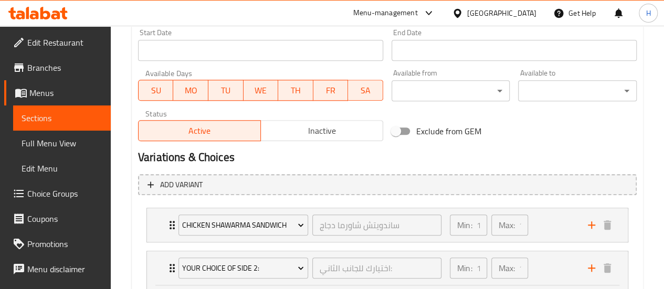
scroll to position [459, 0]
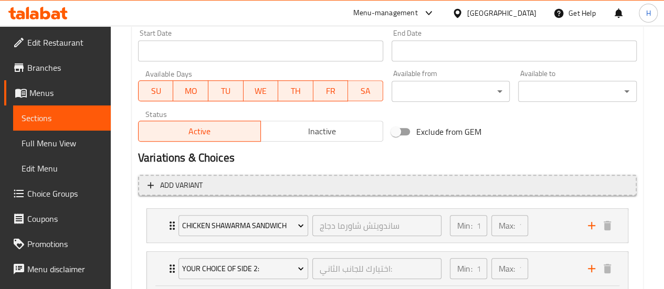
click at [146, 189] on icon "button" at bounding box center [150, 185] width 10 height 10
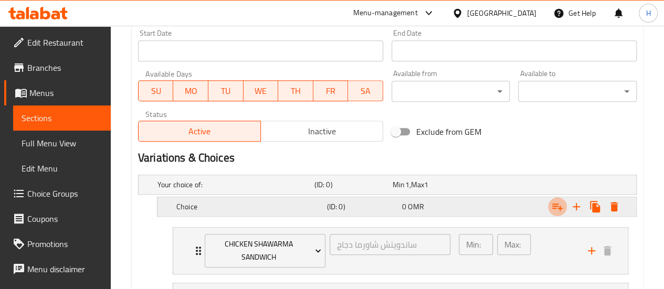
click at [553, 204] on icon "Expand" at bounding box center [557, 207] width 10 height 7
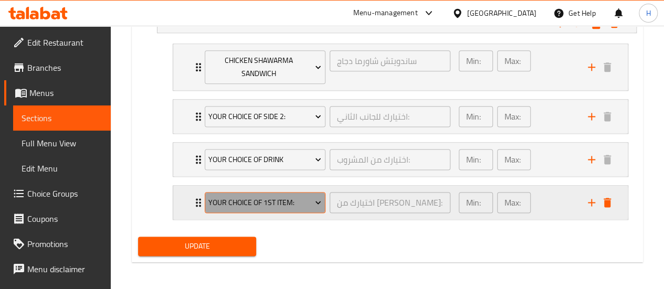
click at [298, 196] on span "Your Choice of 1st item:" at bounding box center [264, 202] width 113 height 13
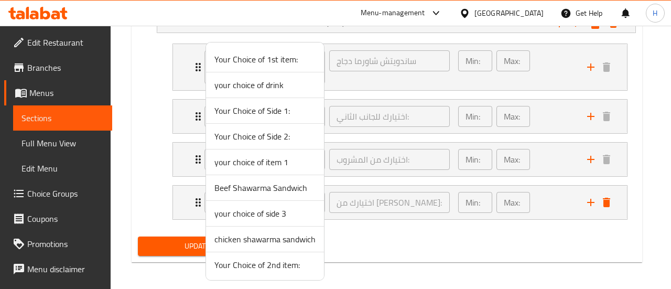
click at [269, 116] on span "Your Choice of Side 1:" at bounding box center [265, 110] width 101 height 13
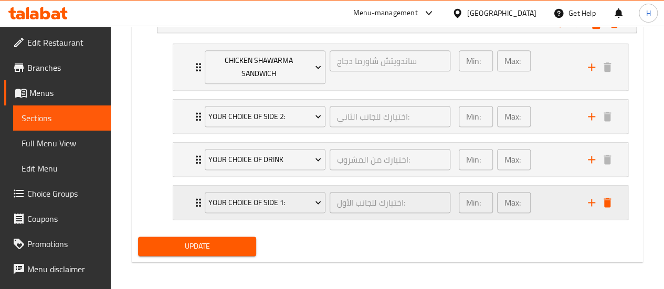
click at [344, 210] on div "اختيارك للجانب الأول: ​" at bounding box center [389, 202] width 125 height 25
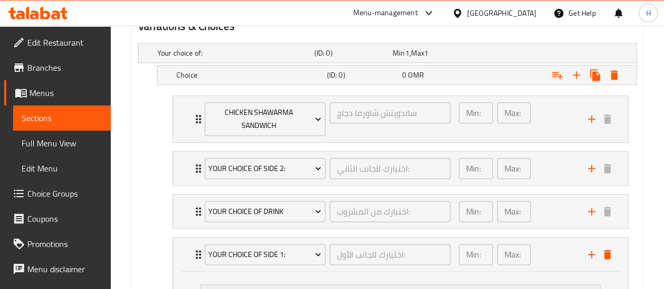
scroll to position [703, 0]
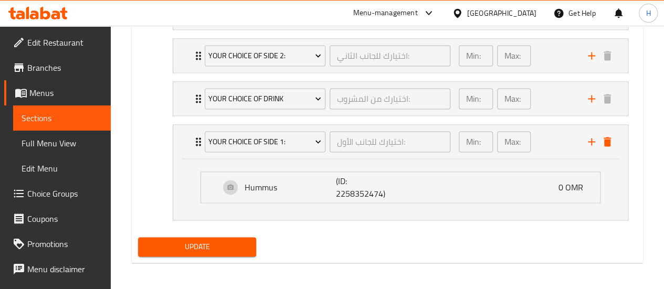
click at [229, 248] on span "Update" at bounding box center [197, 246] width 102 height 13
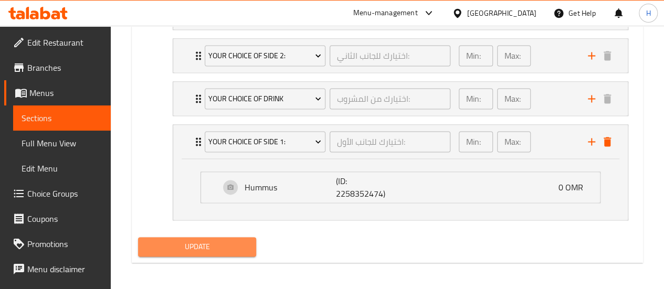
click at [198, 248] on span "Update" at bounding box center [197, 246] width 102 height 13
click at [235, 249] on span "Update" at bounding box center [197, 246] width 102 height 13
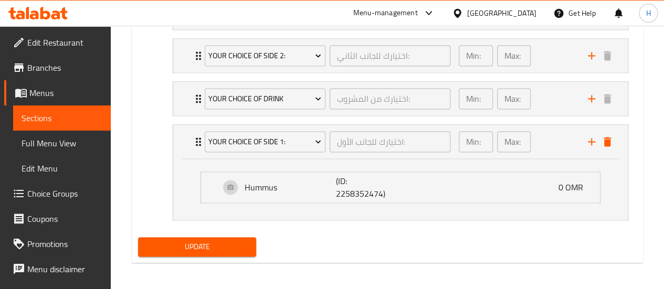
click at [50, 82] on link "Menus" at bounding box center [57, 92] width 106 height 25
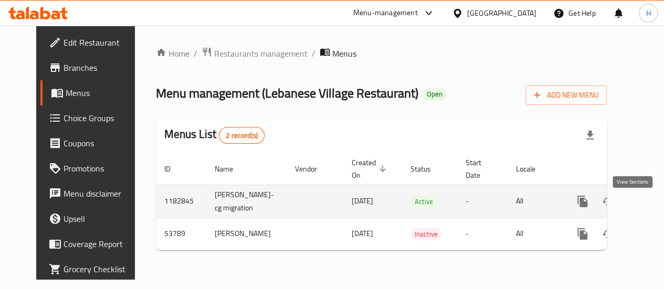
click at [652, 208] on icon "enhanced table" at bounding box center [658, 201] width 13 height 13
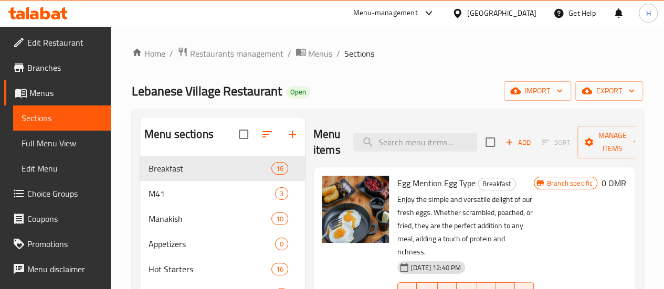
click at [35, 191] on span "Choice Groups" at bounding box center [64, 193] width 75 height 13
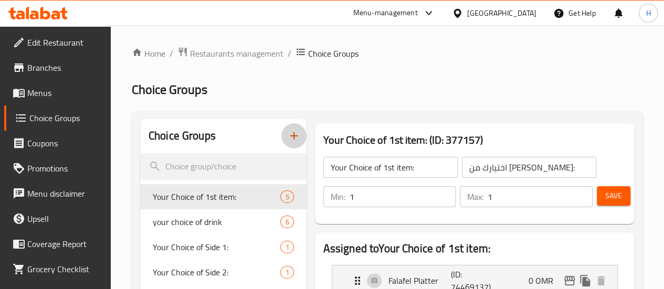
click at [287, 139] on icon "button" at bounding box center [293, 136] width 13 height 13
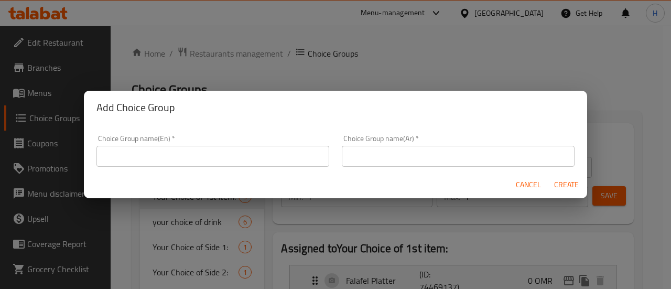
click at [266, 159] on input "text" at bounding box center [213, 156] width 233 height 21
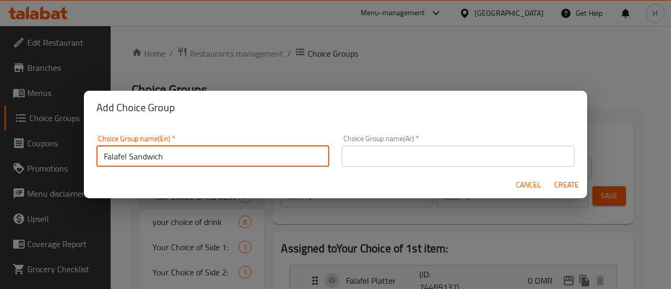
type input "Falafel Sandwich"
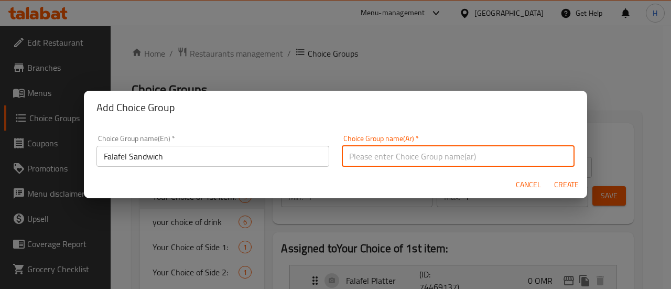
click at [410, 151] on input "text" at bounding box center [458, 156] width 233 height 21
click at [268, 169] on div "Choice Group name(En)   * Falafel Sandwich Choice Group name(En) *" at bounding box center [213, 151] width 246 height 45
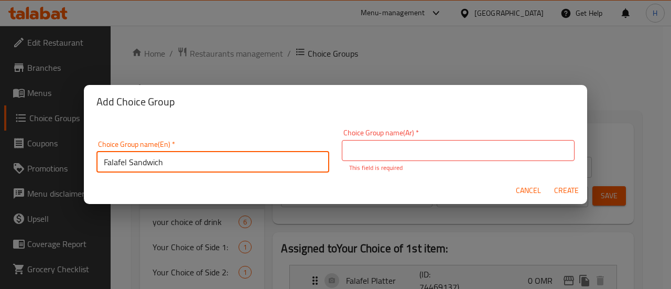
click at [242, 167] on input "Falafel Sandwich" at bounding box center [213, 162] width 233 height 21
click at [376, 151] on input "text" at bounding box center [458, 150] width 233 height 21
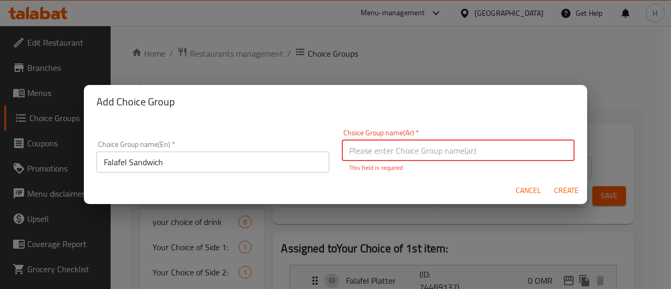
paste input "ساندويتش فلافل"
type input "ساندويتش فلافل"
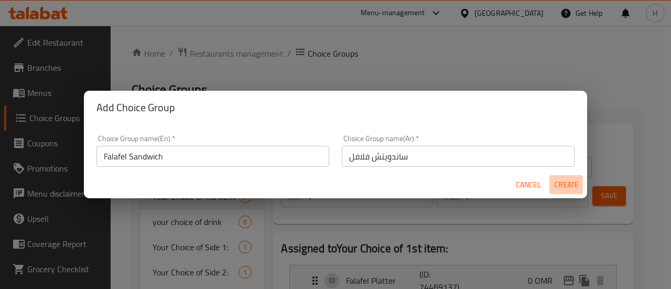
click at [561, 188] on span "Create" at bounding box center [566, 184] width 25 height 13
type input "Falafel Sandwich"
type input "ساندويتش فلافل"
type input "0"
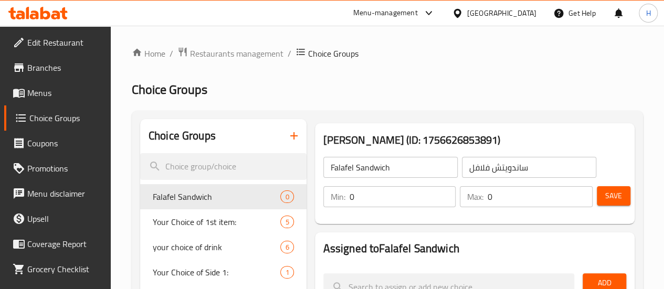
click at [349, 198] on input "0" at bounding box center [402, 196] width 106 height 21
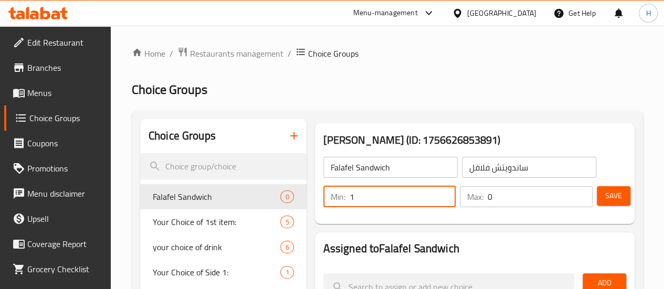
type input "1"
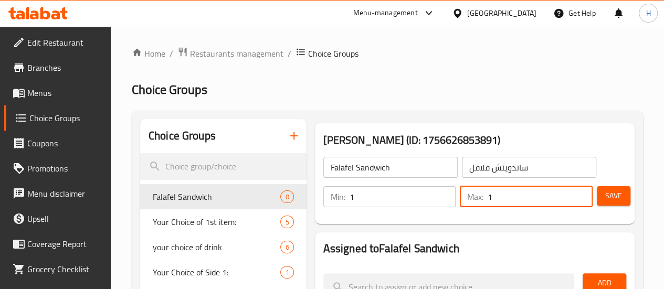
type input "1"
click at [615, 201] on span "Save" at bounding box center [613, 195] width 17 height 13
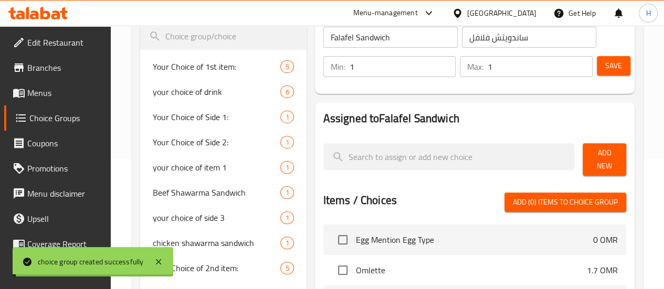
scroll to position [165, 0]
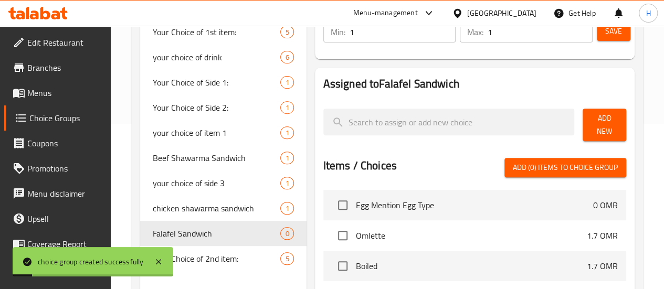
click at [602, 126] on span "Add New" at bounding box center [604, 125] width 27 height 26
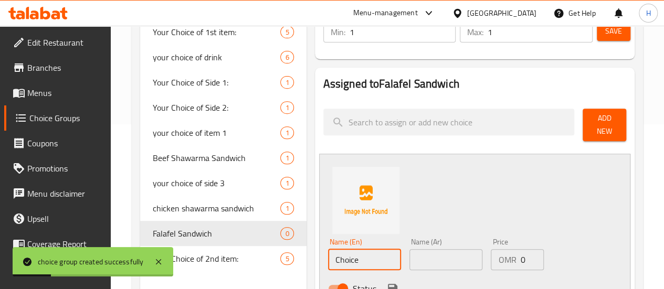
click at [328, 258] on input "Choice" at bounding box center [364, 259] width 73 height 21
click at [409, 257] on input "text" at bounding box center [445, 259] width 73 height 21
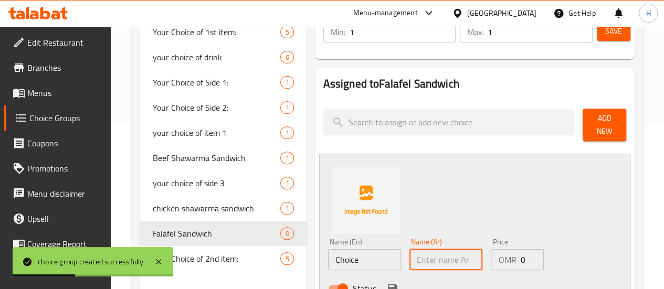
paste input "ساندويتش فلافل"
type input "ساندويتش فلافل"
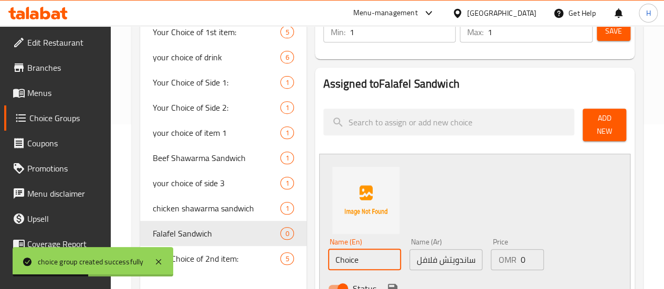
click at [336, 249] on input "Choice" at bounding box center [364, 259] width 73 height 21
type input "falafel sandwich"
click at [606, 118] on span "Add New" at bounding box center [604, 125] width 27 height 26
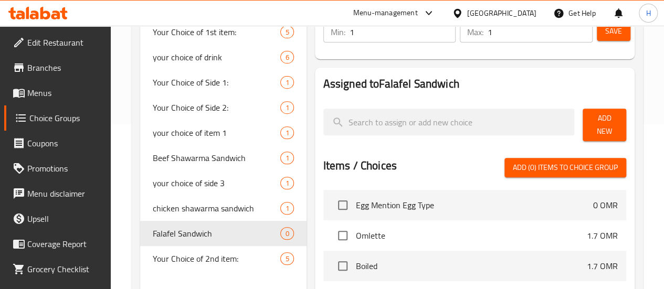
click at [606, 35] on span "Save" at bounding box center [613, 31] width 17 height 13
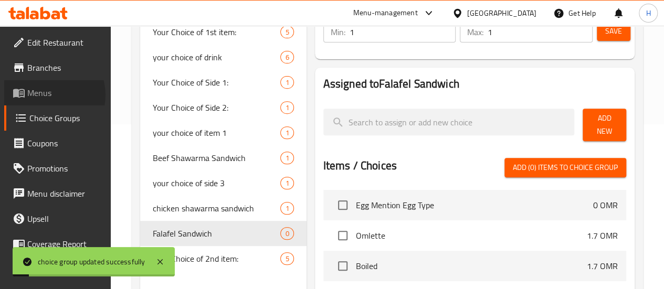
click at [48, 95] on span "Menus" at bounding box center [64, 93] width 75 height 13
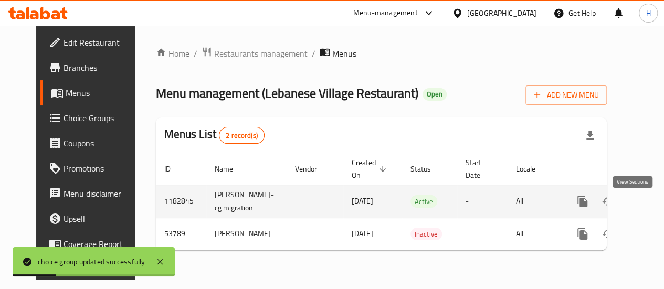
click at [645, 189] on link "enhanced table" at bounding box center [657, 201] width 25 height 25
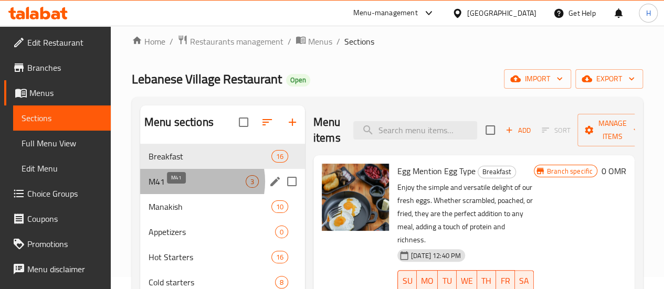
click at [188, 188] on span "M41" at bounding box center [196, 181] width 97 height 13
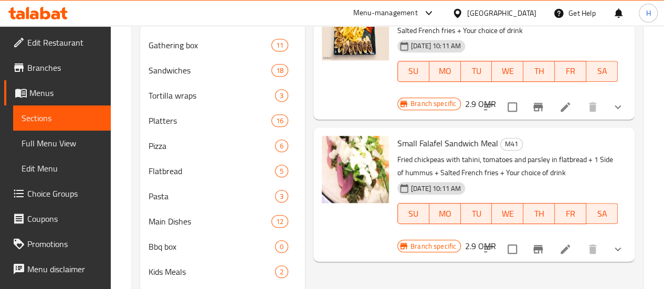
scroll to position [325, 0]
click at [564, 242] on icon at bounding box center [565, 248] width 13 height 13
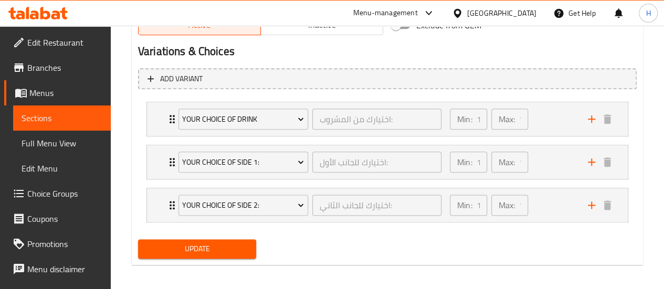
scroll to position [568, 0]
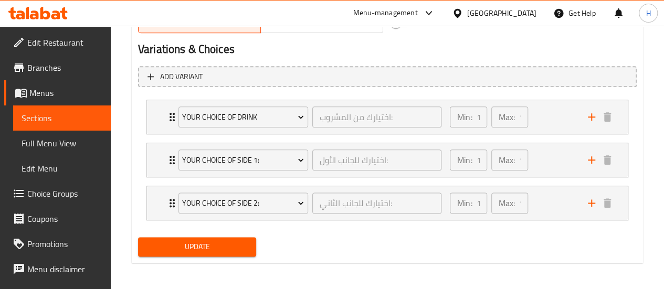
click at [268, 162] on span "Your Choice of Side 1:" at bounding box center [243, 160] width 122 height 13
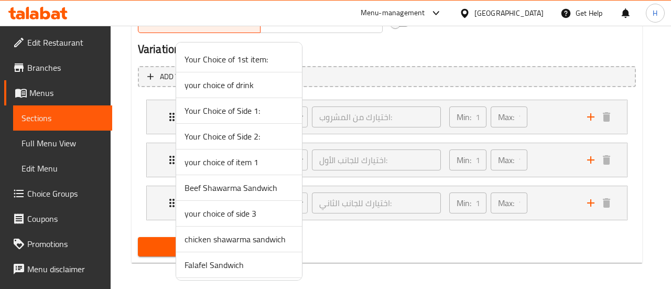
click at [327, 164] on div at bounding box center [335, 144] width 671 height 289
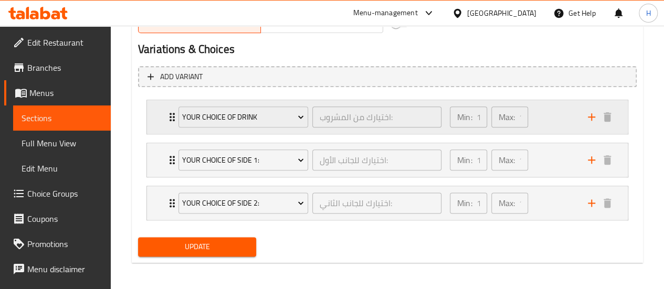
click at [266, 133] on div "your choice of drink اختيارك من المشروب: ​" at bounding box center [309, 117] width 275 height 34
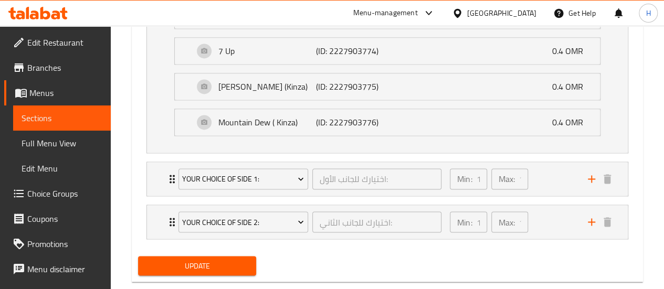
scroll to position [785, 0]
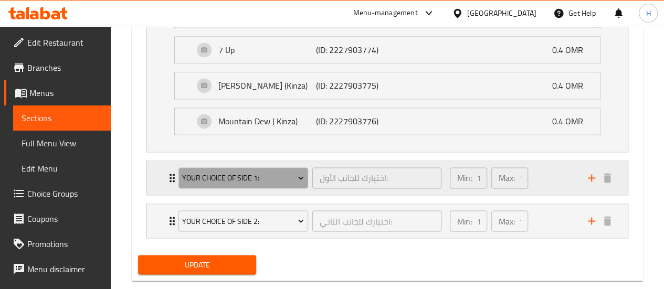
click at [244, 185] on button "Your Choice of Side 1:" at bounding box center [243, 177] width 130 height 21
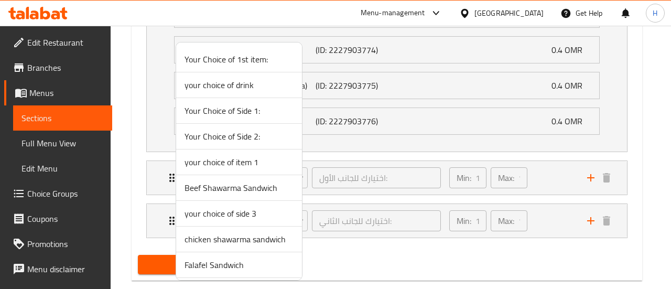
click at [147, 191] on div at bounding box center [335, 144] width 671 height 289
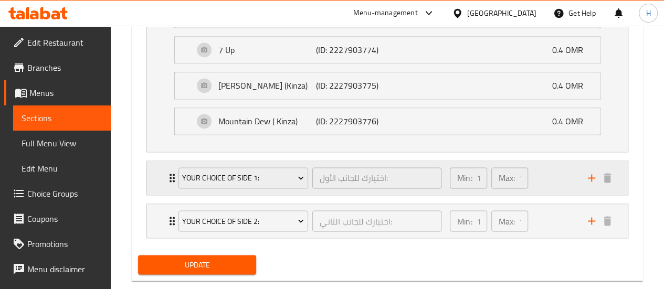
click at [153, 190] on div "Your Choice of Side 1: اختيارك للجانب الأول: ​ Min: 1 ​ Max: 1 ​" at bounding box center [387, 178] width 481 height 34
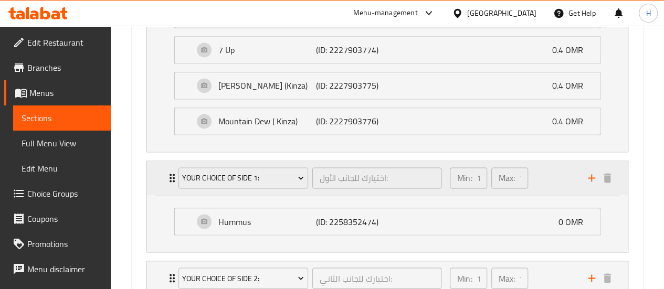
scroll to position [860, 0]
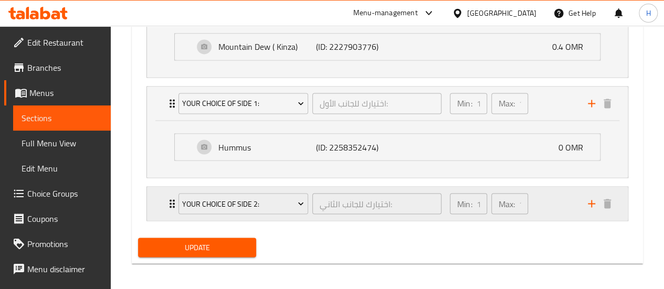
click at [158, 210] on div "Your Choice of Side 2: اختيارك للجانب الثاني: ​ Min: 1 ​ Max: 1 ​" at bounding box center [387, 204] width 481 height 34
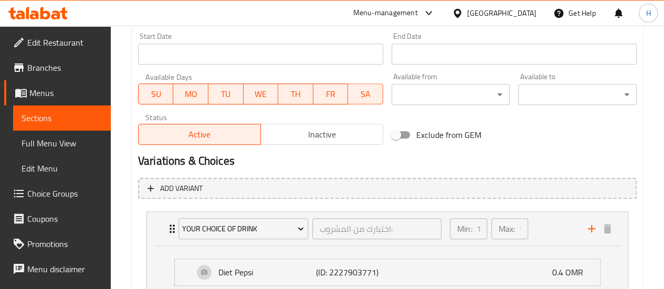
scroll to position [456, 0]
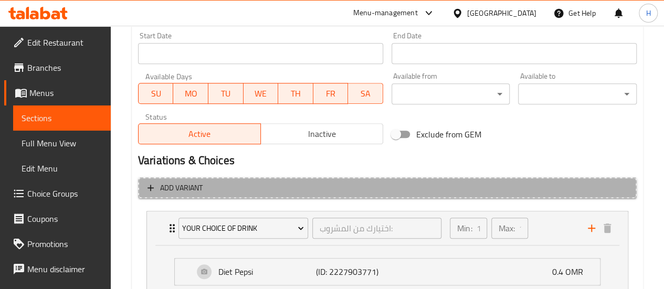
click at [150, 191] on icon "button" at bounding box center [150, 188] width 10 height 10
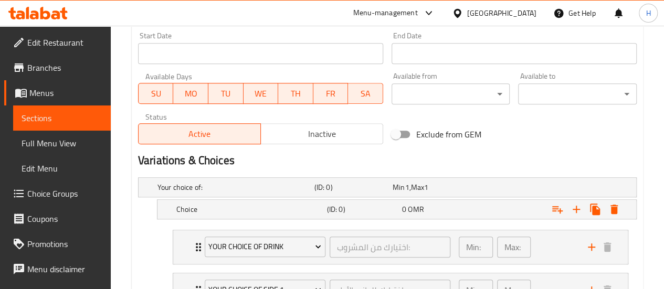
scroll to position [588, 0]
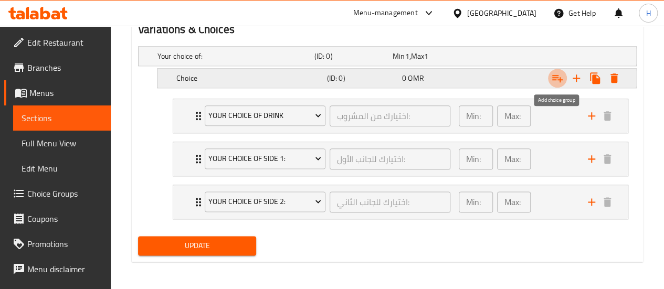
click at [559, 77] on icon "Expand" at bounding box center [557, 78] width 10 height 7
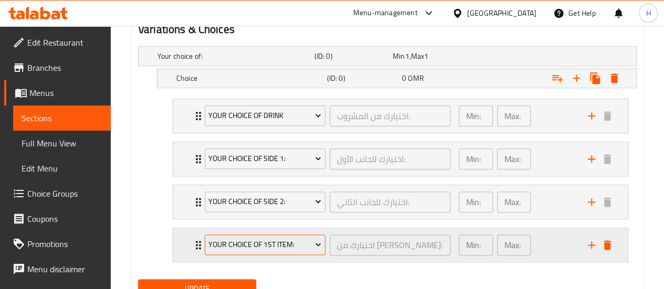
click at [272, 240] on span "Your Choice of 1st item:" at bounding box center [264, 244] width 113 height 13
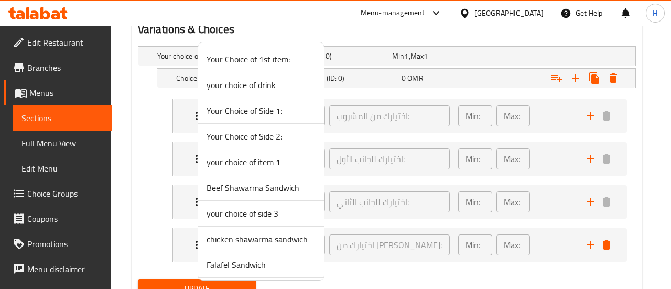
click at [260, 262] on span "Falafel Sandwich" at bounding box center [261, 265] width 109 height 13
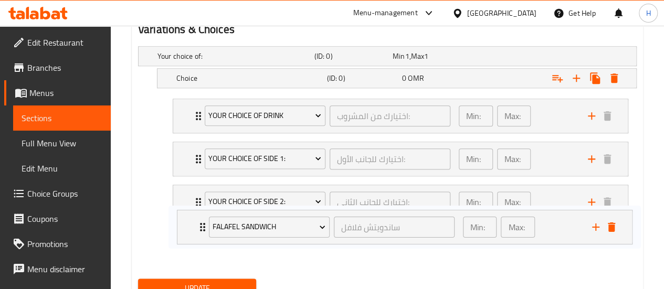
scroll to position [590, 0]
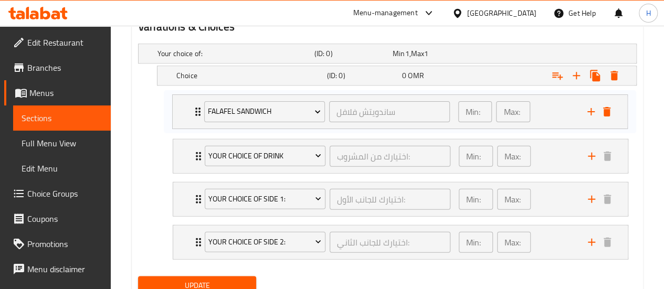
drag, startPoint x: 180, startPoint y: 246, endPoint x: 183, endPoint y: 105, distance: 140.6
click at [183, 105] on div "your choice of drink اختيارك من المشروب: ​ Min: 1 ​ Max: 1 ​ Diet Pepsi (ID: 22…" at bounding box center [400, 178] width 472 height 172
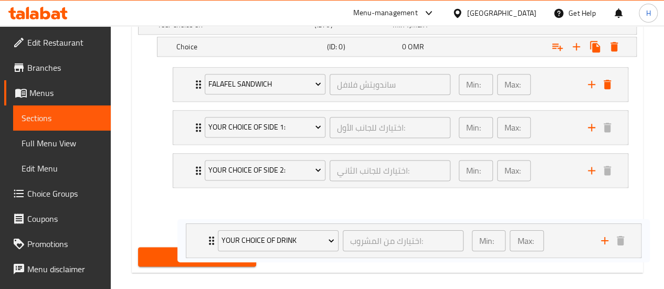
scroll to position [630, 0]
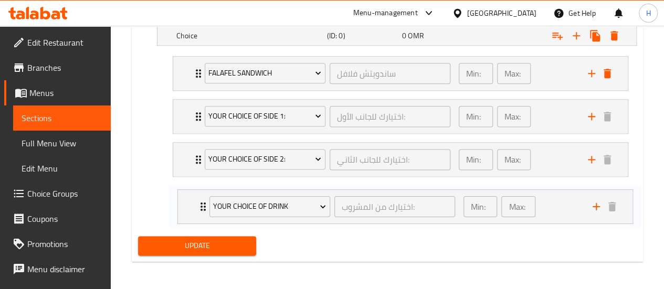
drag, startPoint x: 183, startPoint y: 167, endPoint x: 188, endPoint y: 217, distance: 50.6
click at [188, 217] on div "Falafel Sandwich ساندويتش فلافل ​ Min: 1 ​ Max: 1 ​ your choice of drink اختيار…" at bounding box center [400, 138] width 472 height 172
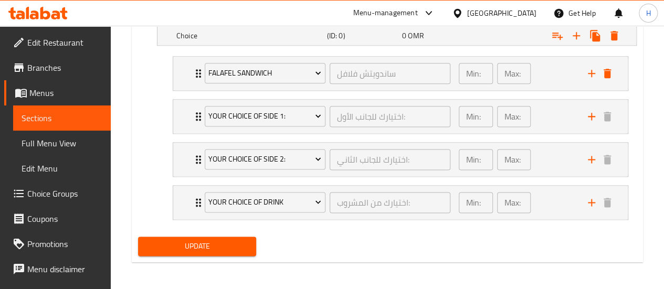
click at [223, 244] on span "Update" at bounding box center [197, 246] width 102 height 13
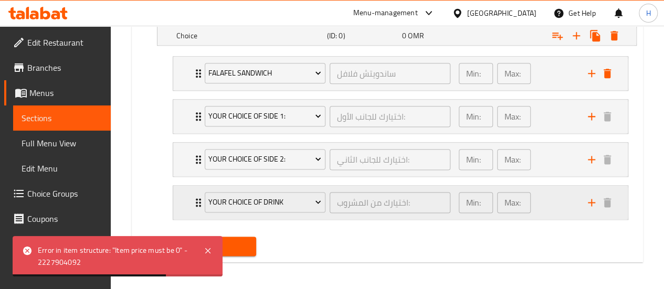
click at [489, 211] on div "Min: 1 ​" at bounding box center [475, 202] width 38 height 25
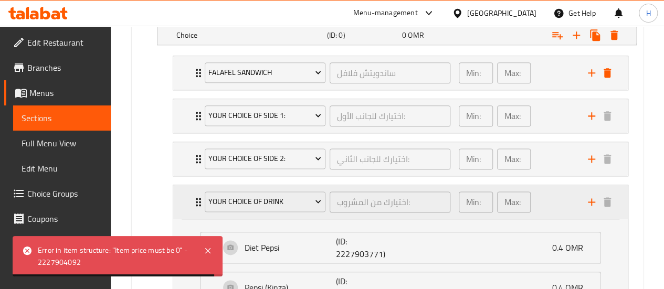
scroll to position [628, 0]
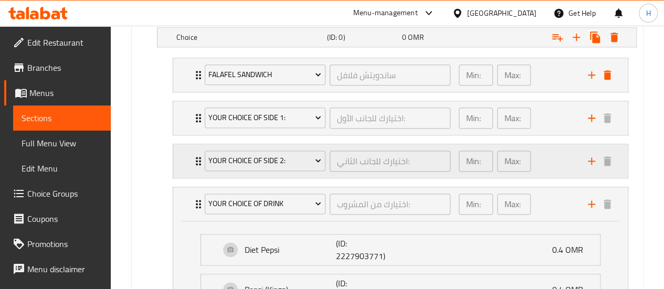
click at [463, 173] on div "Min: 1 ​ Max: 1 ​" at bounding box center [494, 160] width 80 height 29
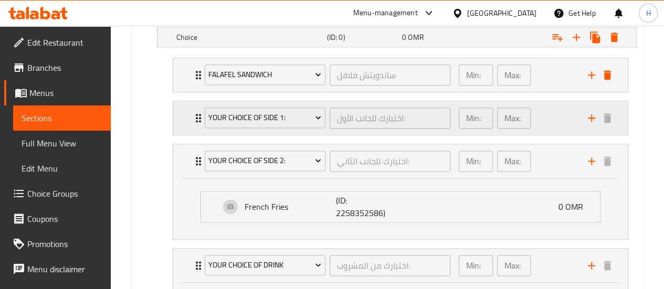
click at [441, 132] on div "Your Choice of Side 1: اختيارك للجانب الأول: ​" at bounding box center [327, 118] width 258 height 34
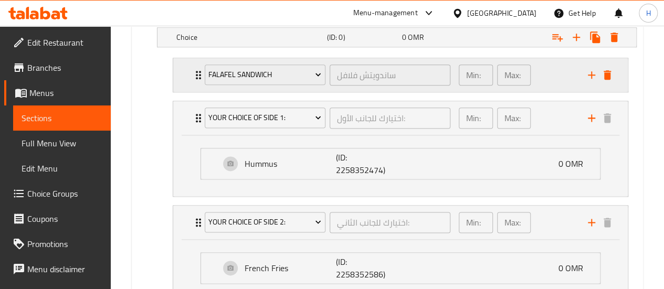
click at [384, 89] on div "Falafel Sandwich ساندويتش فلافل ​" at bounding box center [327, 75] width 258 height 34
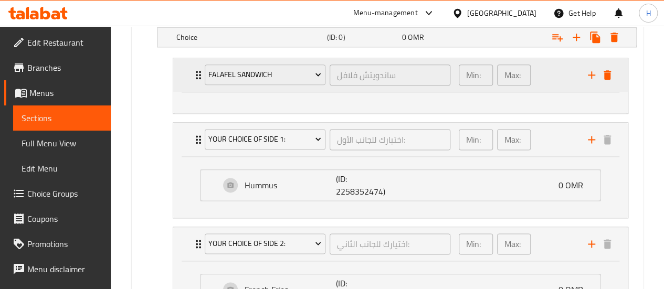
click at [484, 74] on div "Min: 1 ​" at bounding box center [475, 75] width 34 height 21
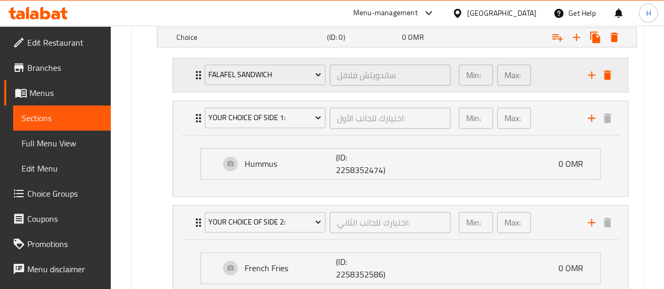
click at [590, 76] on icon "add" at bounding box center [591, 75] width 13 height 13
click at [571, 87] on div "Min: 1 ​ Max: 1 ​" at bounding box center [516, 75] width 129 height 34
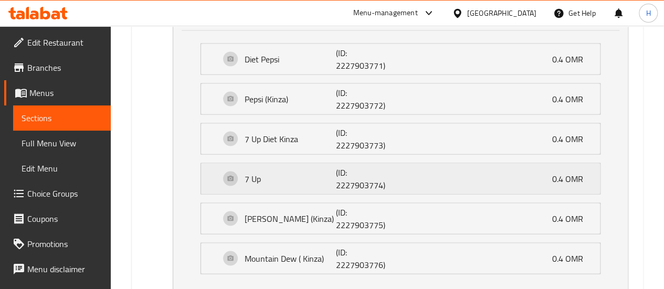
scroll to position [1075, 0]
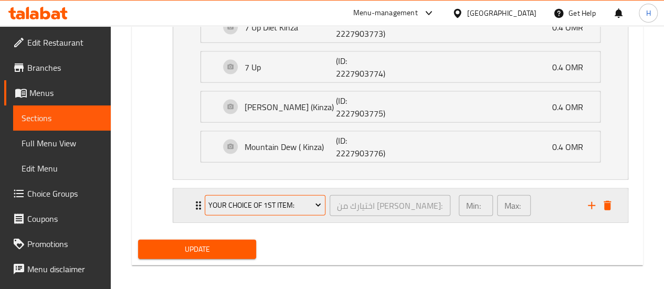
click at [229, 202] on span "Your Choice of 1st item:" at bounding box center [264, 205] width 113 height 13
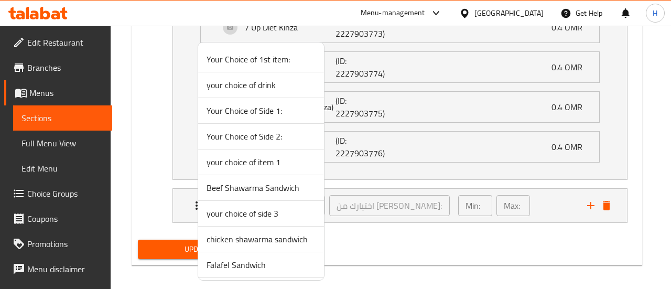
click at [436, 212] on div at bounding box center [335, 144] width 671 height 289
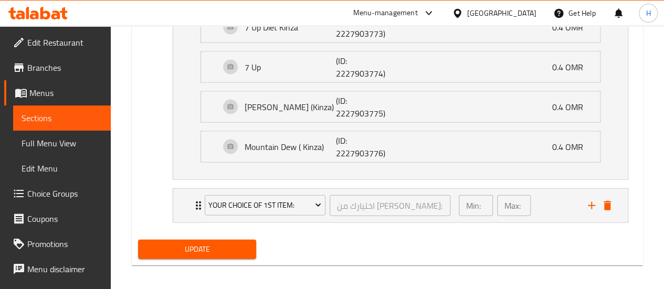
click at [436, 212] on div "اختيارك من العنصر الأول: ​" at bounding box center [389, 205] width 125 height 25
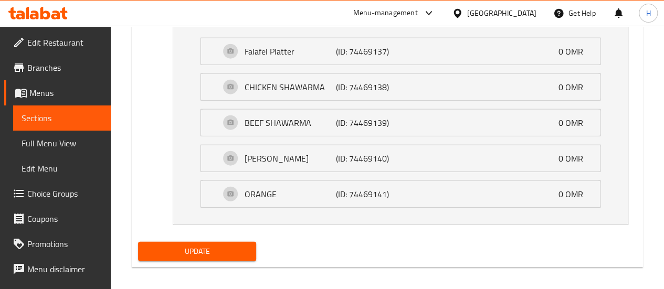
scroll to position [1155, 0]
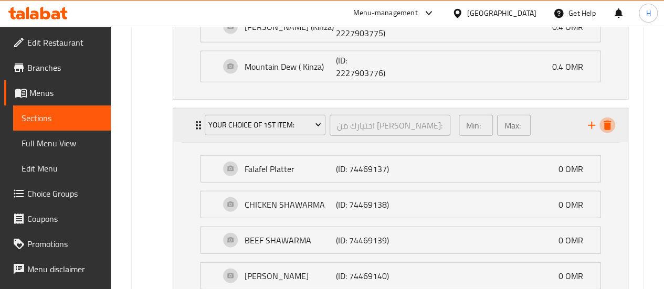
click at [608, 127] on button "delete" at bounding box center [607, 126] width 16 height 16
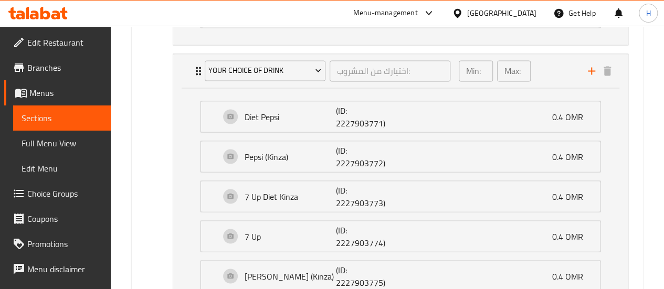
scroll to position [1032, 0]
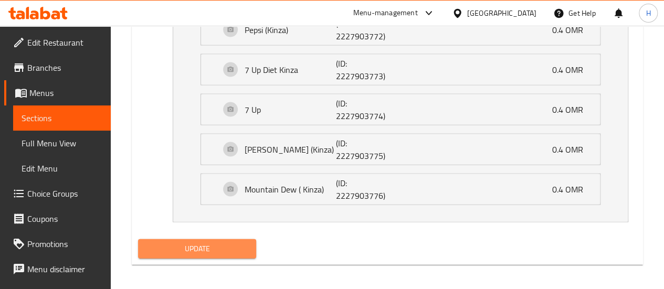
click at [231, 242] on span "Update" at bounding box center [197, 248] width 102 height 13
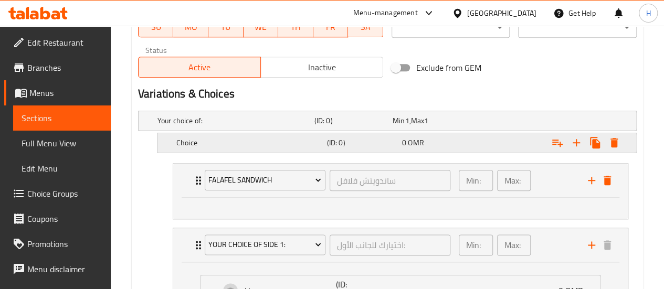
scroll to position [527, 0]
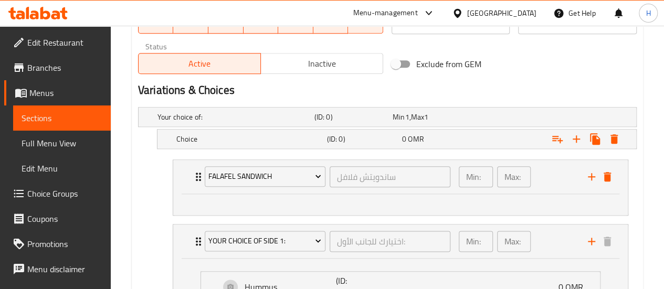
click at [278, 194] on hr at bounding box center [400, 194] width 437 height 1
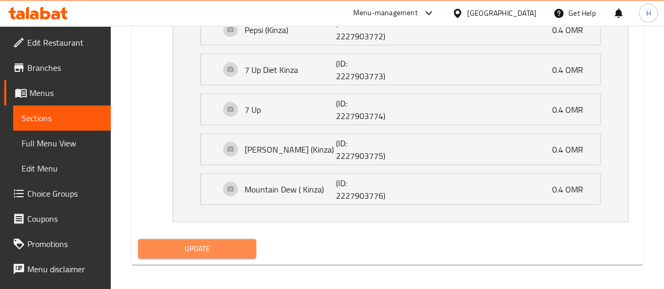
click at [157, 246] on span "Update" at bounding box center [197, 248] width 102 height 13
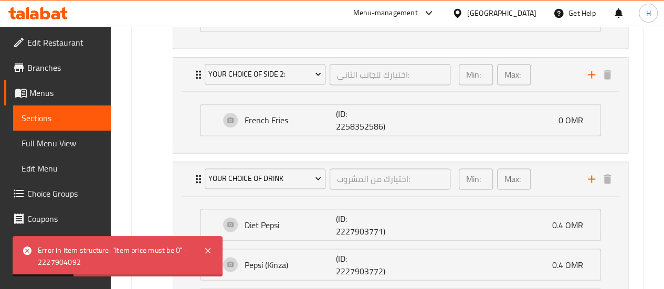
click at [284, 148] on div "French Fries (ID: 2258352586) 0 OMR Name (En) French Fries Name (En) Name (Ar) …" at bounding box center [400, 122] width 454 height 61
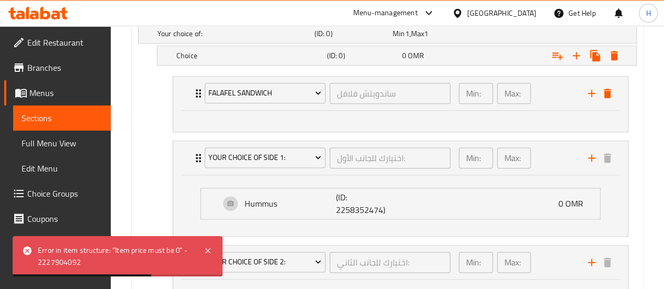
scroll to position [609, 0]
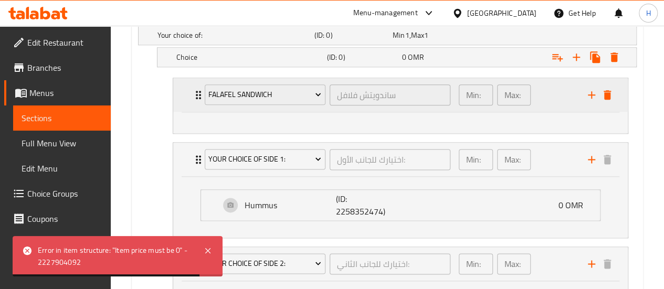
click at [198, 95] on div "Falafel Sandwich ساندويتش فلافل ​" at bounding box center [327, 95] width 258 height 34
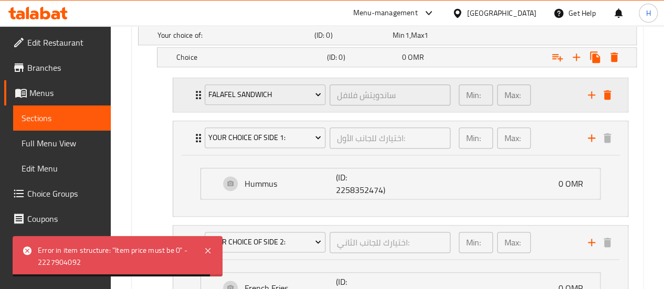
click at [198, 95] on div "Falafel Sandwich ساندويتش فلافل ​" at bounding box center [327, 95] width 258 height 34
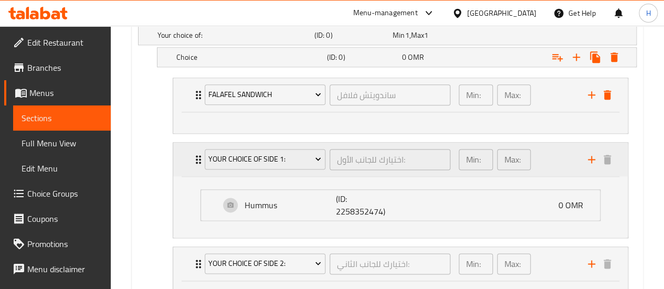
click at [189, 172] on div "Your Choice of Side 1: اختيارك للجانب الأول: ​ Min: 1 ​ Max: 1 ​" at bounding box center [400, 160] width 454 height 34
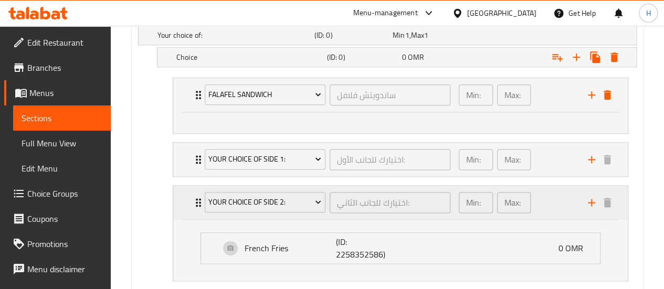
click at [198, 199] on div "Your Choice of Side 2: اختيارك للجانب الثاني: ​" at bounding box center [327, 203] width 258 height 34
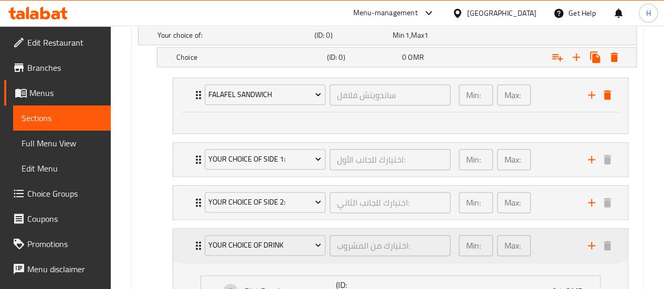
click at [197, 229] on div "your choice of drink اختيارك من المشروب: ​ Min: 1 ​ Max: 1 ​" at bounding box center [403, 246] width 423 height 34
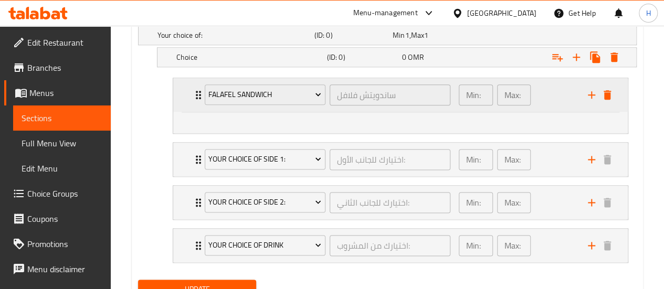
click at [195, 104] on div "Falafel Sandwich ساندويتش فلافل ​ Min: 1 ​ Max: 1 ​" at bounding box center [403, 95] width 423 height 34
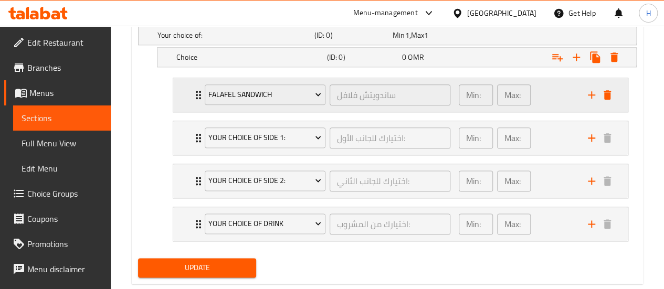
click at [192, 96] on icon "Expand" at bounding box center [198, 95] width 13 height 13
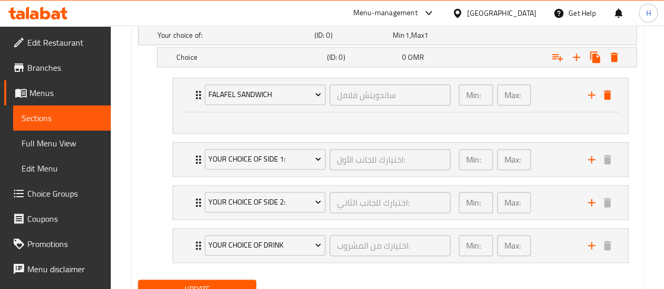
click at [471, 116] on ul at bounding box center [400, 120] width 417 height 8
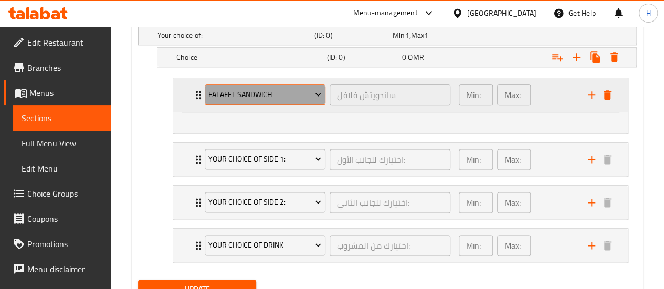
click at [263, 103] on button "Falafel Sandwich" at bounding box center [265, 94] width 121 height 21
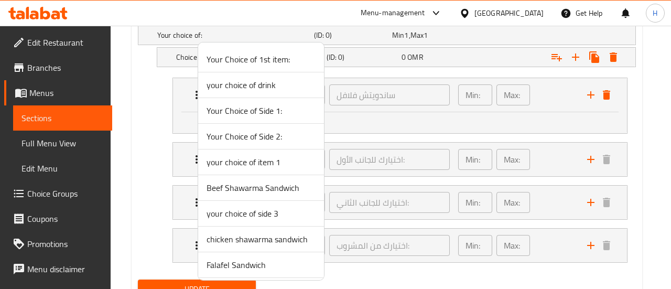
click at [387, 94] on div at bounding box center [335, 144] width 671 height 289
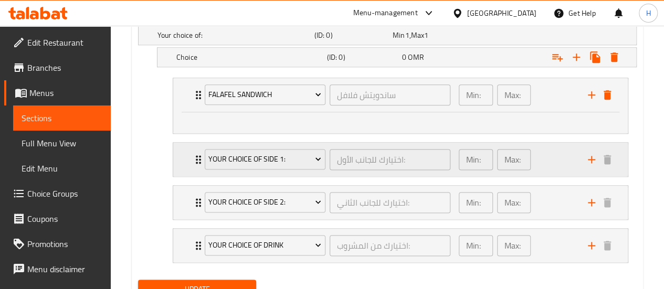
click at [434, 143] on div "Your Choice of Side 1: اختيارك للجانب الأول: ​" at bounding box center [327, 160] width 258 height 34
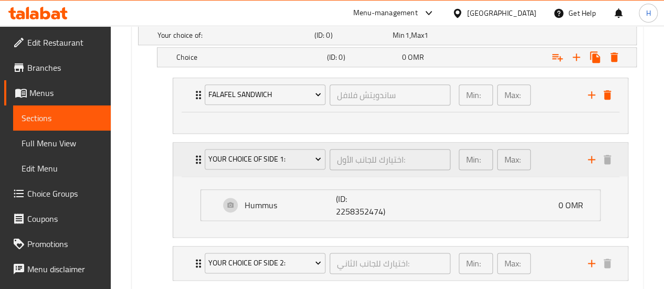
click at [434, 143] on div "Your Choice of Side 1: اختيارك للجانب الأول: ​" at bounding box center [327, 160] width 258 height 34
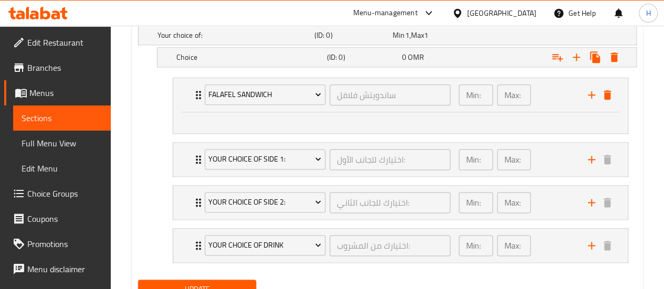
click at [410, 124] on div at bounding box center [400, 122] width 454 height 21
click at [201, 99] on div "Falafel Sandwich ساندويتش فلافل ​" at bounding box center [327, 95] width 258 height 34
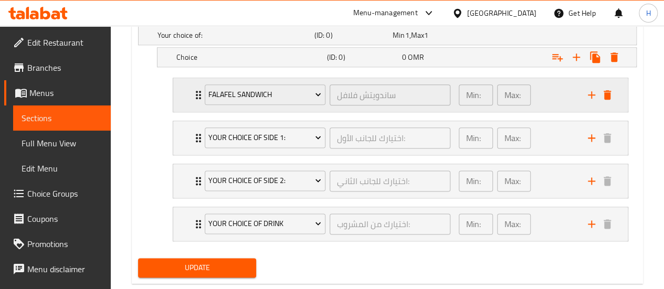
click at [202, 99] on div "Falafel Sandwich" at bounding box center [264, 94] width 125 height 25
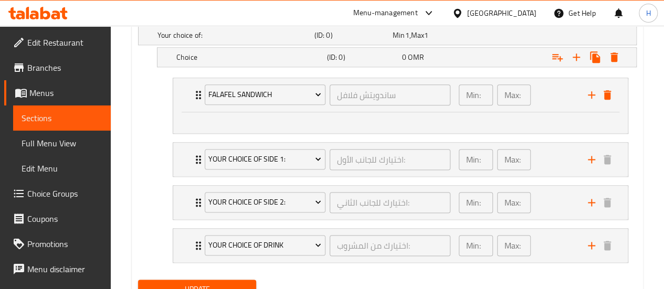
click at [50, 197] on span "Choice Groups" at bounding box center [64, 193] width 75 height 13
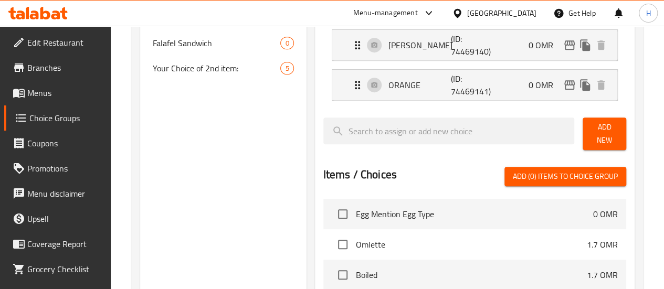
scroll to position [359, 0]
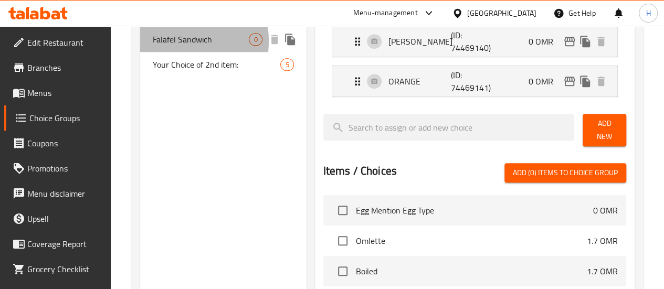
click at [172, 46] on span "Falafel Sandwich" at bounding box center [201, 39] width 97 height 13
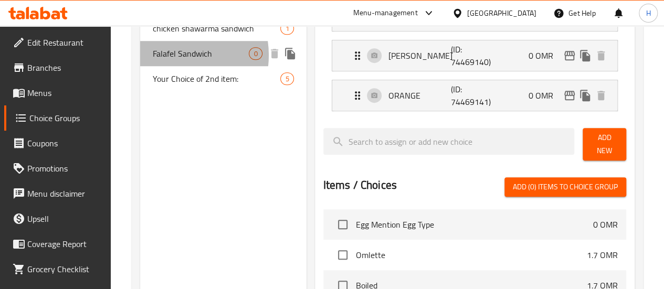
type input "Falafel Sandwich"
type input "ساندويتش فلافل"
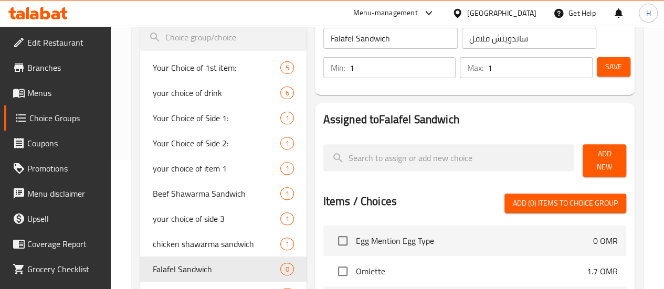
scroll to position [130, 0]
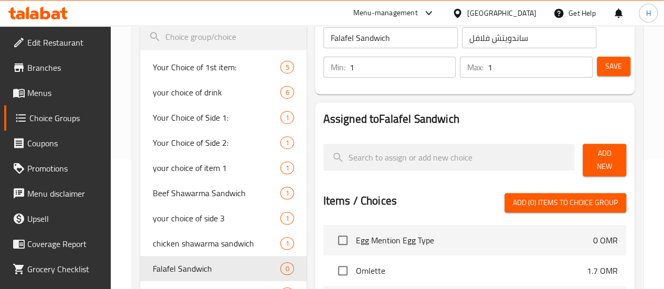
click at [591, 155] on span "Add New" at bounding box center [604, 160] width 27 height 26
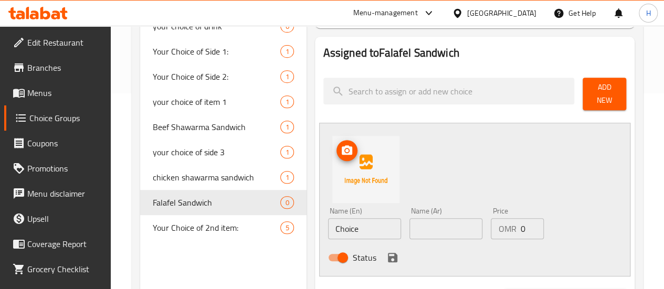
scroll to position [196, 0]
click at [329, 225] on input "Choice" at bounding box center [364, 228] width 73 height 21
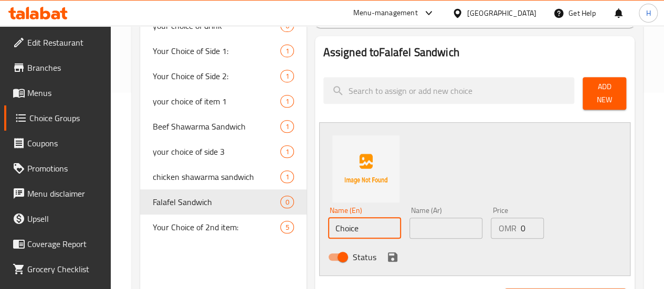
click at [329, 225] on input "Choice" at bounding box center [364, 228] width 73 height 21
type input "D"
type input "f"
type input "falafel sandwich"
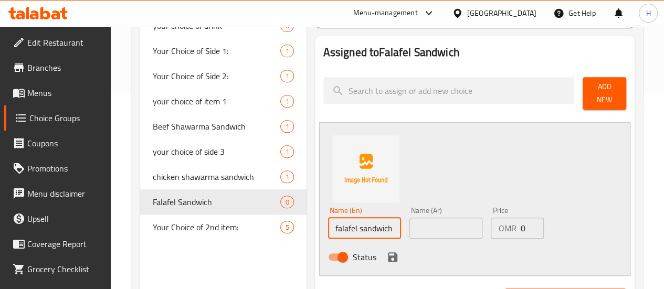
click at [409, 222] on input "text" at bounding box center [445, 228] width 73 height 21
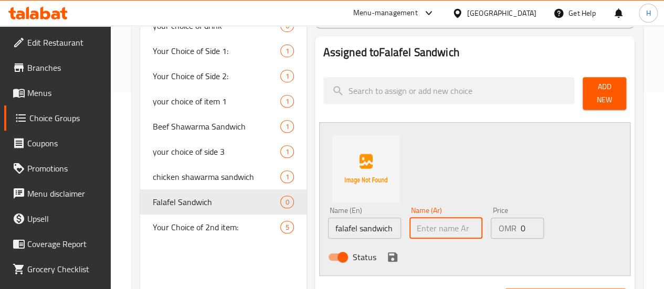
paste input "ساندويتش فلافل"
type input "ساندويتش فلافل"
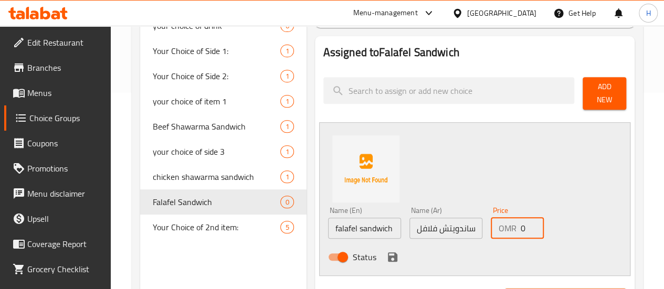
click at [520, 228] on input "0" at bounding box center [532, 228] width 24 height 21
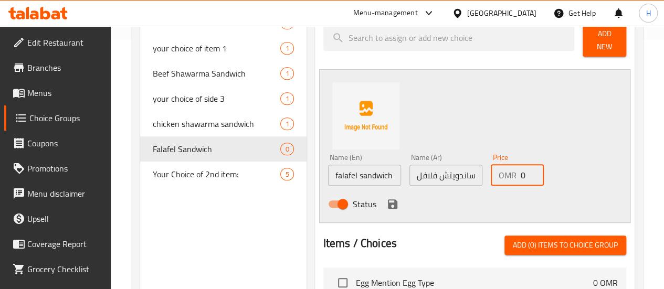
scroll to position [250, 0]
click at [386, 197] on icon "save" at bounding box center [392, 203] width 13 height 13
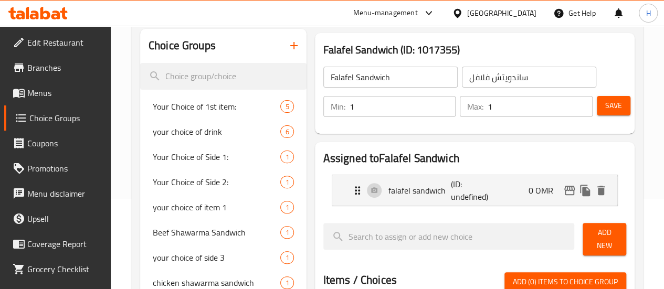
scroll to position [81, 0]
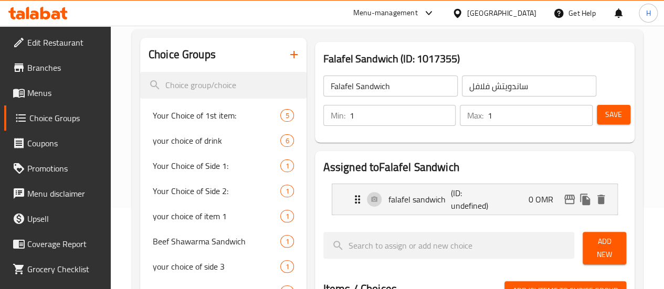
click at [606, 111] on span "Save" at bounding box center [613, 114] width 17 height 13
